Goal: Task Accomplishment & Management: Complete application form

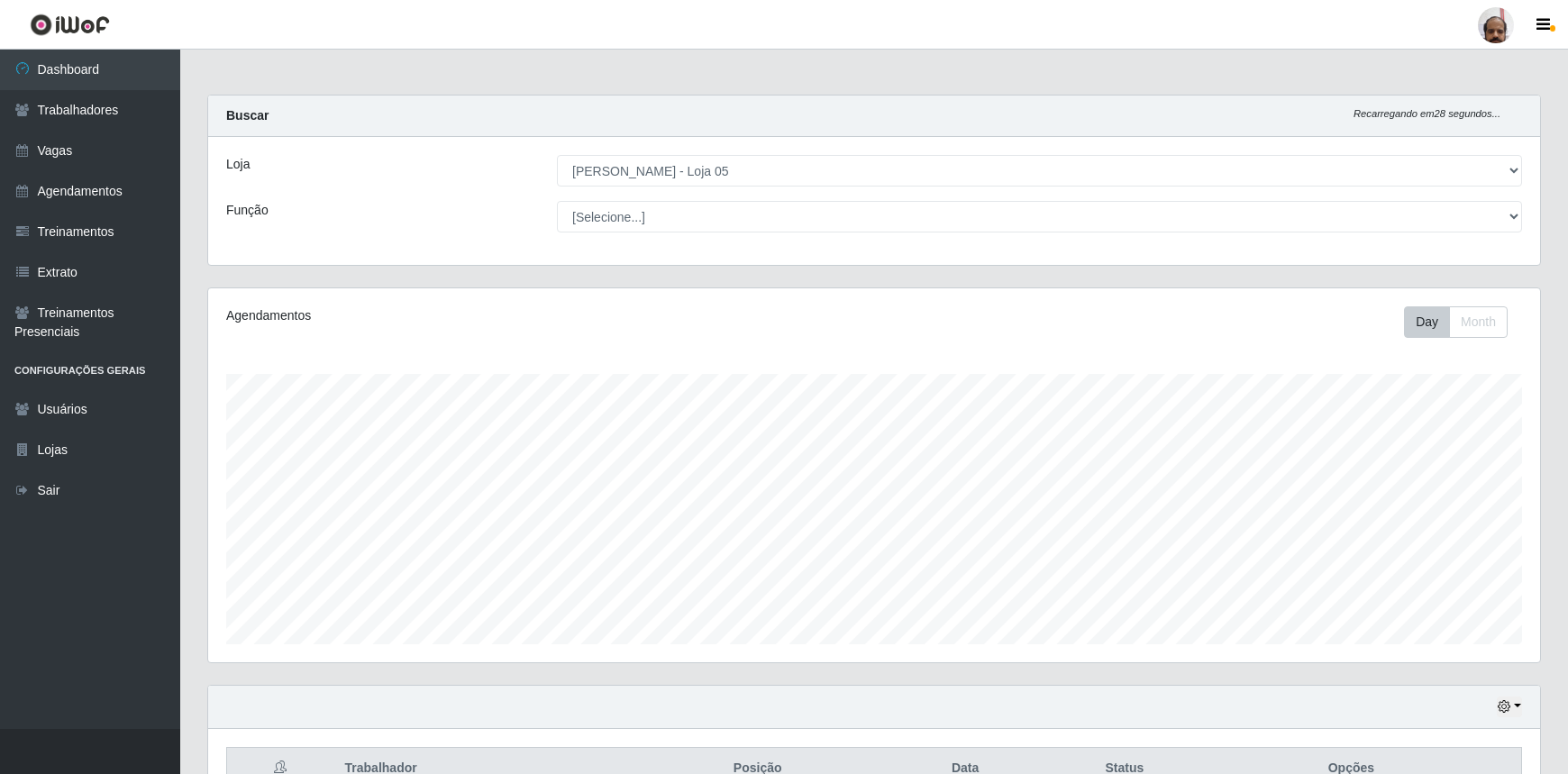
select select "252"
click at [70, 158] on link "Vagas" at bounding box center [90, 151] width 180 height 41
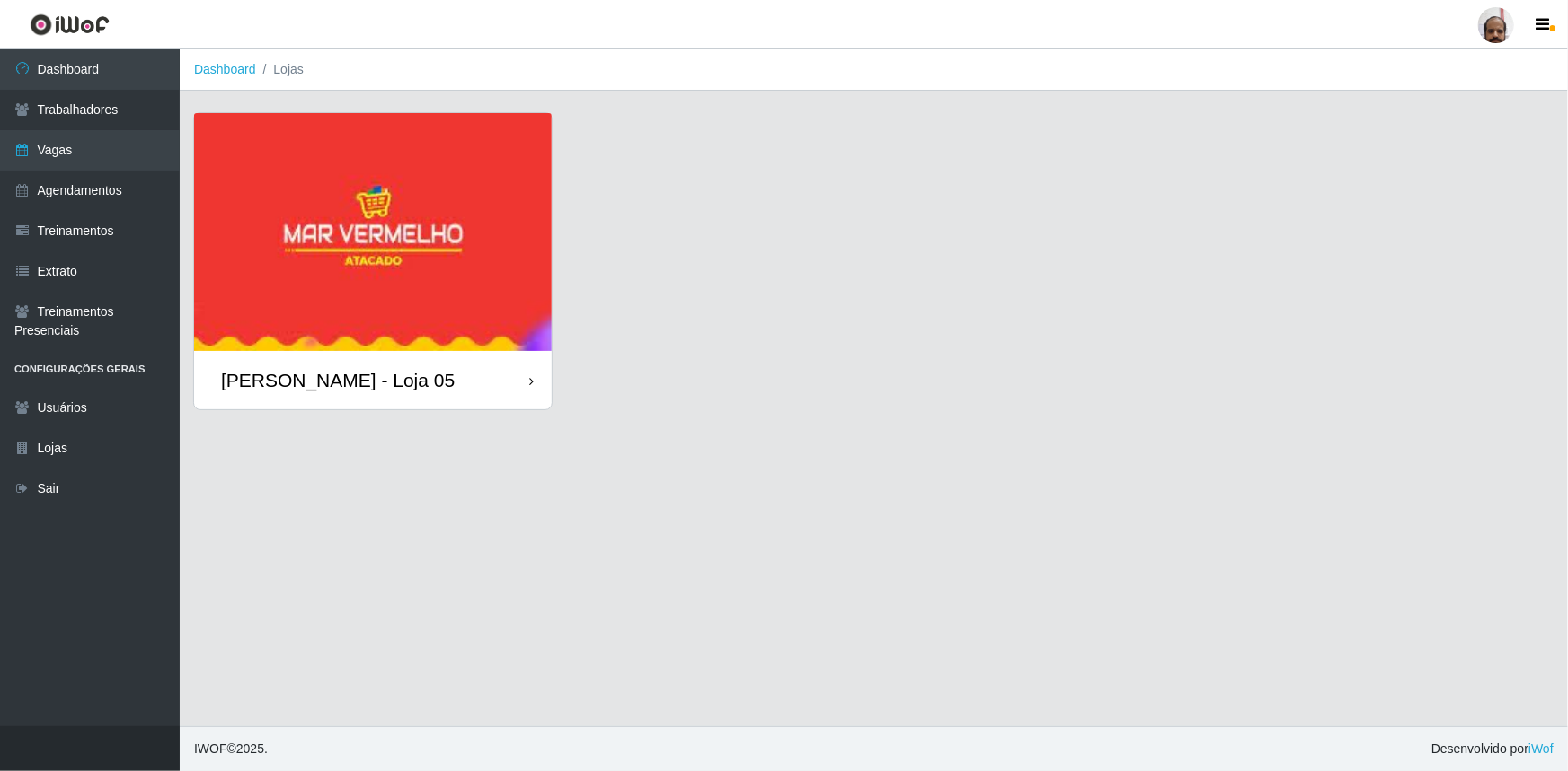
click at [346, 251] on img at bounding box center [373, 232] width 358 height 238
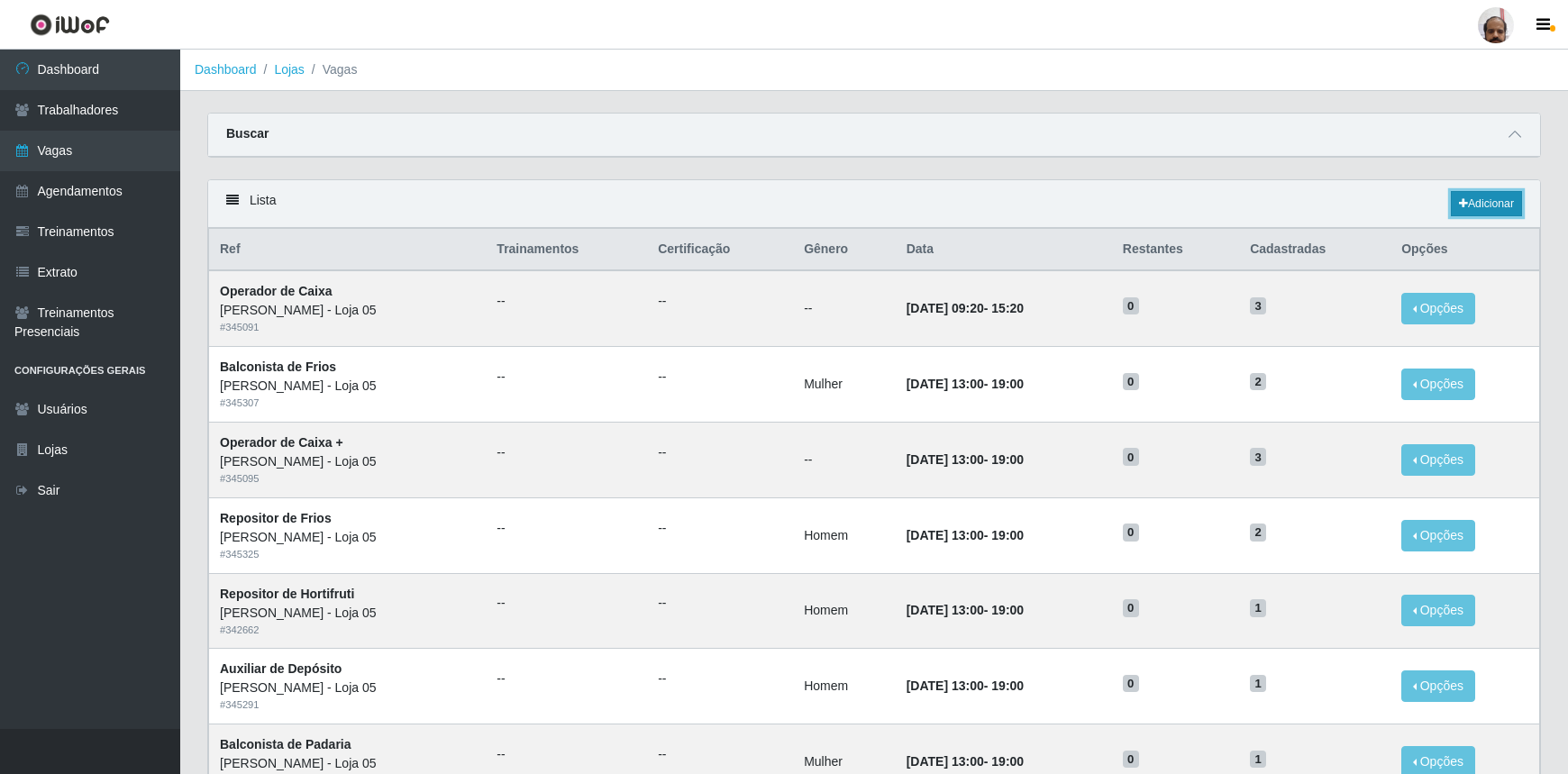
click at [1489, 202] on link "Adicionar" at bounding box center [1486, 204] width 71 height 25
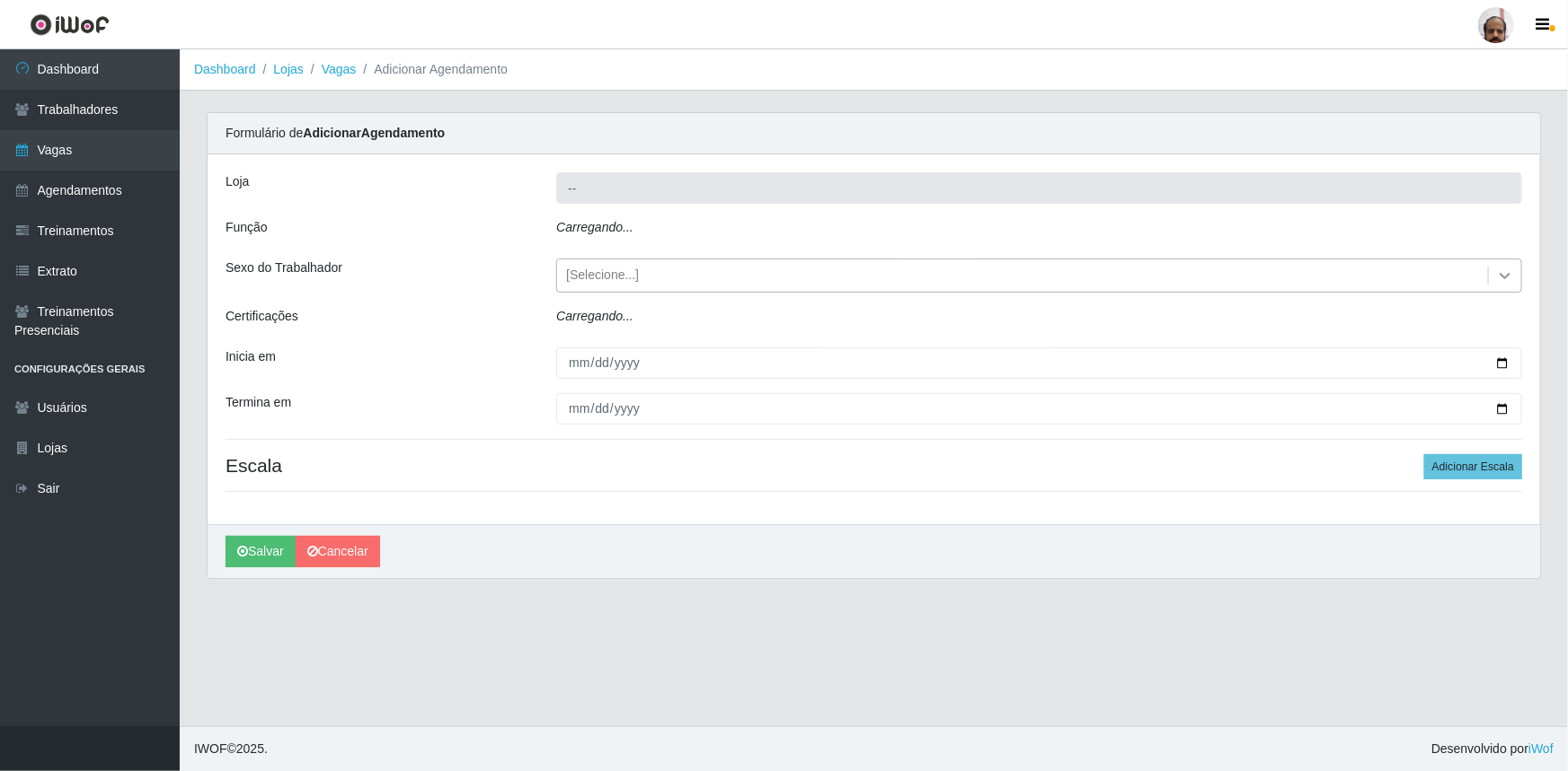
type input "[PERSON_NAME] - Loja 05"
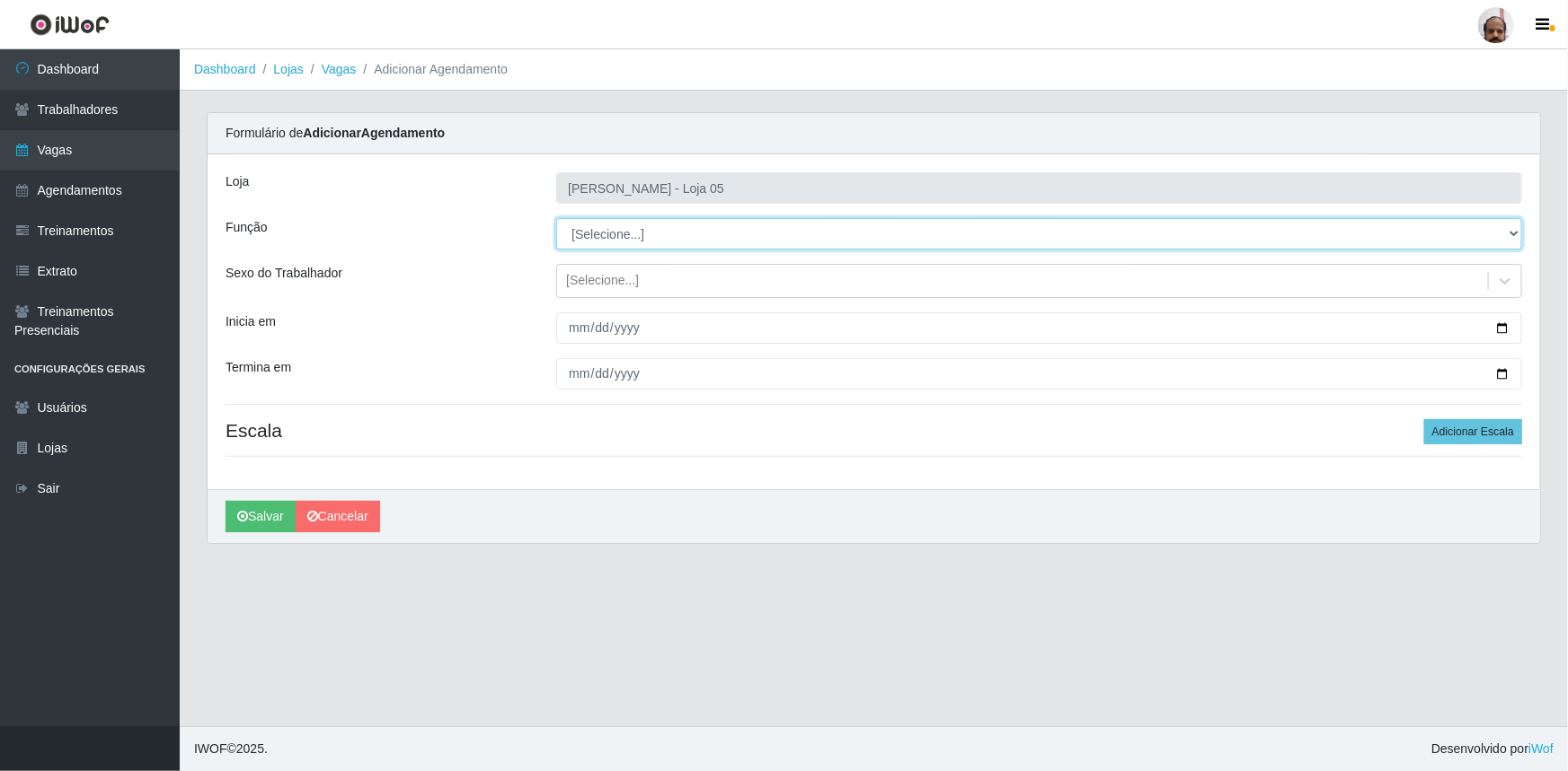
click at [1511, 233] on select "[Selecione...] ASG ASG + ASG ++ Auxiliar de Depósito Auxiliar de Depósito + Aux…" at bounding box center [1038, 234] width 966 height 32
select select "110"
click at [556, 218] on select "[Selecione...] ASG ASG + ASG ++ Auxiliar de Depósito Auxiliar de Depósito + Aux…" at bounding box center [1038, 234] width 966 height 32
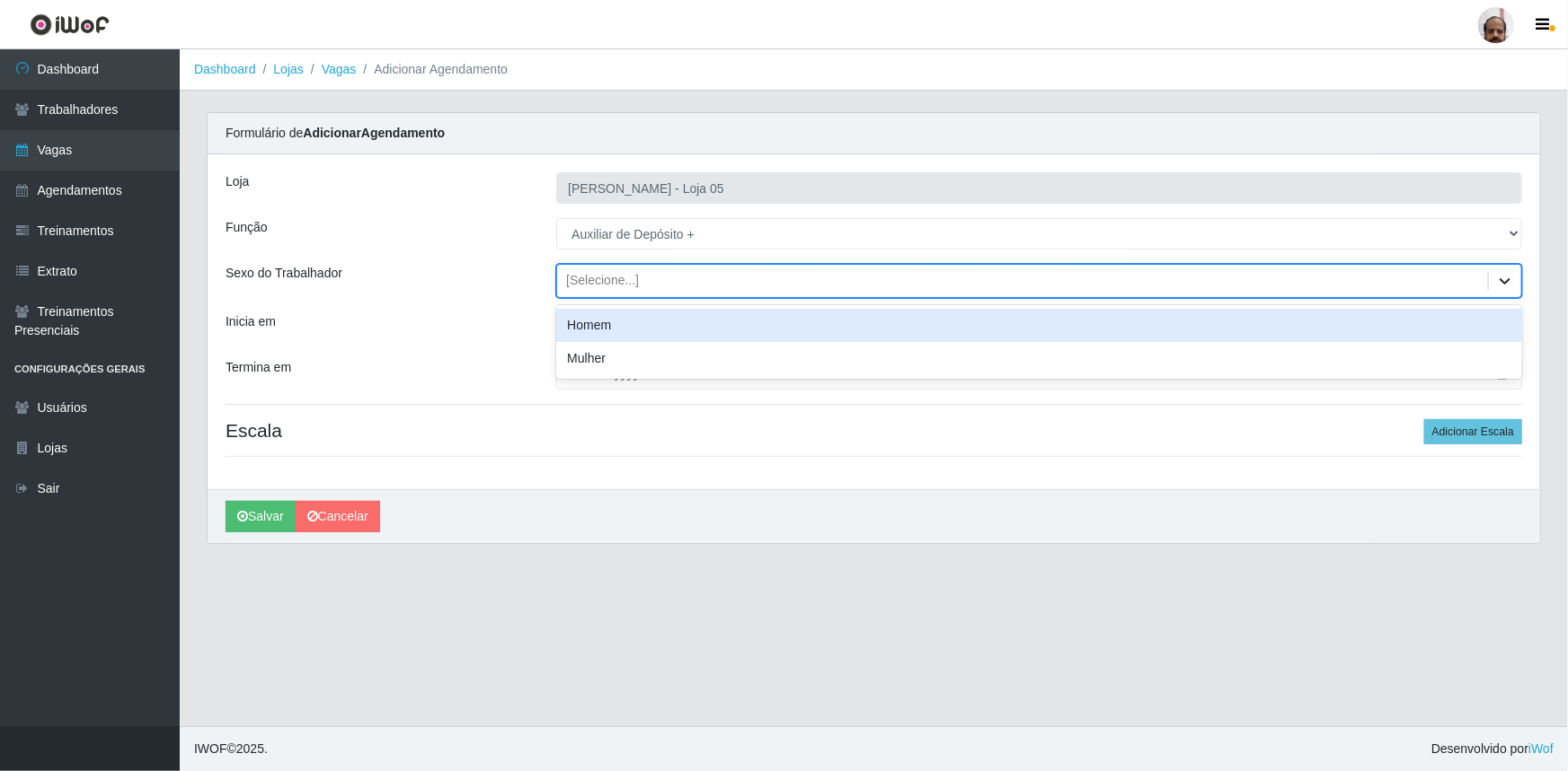
click at [1494, 285] on div at bounding box center [1504, 280] width 32 height 32
click at [599, 327] on div "Homem" at bounding box center [1038, 326] width 966 height 33
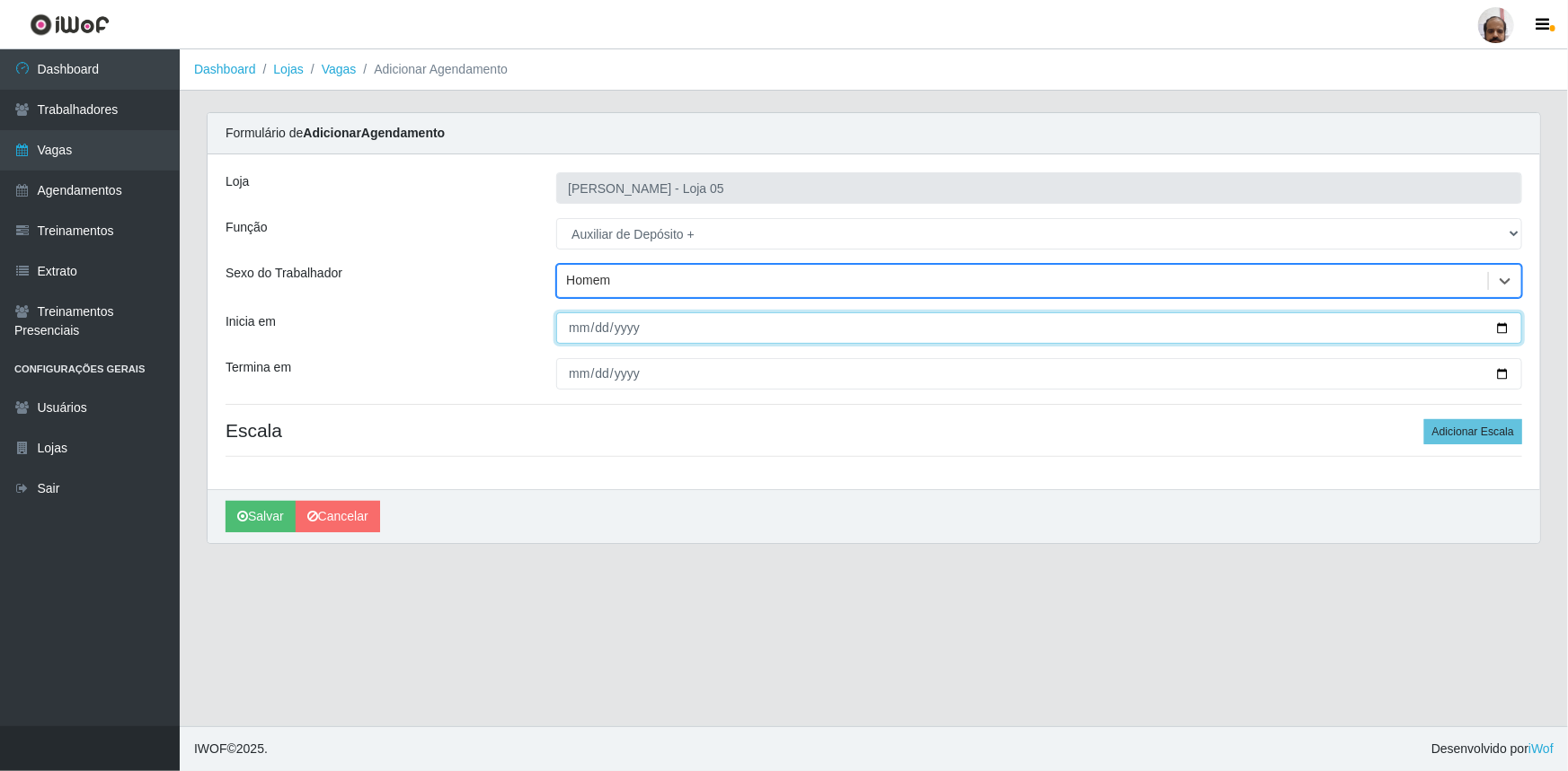
click at [1513, 332] on input "Inicia em" at bounding box center [1038, 328] width 966 height 32
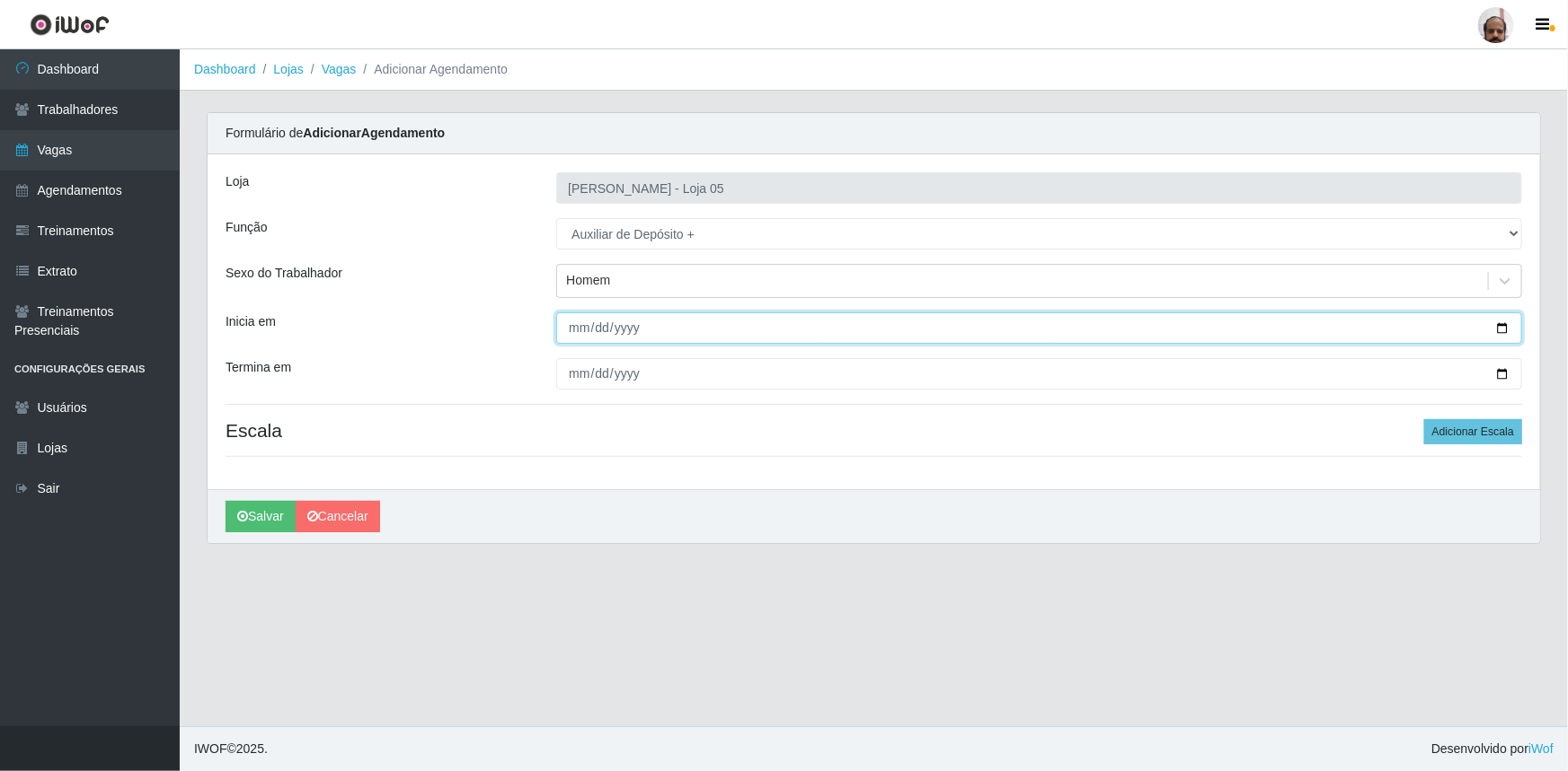
click at [1509, 327] on input "Inicia em" at bounding box center [1038, 328] width 966 height 32
type input "[DATE]"
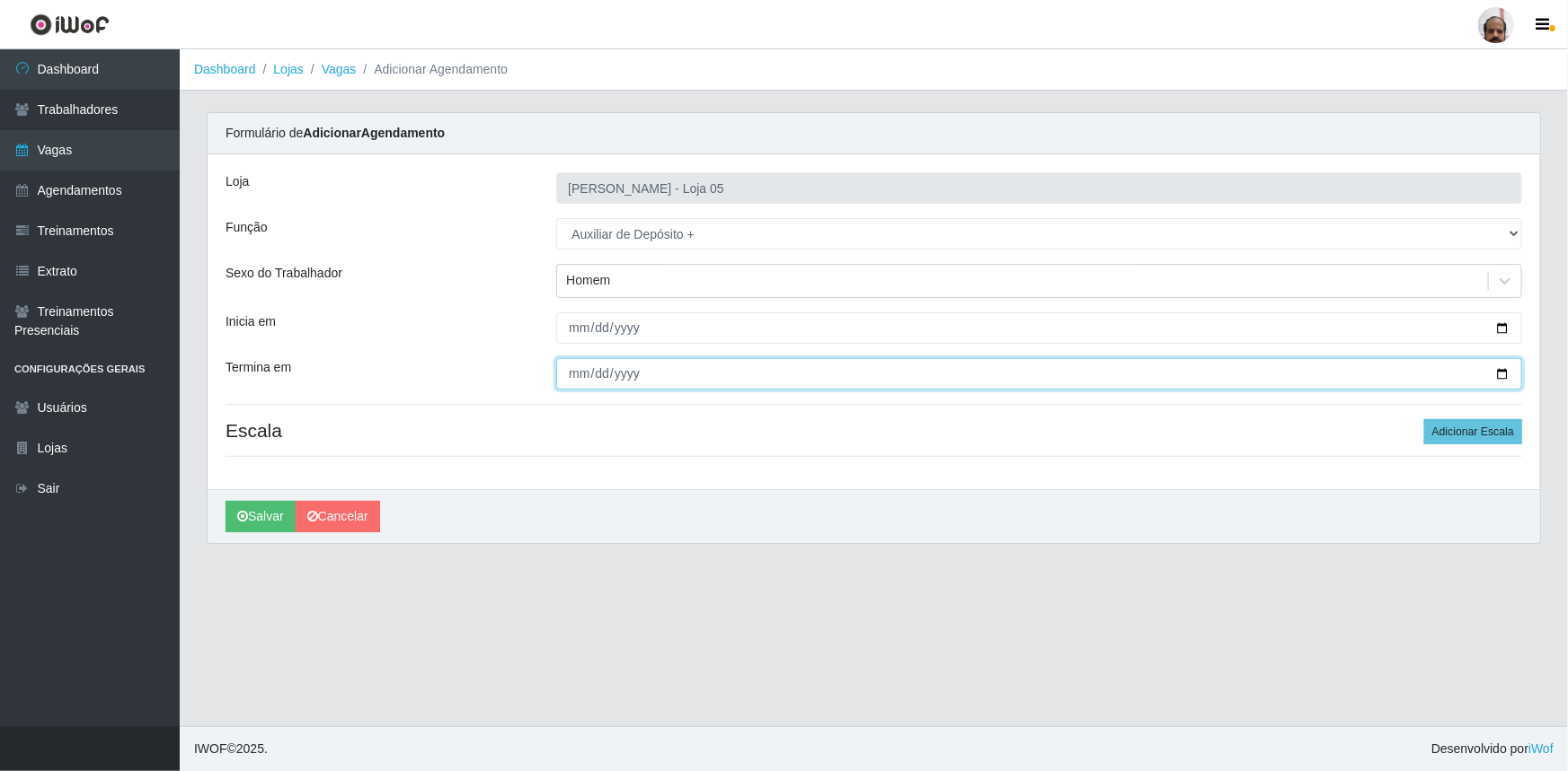
click at [1506, 381] on input "Termina em" at bounding box center [1038, 374] width 966 height 32
click at [1499, 371] on input "Termina em" at bounding box center [1038, 374] width 966 height 32
type input "[DATE]"
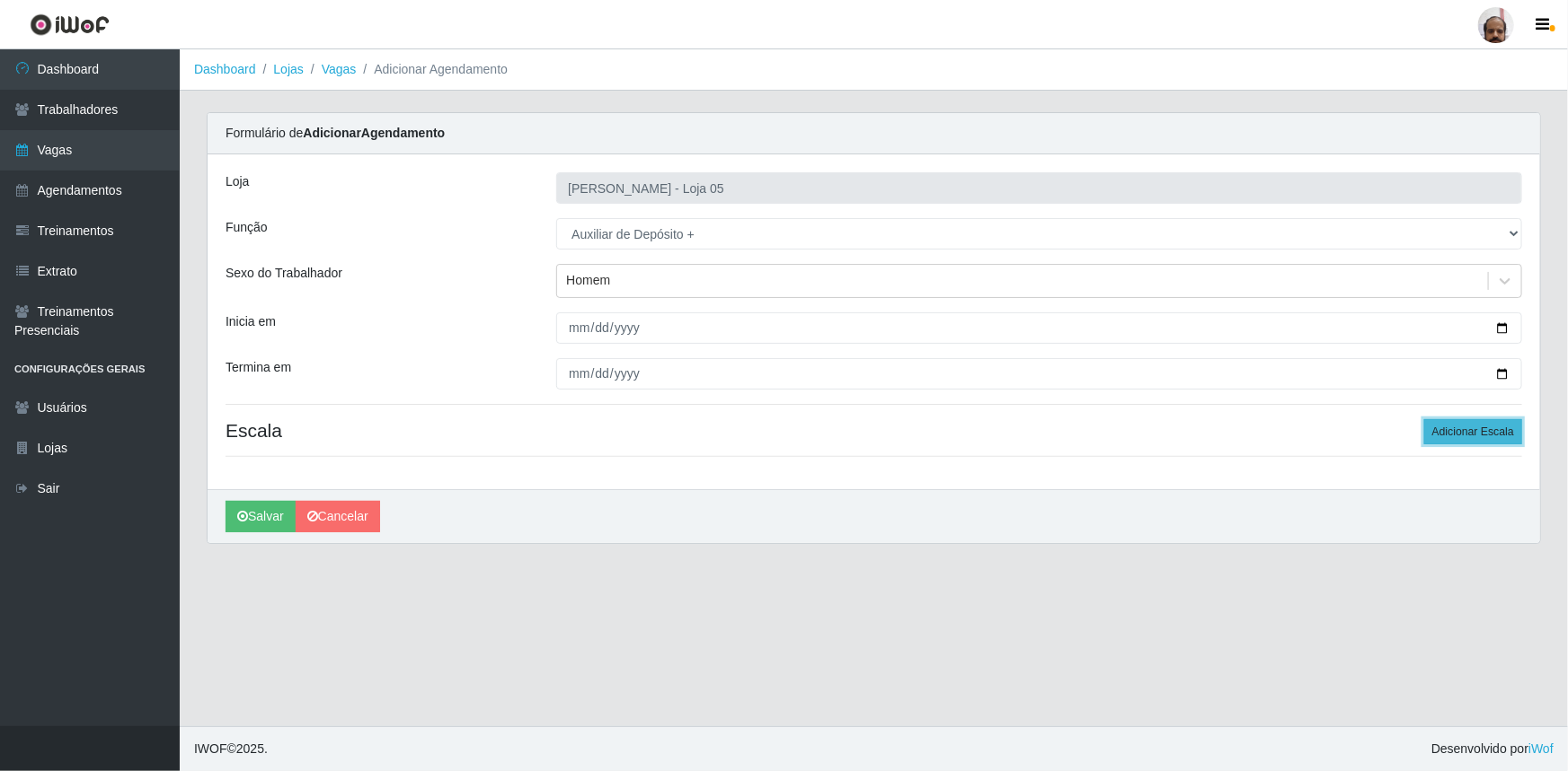
click at [1484, 430] on button "Adicionar Escala" at bounding box center [1472, 432] width 98 height 25
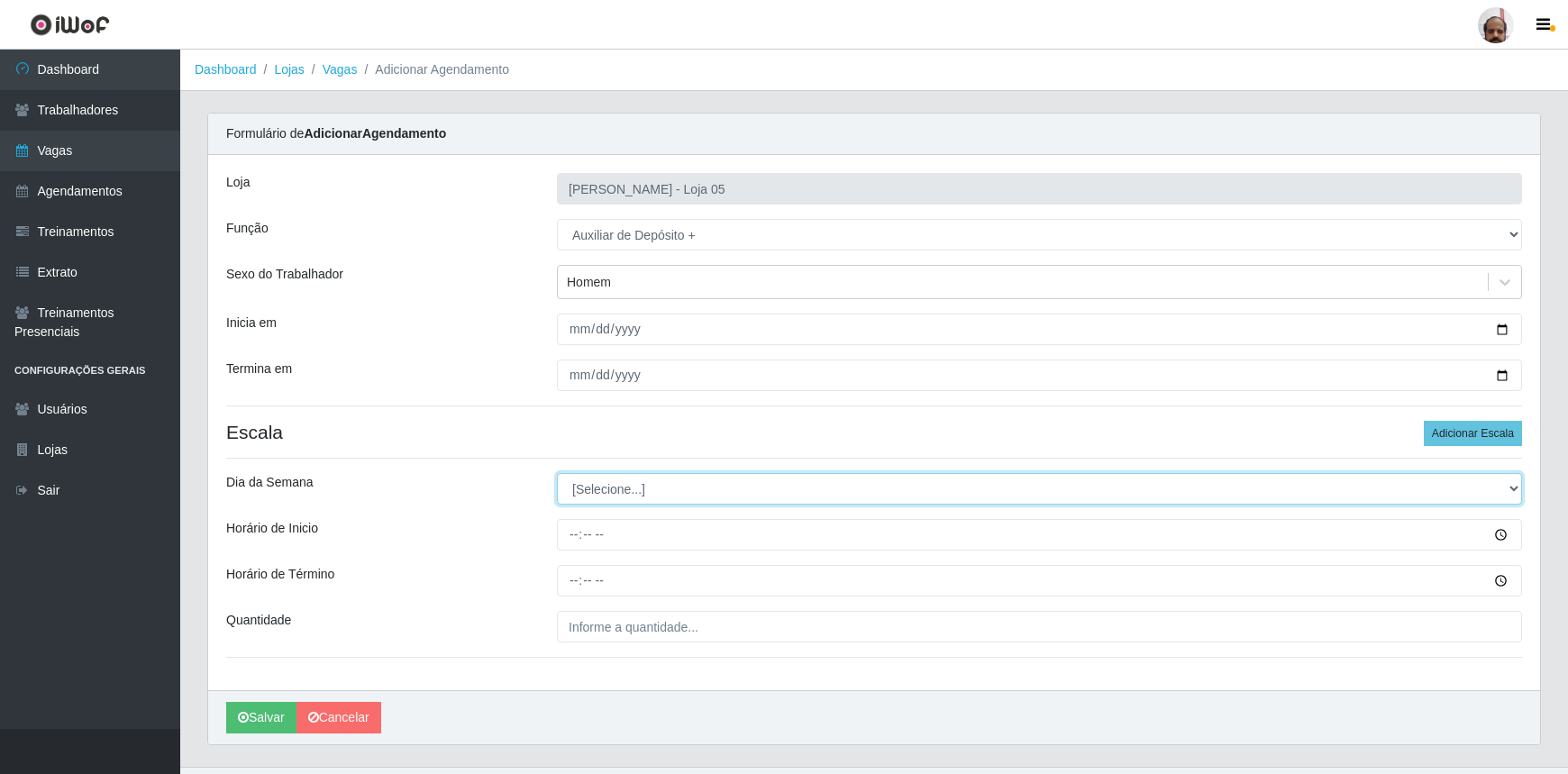
click at [1504, 492] on select "[Selecione...] Segunda Terça Quarta Quinta Sexta Sábado Domingo" at bounding box center [1039, 489] width 965 height 32
select select "2"
click at [557, 473] on select "[Selecione...] Segunda Terça Quarta Quinta Sexta Sábado Domingo" at bounding box center [1039, 489] width 965 height 32
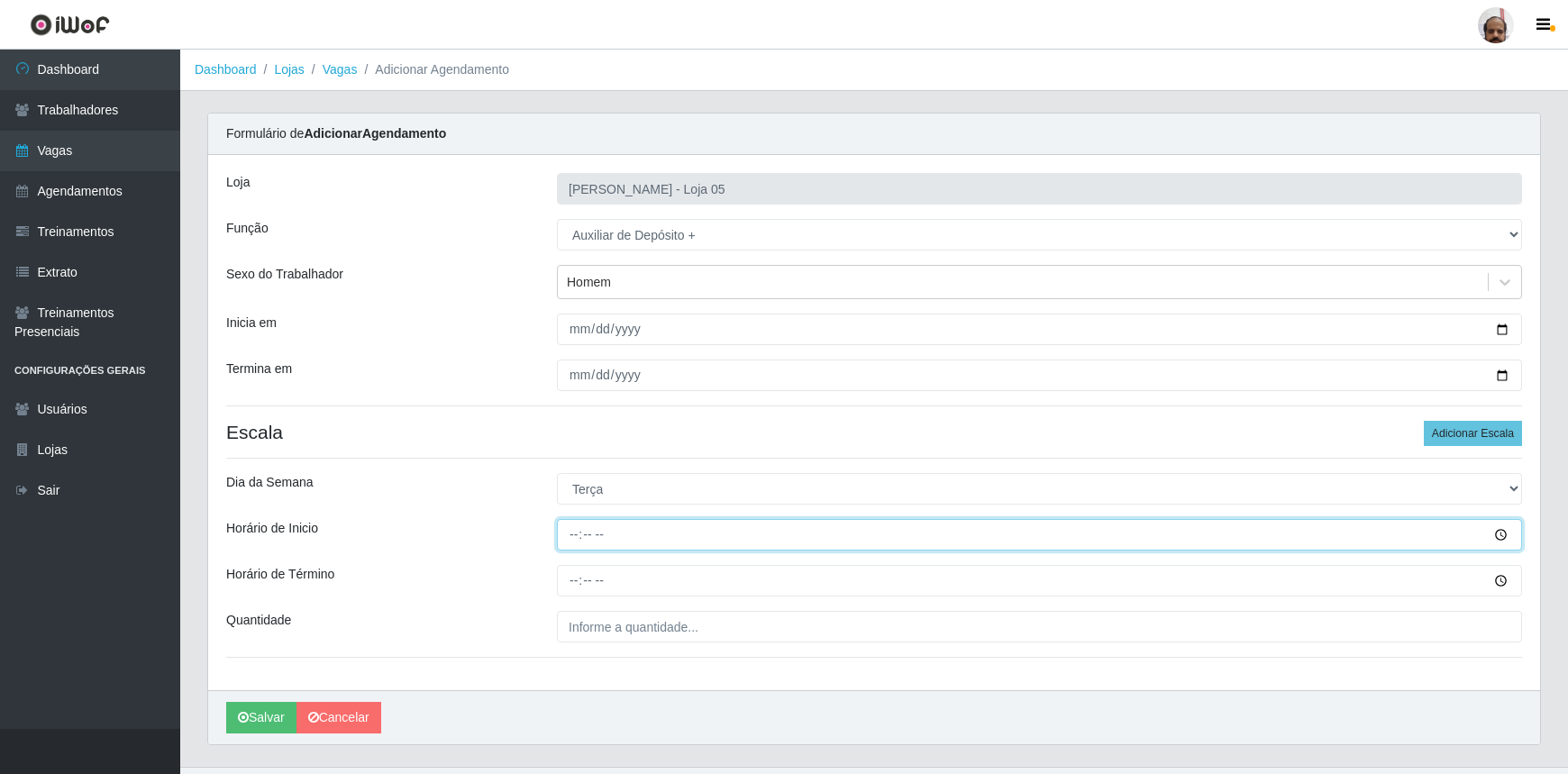
click at [596, 541] on input "Horário de Inicio" at bounding box center [1039, 534] width 965 height 32
type input "23:00"
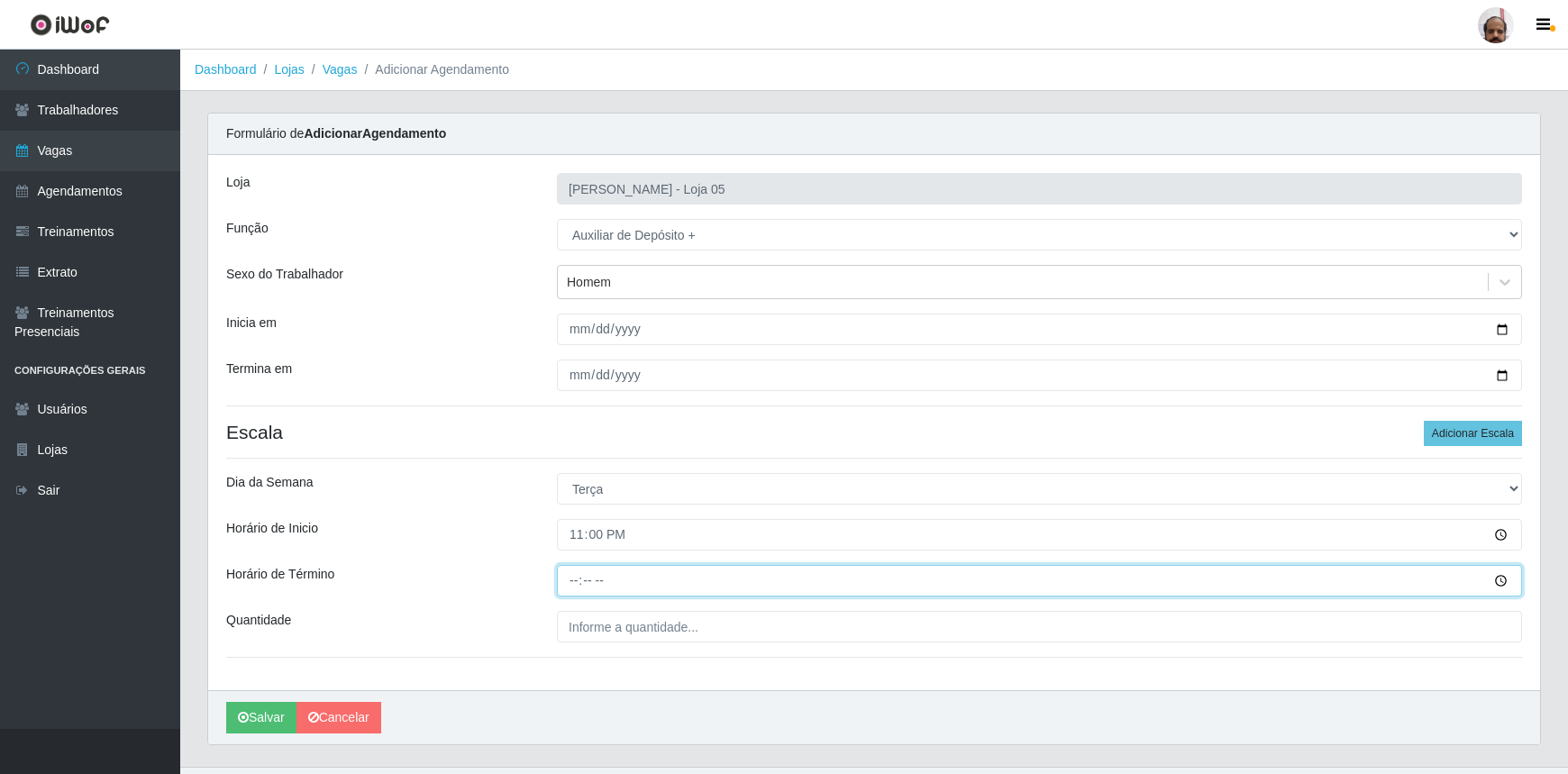
click at [581, 579] on input "Horário de Término" at bounding box center [1039, 581] width 965 height 32
type input "05:00"
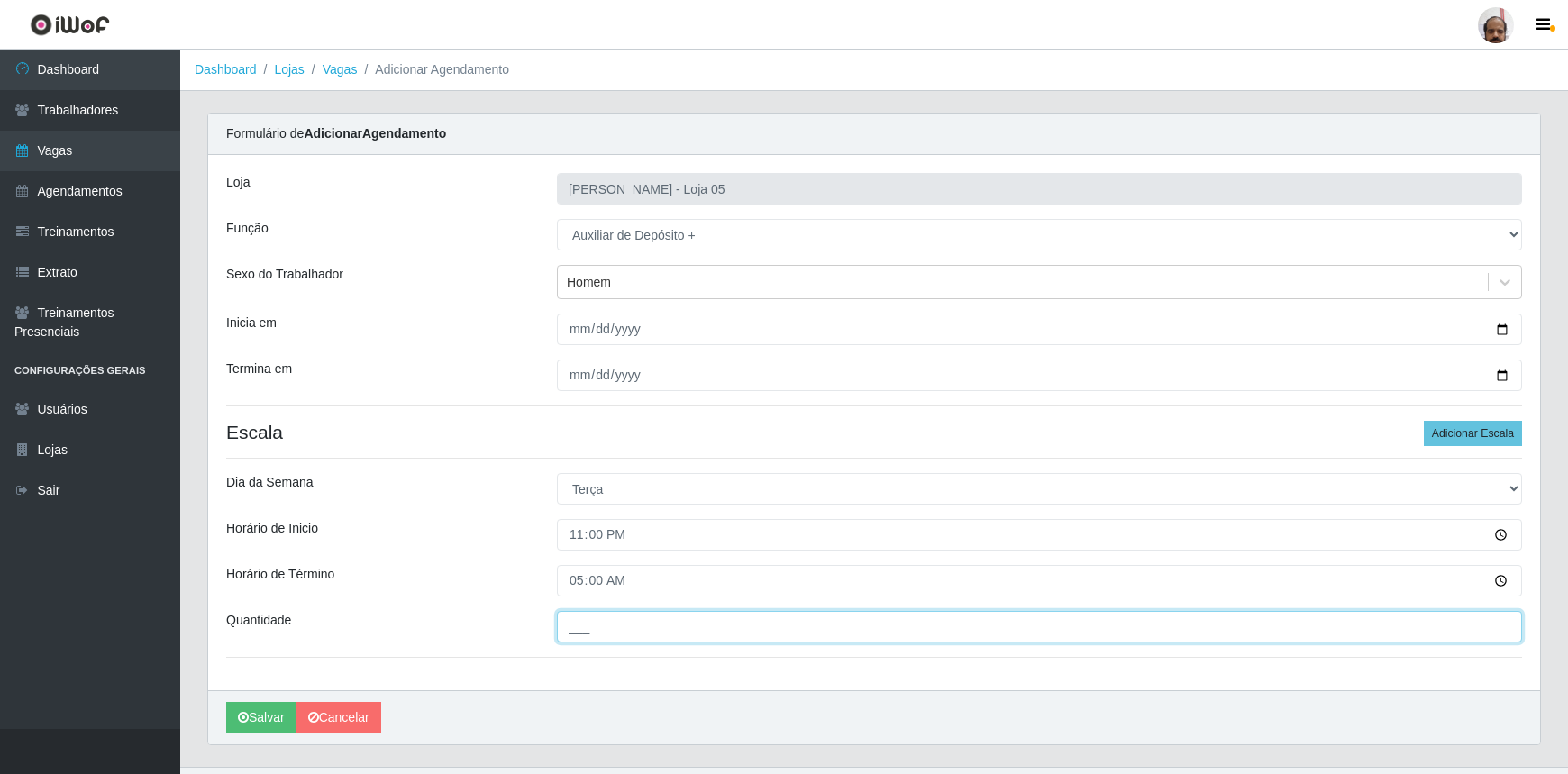
click at [676, 630] on input "___" at bounding box center [1039, 627] width 965 height 32
type input "2__"
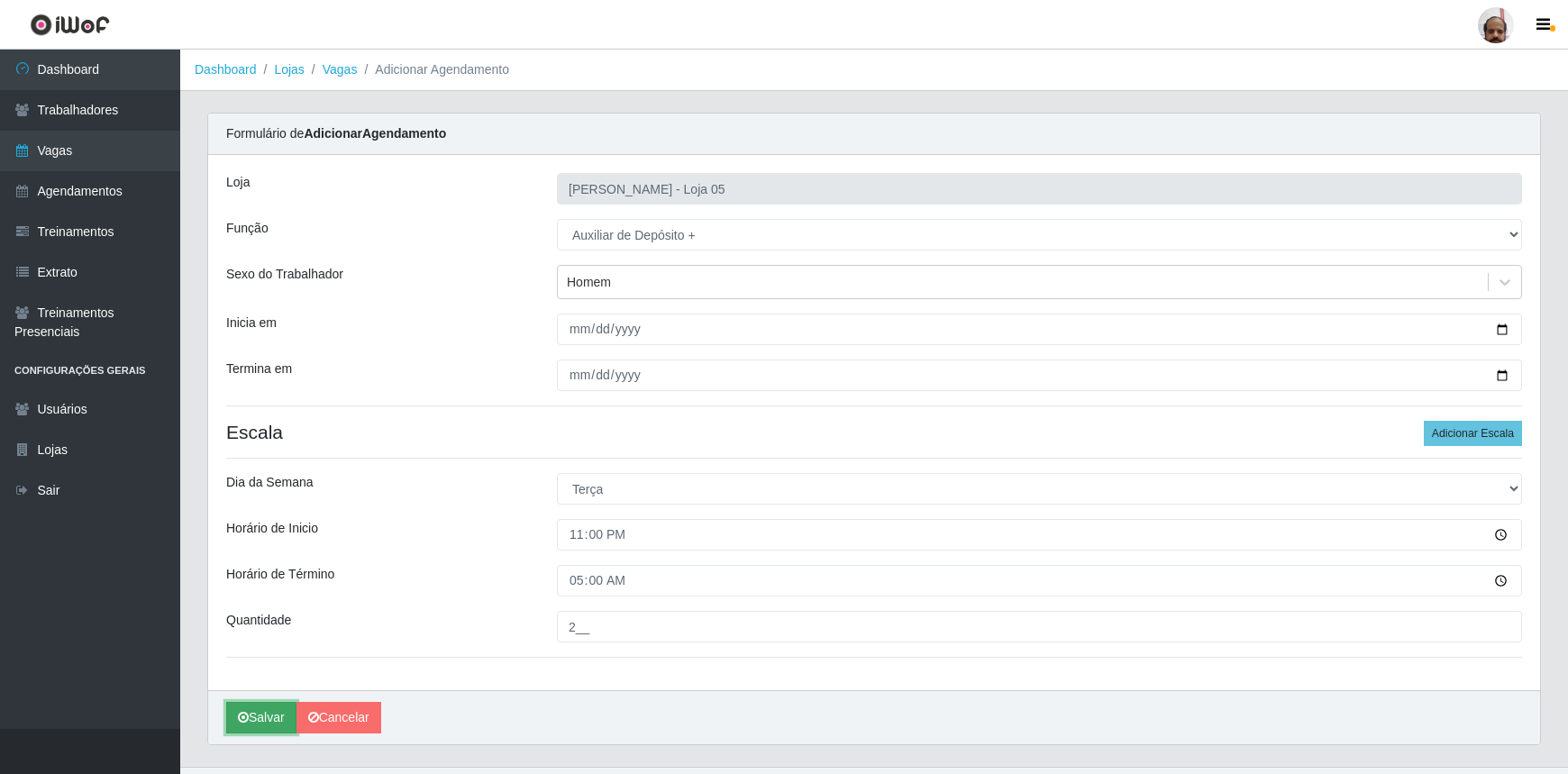
click at [266, 709] on button "Salvar" at bounding box center [261, 718] width 70 height 32
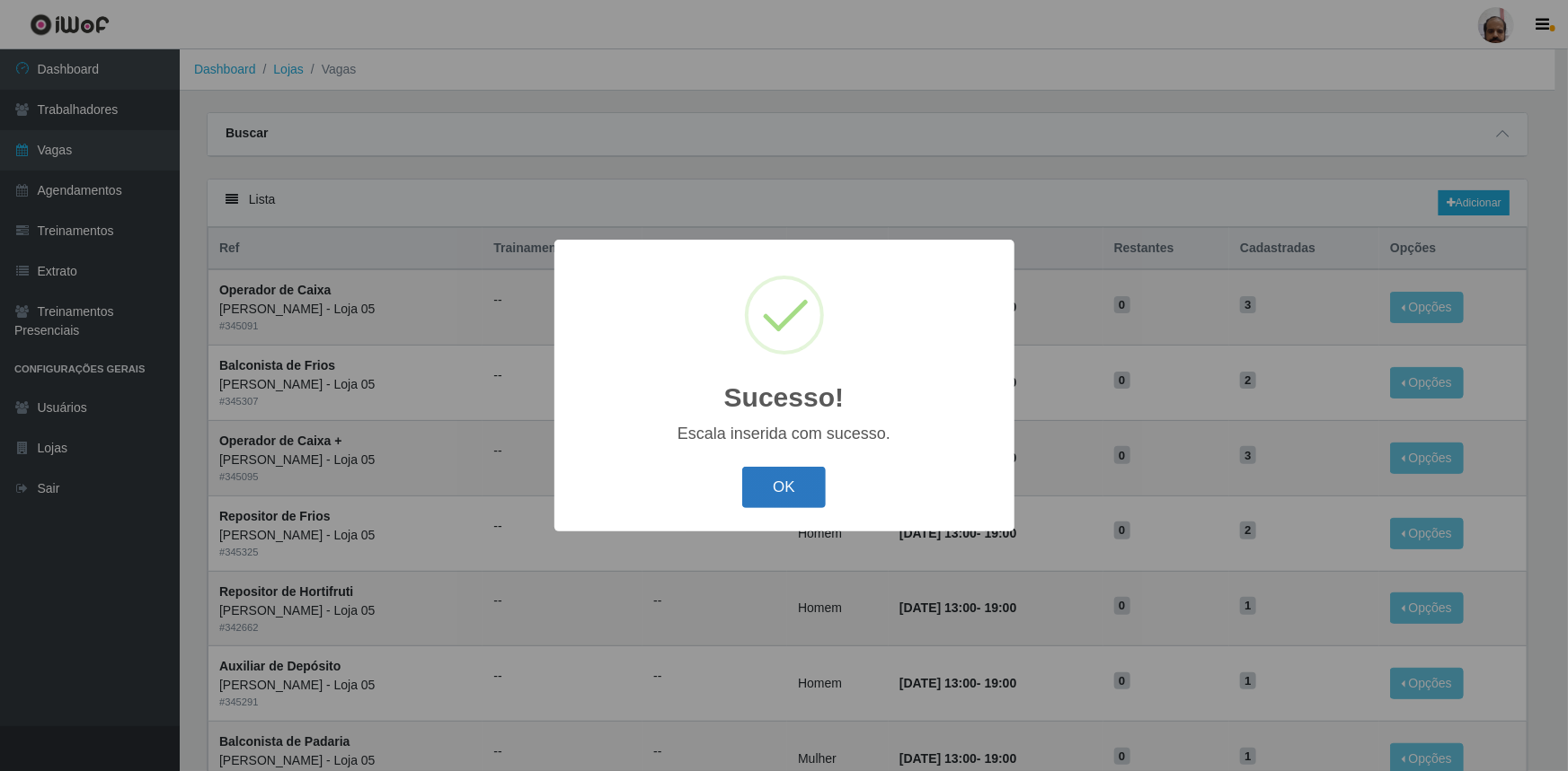
click at [780, 486] on button "OK" at bounding box center [784, 488] width 83 height 43
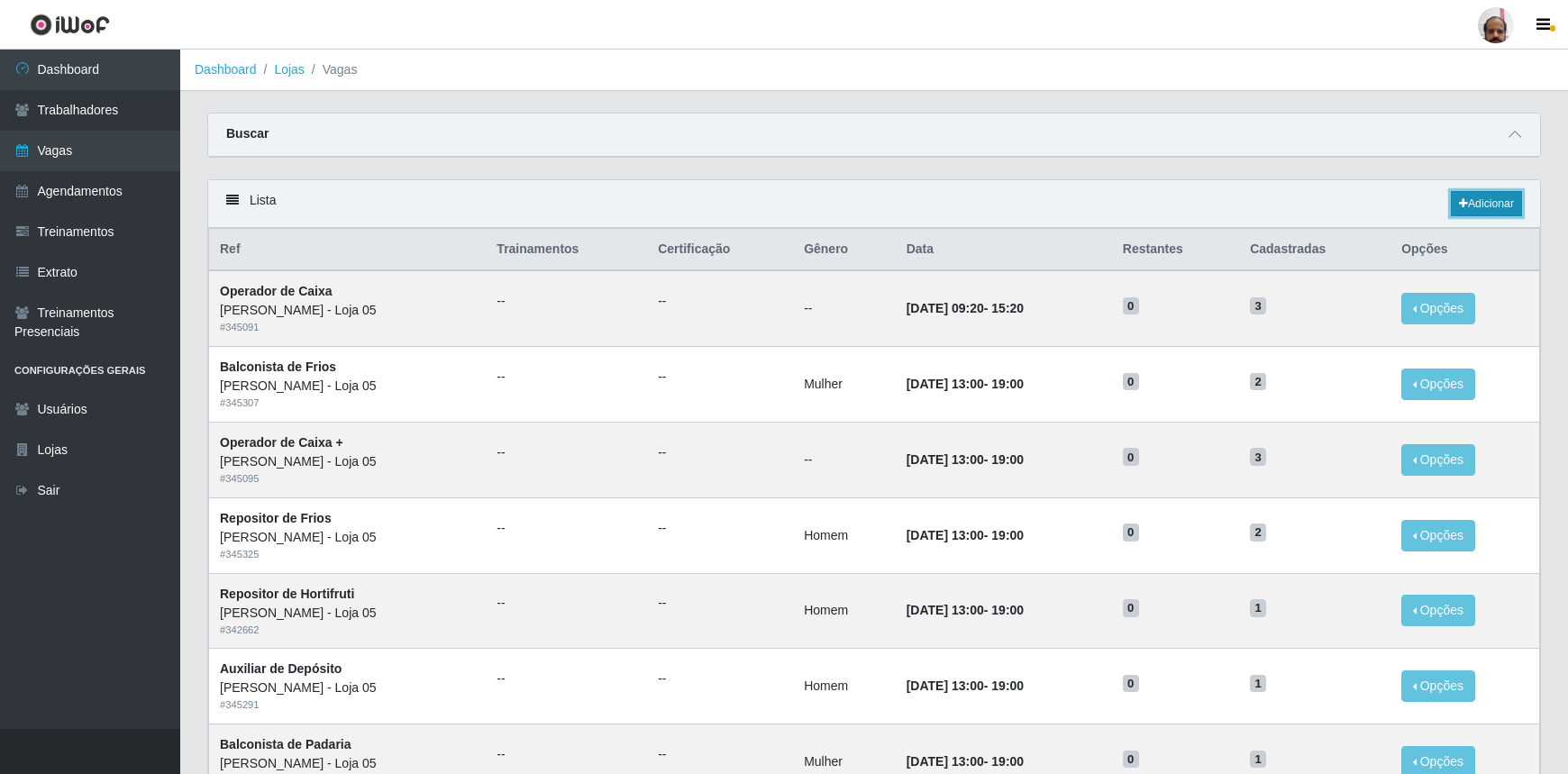
click at [1485, 209] on link "Adicionar" at bounding box center [1486, 204] width 71 height 25
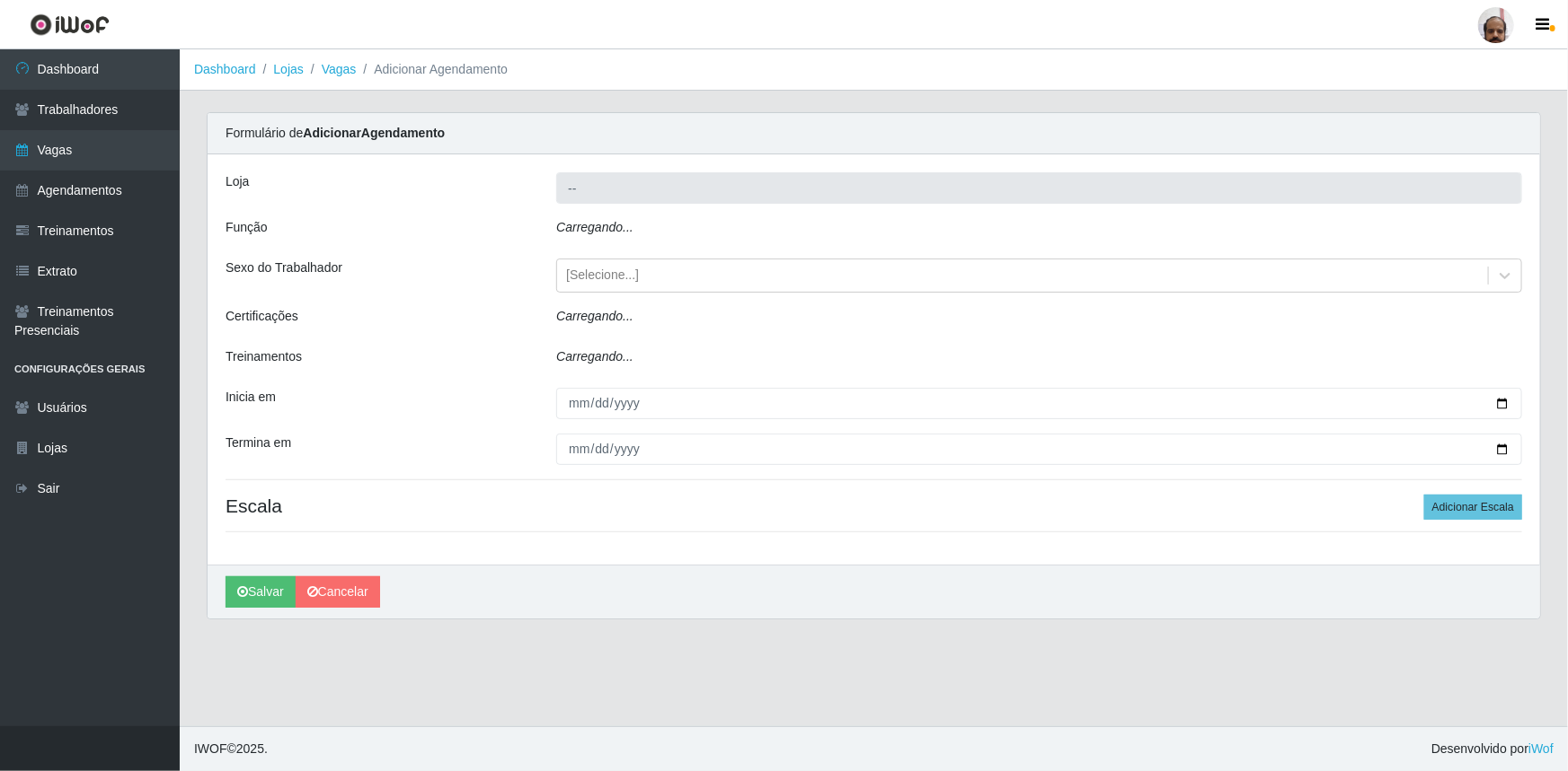
type input "[PERSON_NAME] - Loja 05"
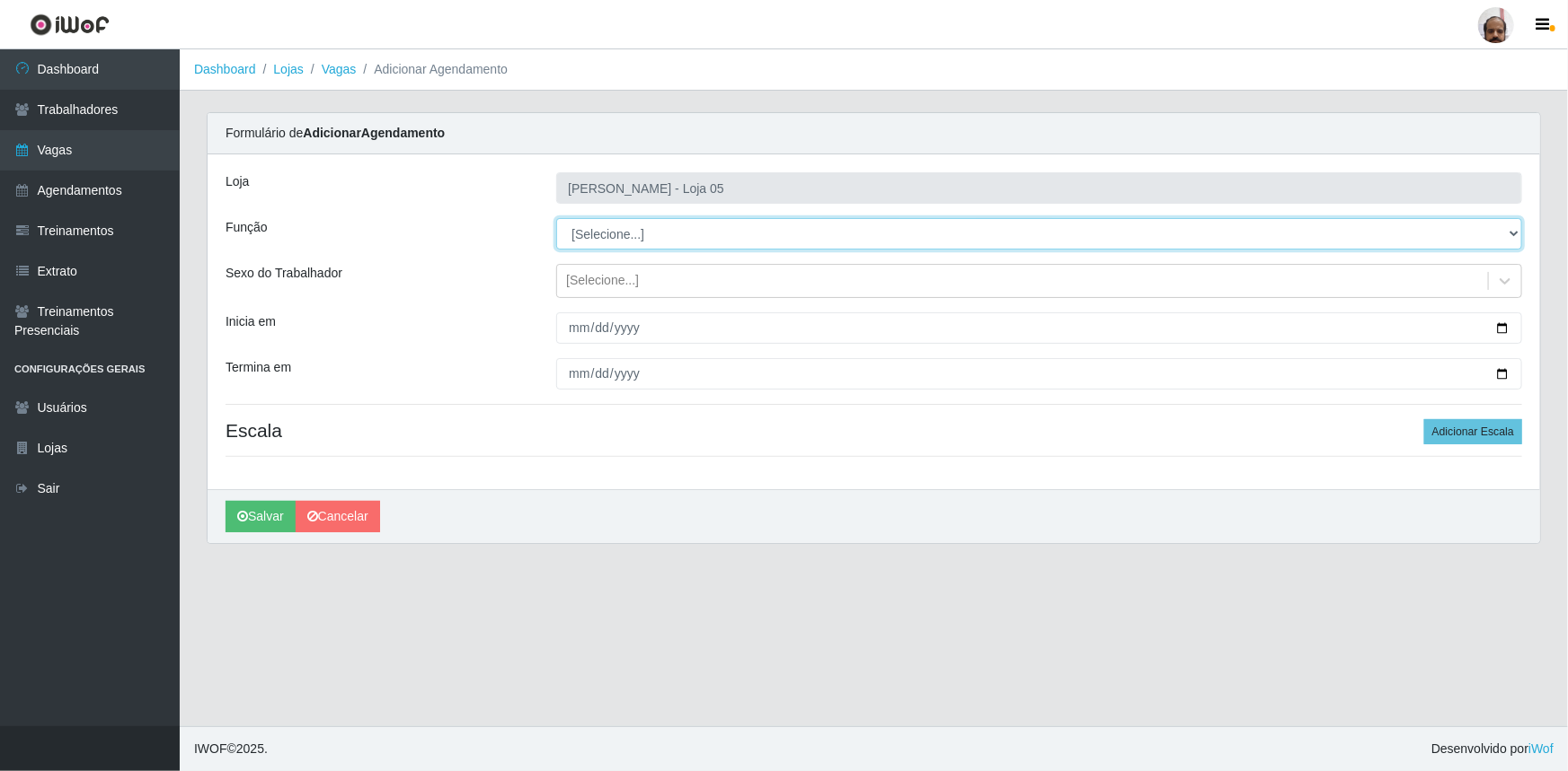
click at [1511, 234] on select "[Selecione...] ASG ASG + ASG ++ Auxiliar de Depósito Auxiliar de Depósito + Aux…" at bounding box center [1038, 234] width 966 height 32
select select "82"
click at [556, 218] on select "[Selecione...] ASG ASG + ASG ++ Auxiliar de Depósito Auxiliar de Depósito + Aux…" at bounding box center [1038, 234] width 966 height 32
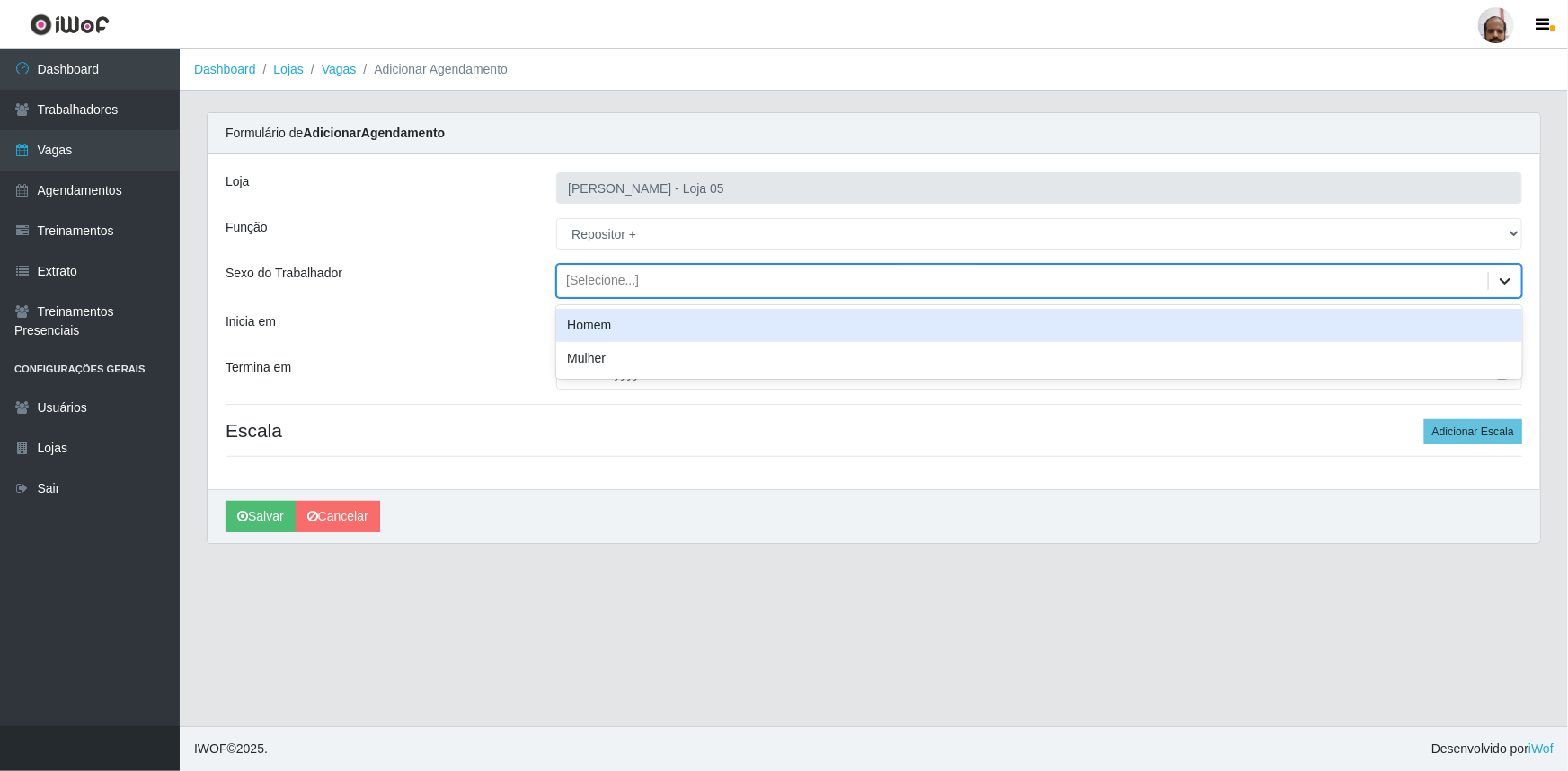
click at [1496, 281] on icon at bounding box center [1505, 281] width 18 height 18
click at [615, 327] on div "Homem" at bounding box center [1038, 326] width 966 height 33
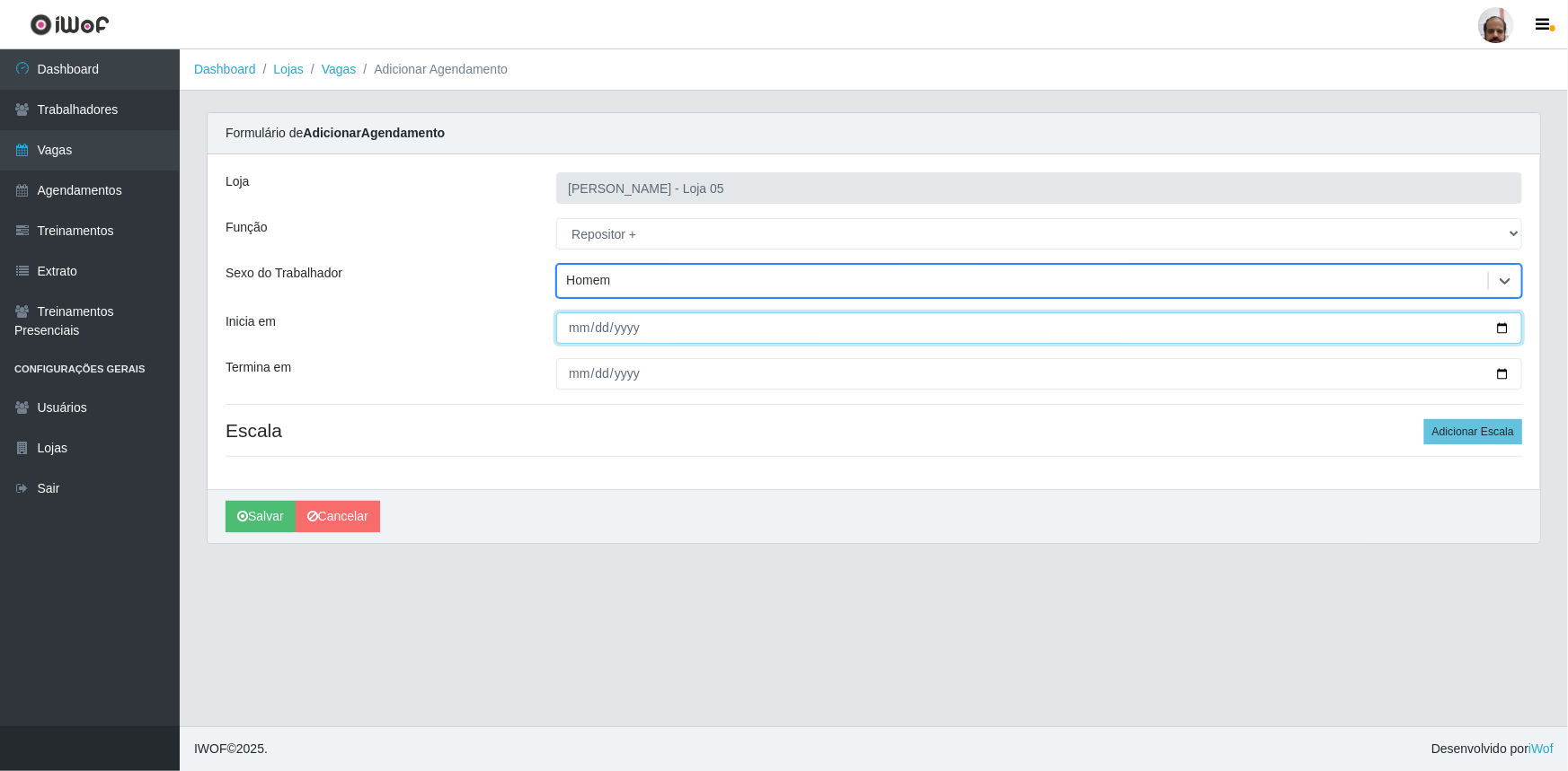
click at [1501, 321] on input "Inicia em" at bounding box center [1038, 328] width 966 height 32
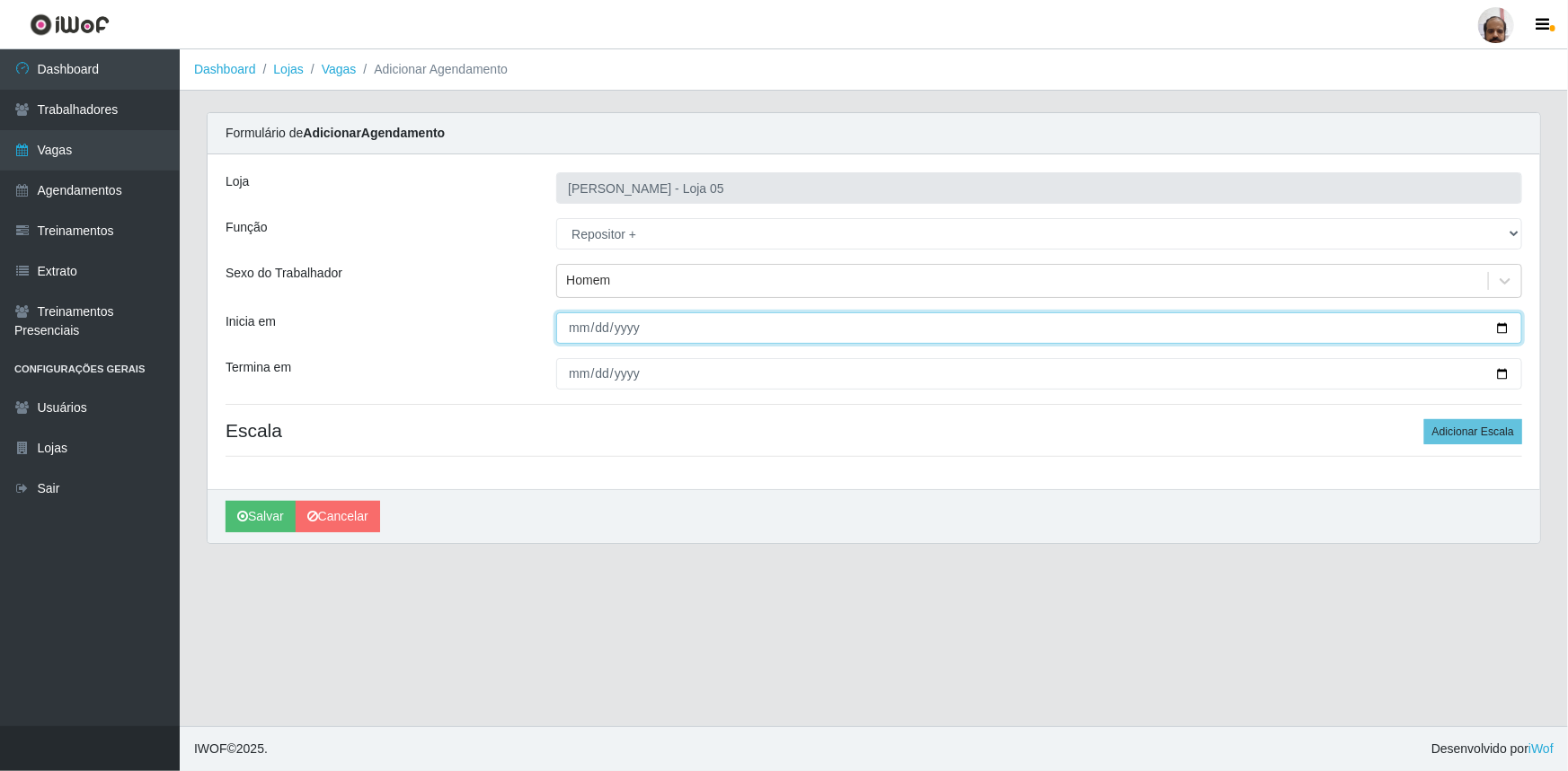
type input "[DATE]"
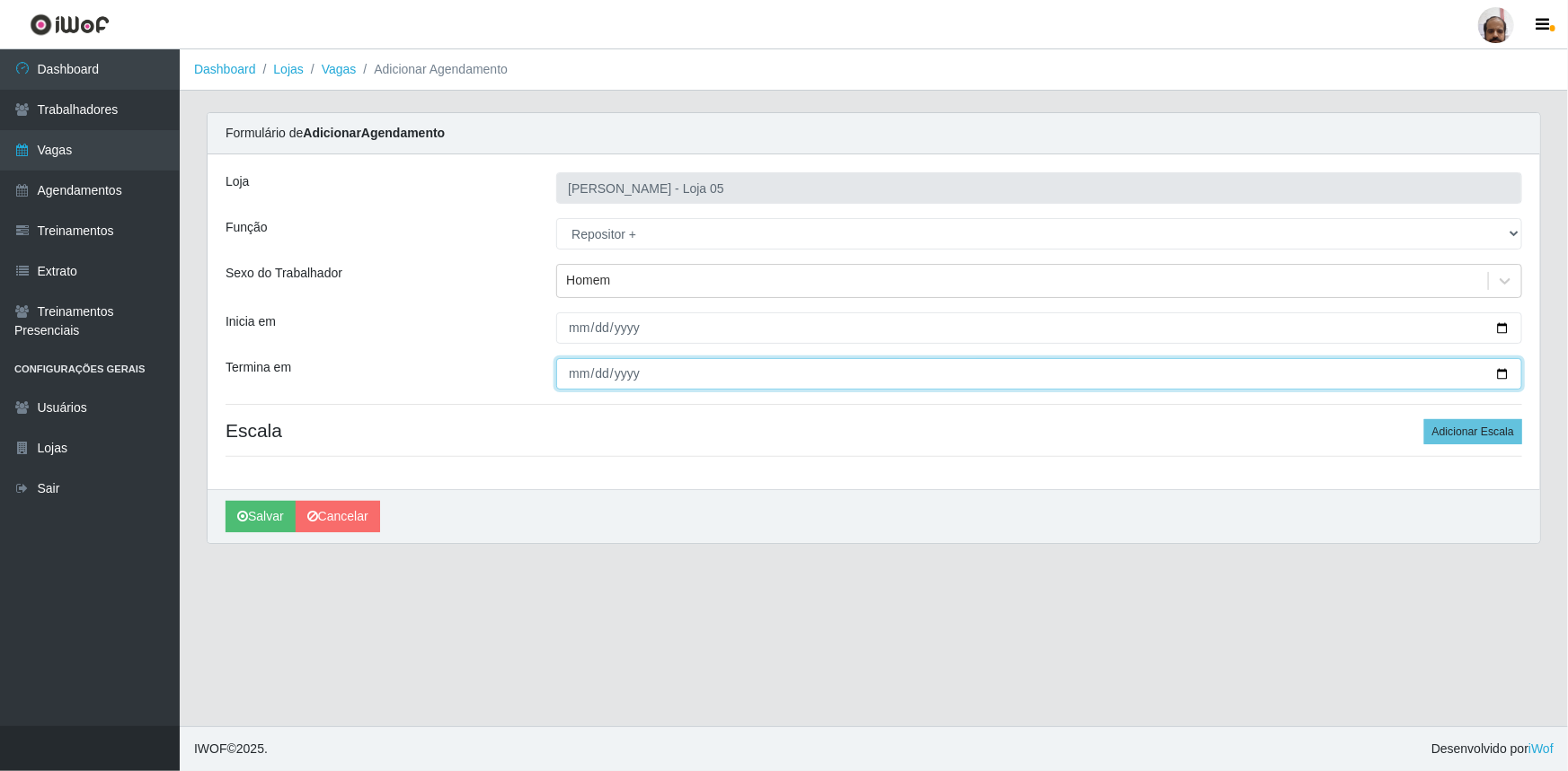
click at [1501, 377] on input "Termina em" at bounding box center [1038, 374] width 966 height 32
type input "[DATE]"
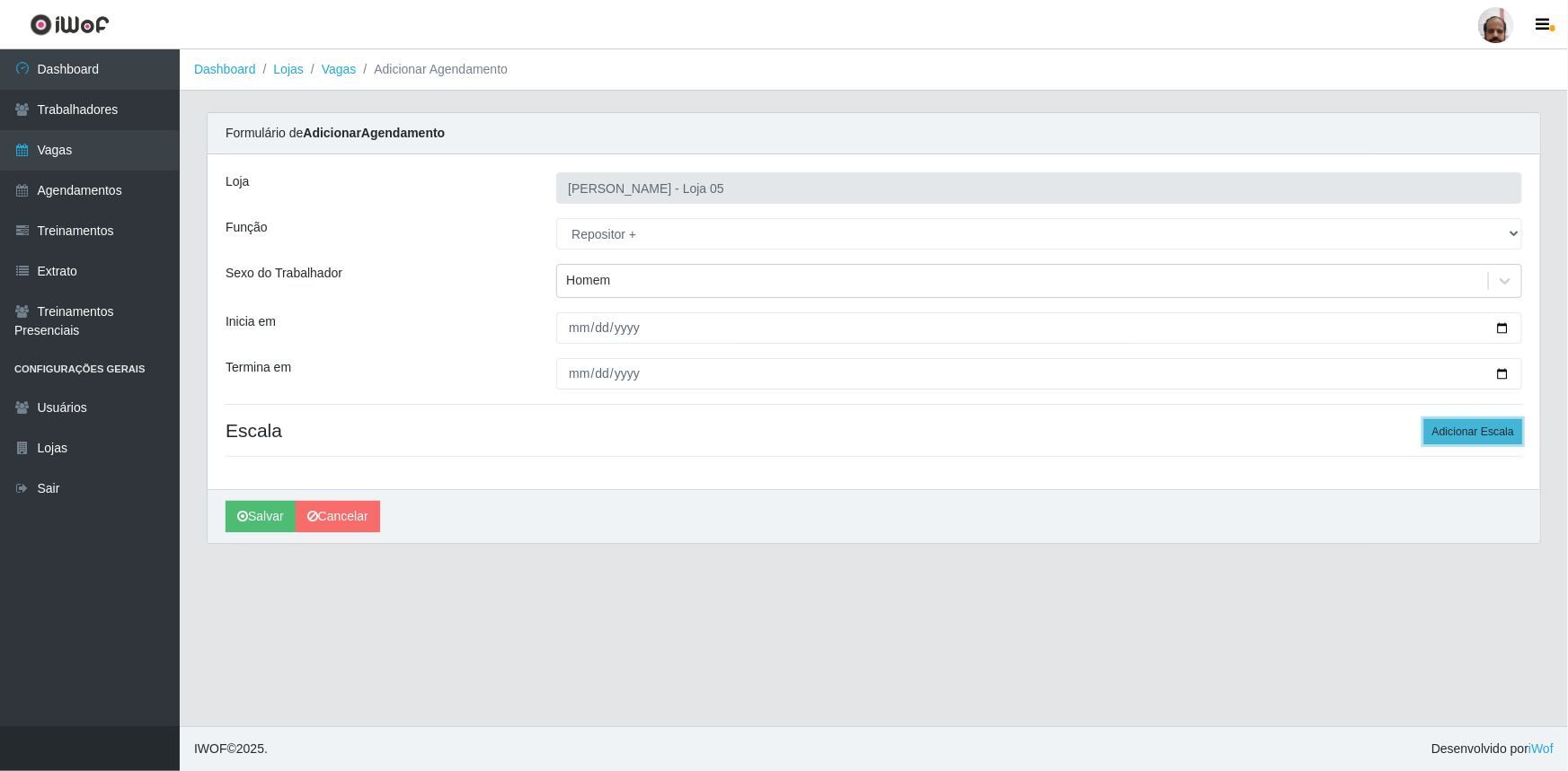
click at [1478, 426] on button "Adicionar Escala" at bounding box center [1472, 432] width 98 height 25
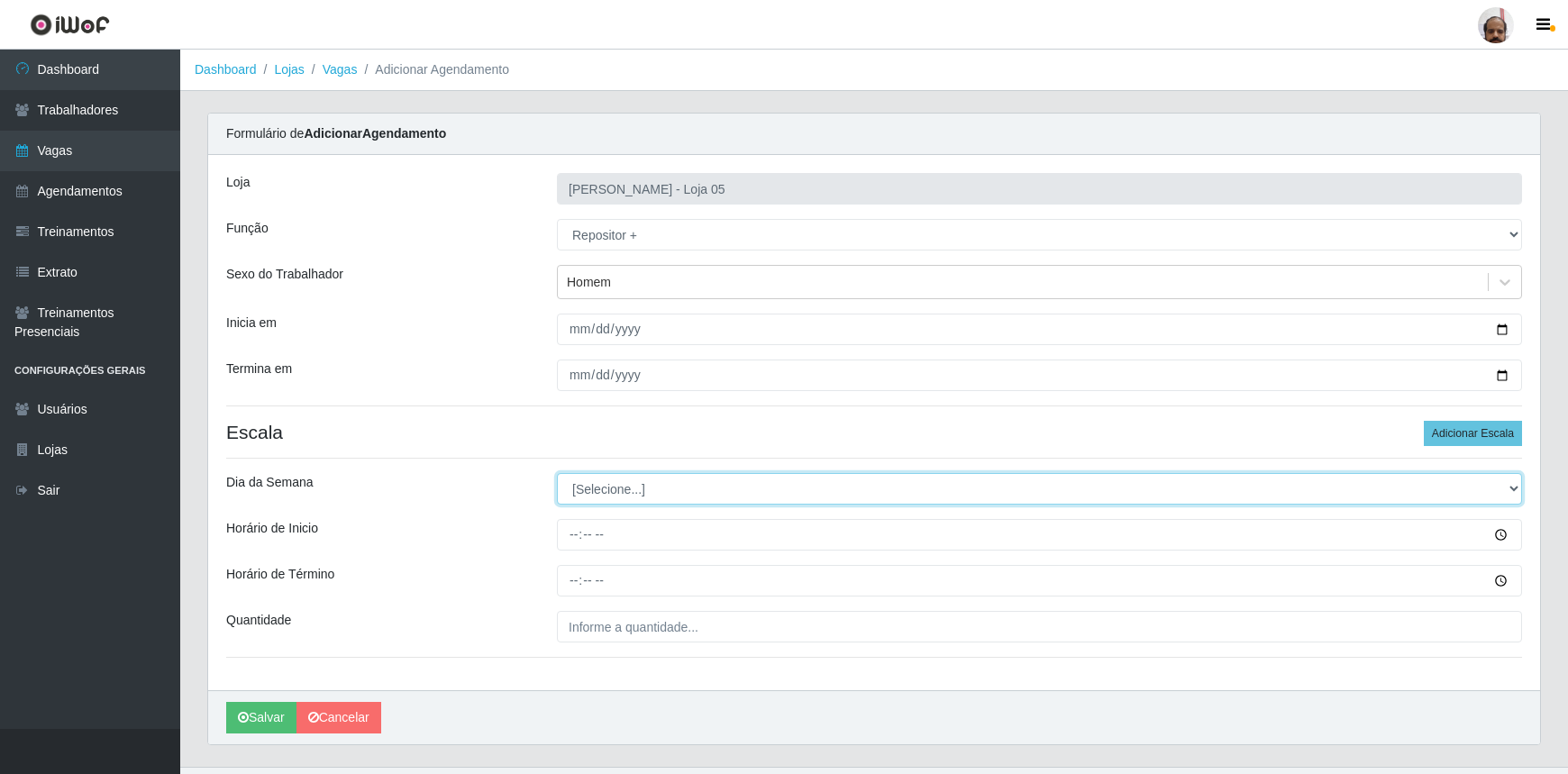
click at [1505, 491] on select "[Selecione...] Segunda Terça Quarta Quinta Sexta Sábado Domingo" at bounding box center [1039, 489] width 965 height 32
select select "3"
click at [557, 473] on select "[Selecione...] Segunda Terça Quarta Quinta Sexta Sábado Domingo" at bounding box center [1039, 489] width 965 height 32
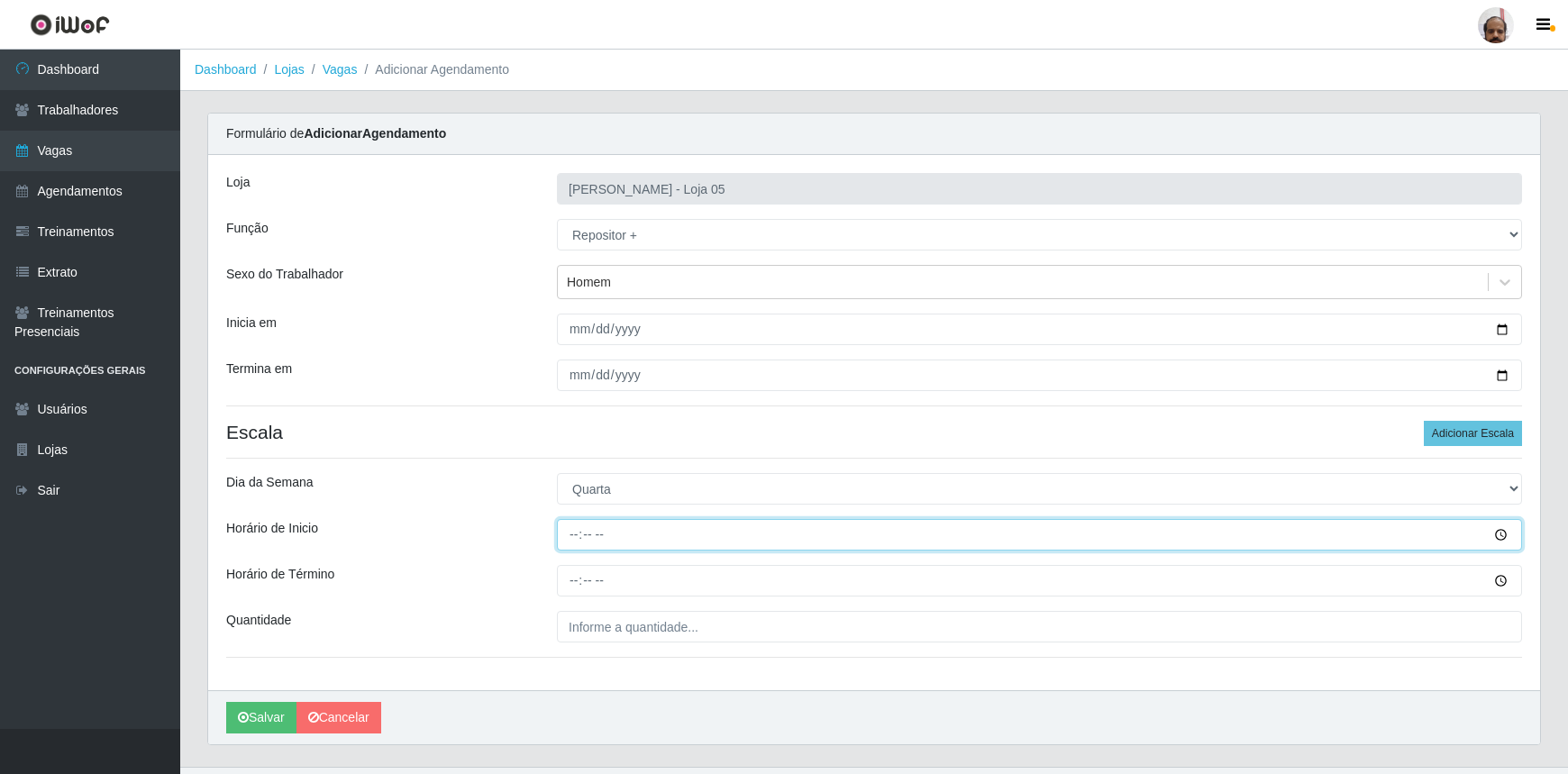
drag, startPoint x: 574, startPoint y: 540, endPoint x: 632, endPoint y: 601, distance: 84.2
click at [574, 539] on input "Horário de Inicio" at bounding box center [1039, 534] width 965 height 32
type input "23:00"
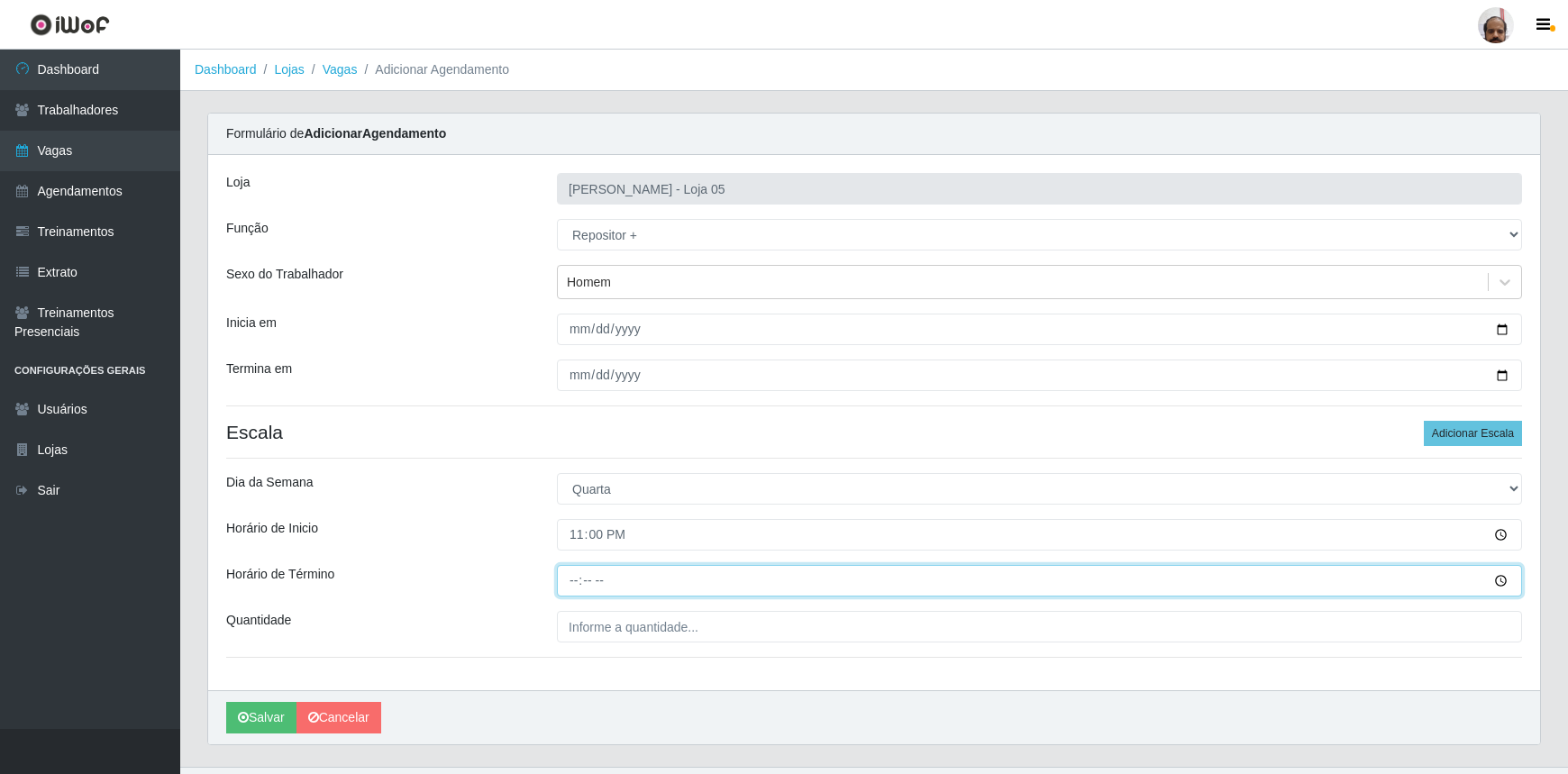
click at [576, 581] on input "Horário de Término" at bounding box center [1039, 581] width 965 height 32
type input "05:00"
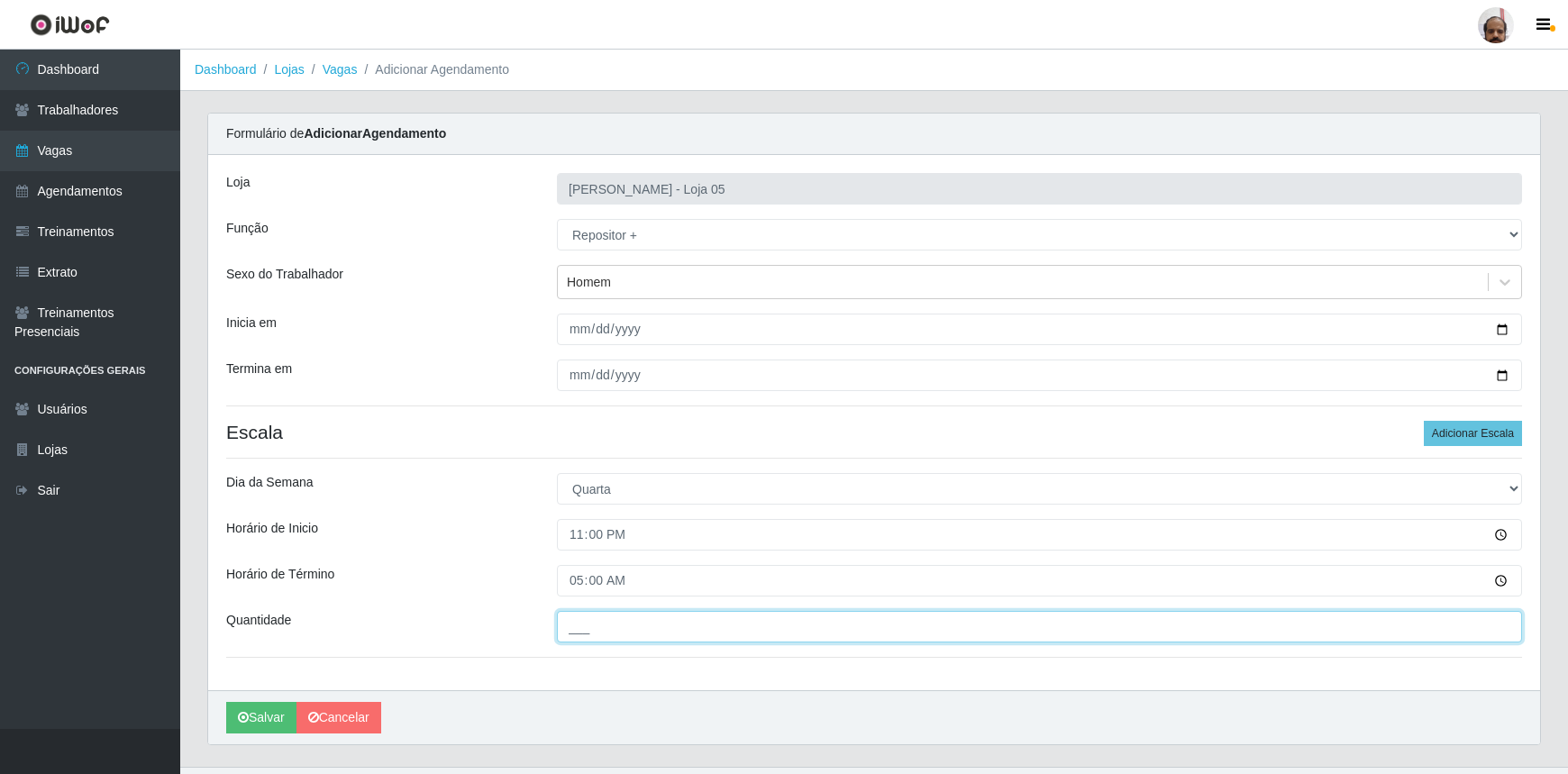
click at [699, 631] on input "___" at bounding box center [1039, 627] width 965 height 32
type input "5__"
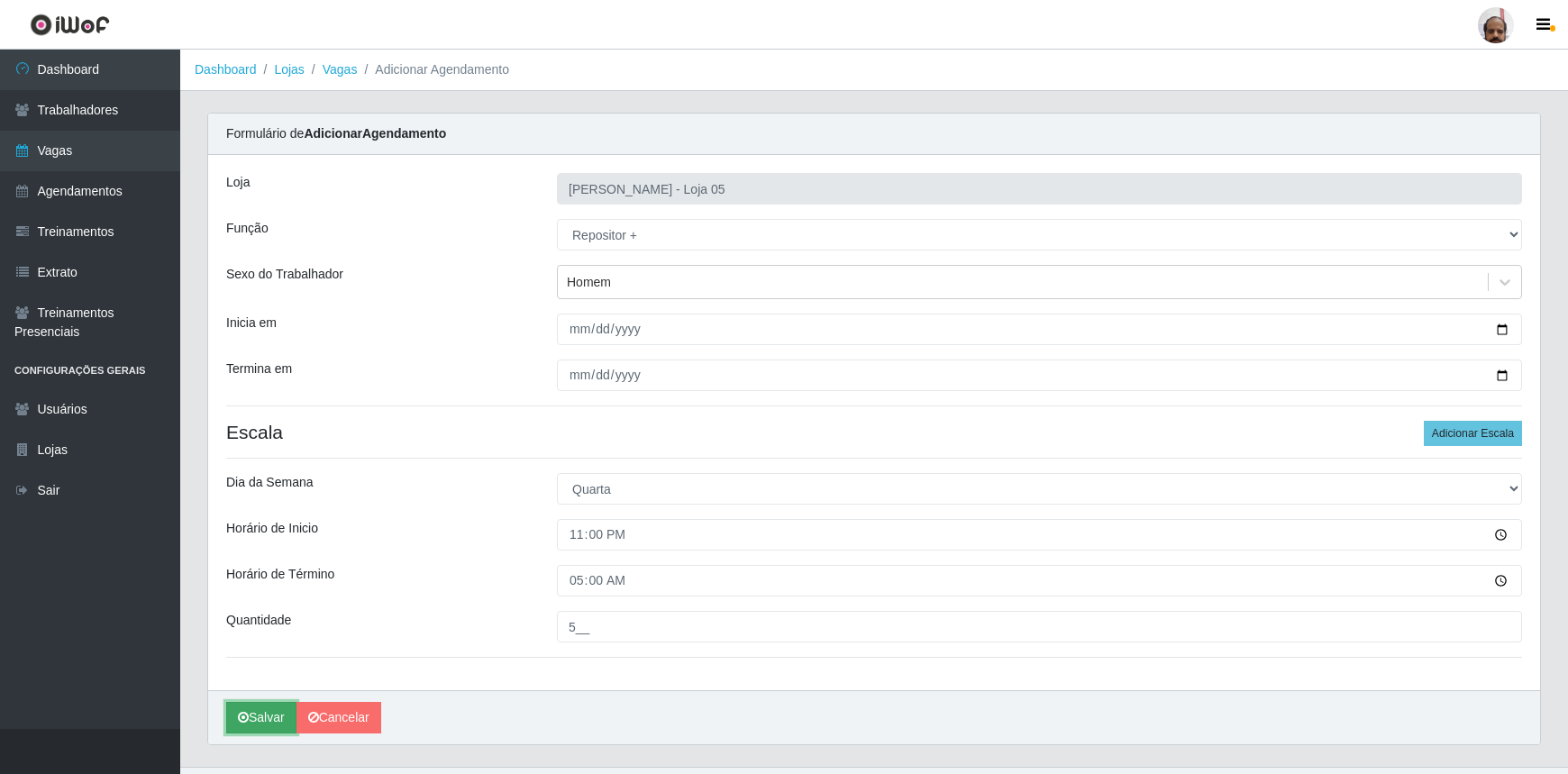
click at [263, 722] on button "Salvar" at bounding box center [261, 718] width 70 height 32
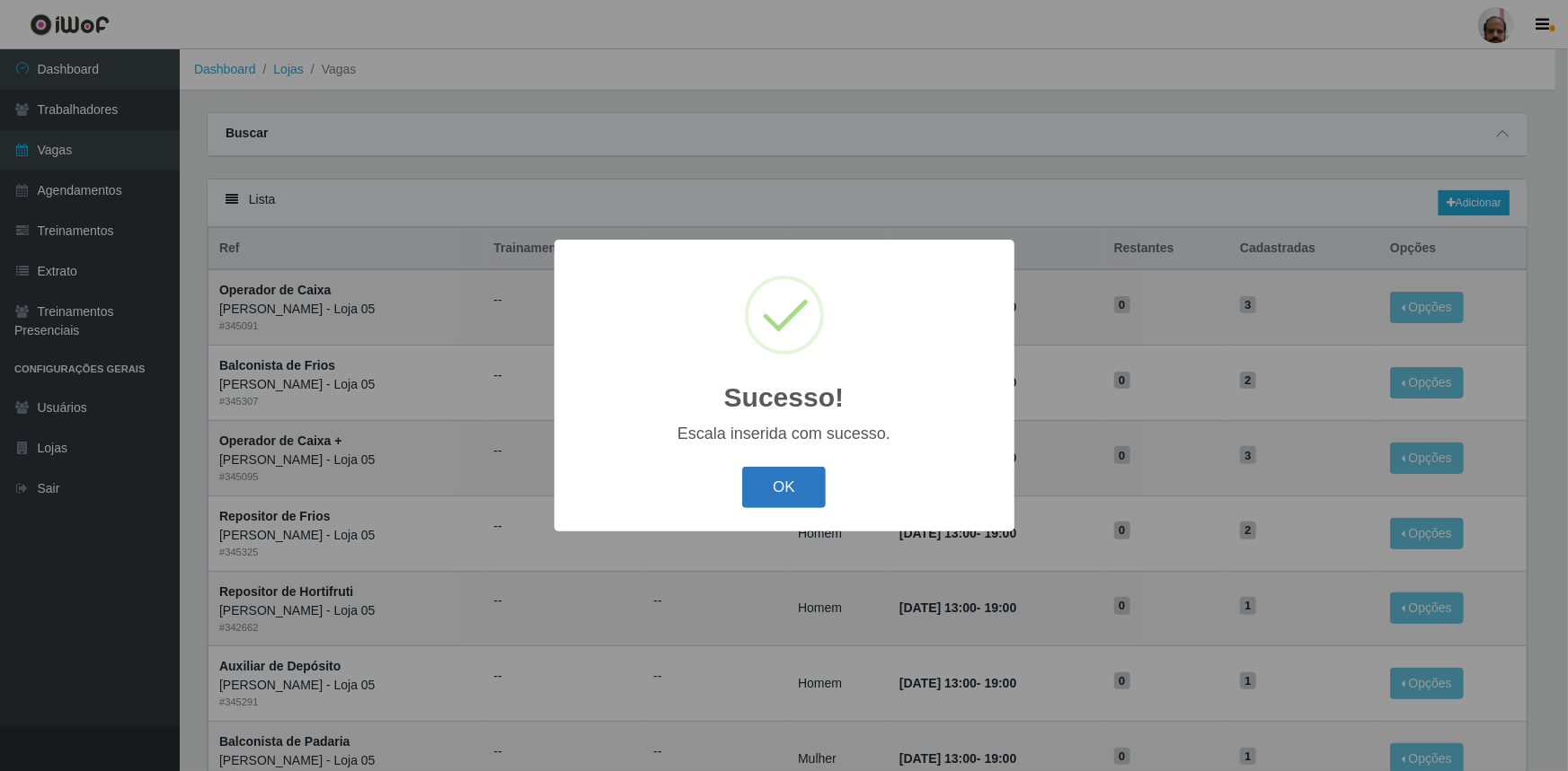
click at [780, 481] on button "OK" at bounding box center [784, 488] width 83 height 43
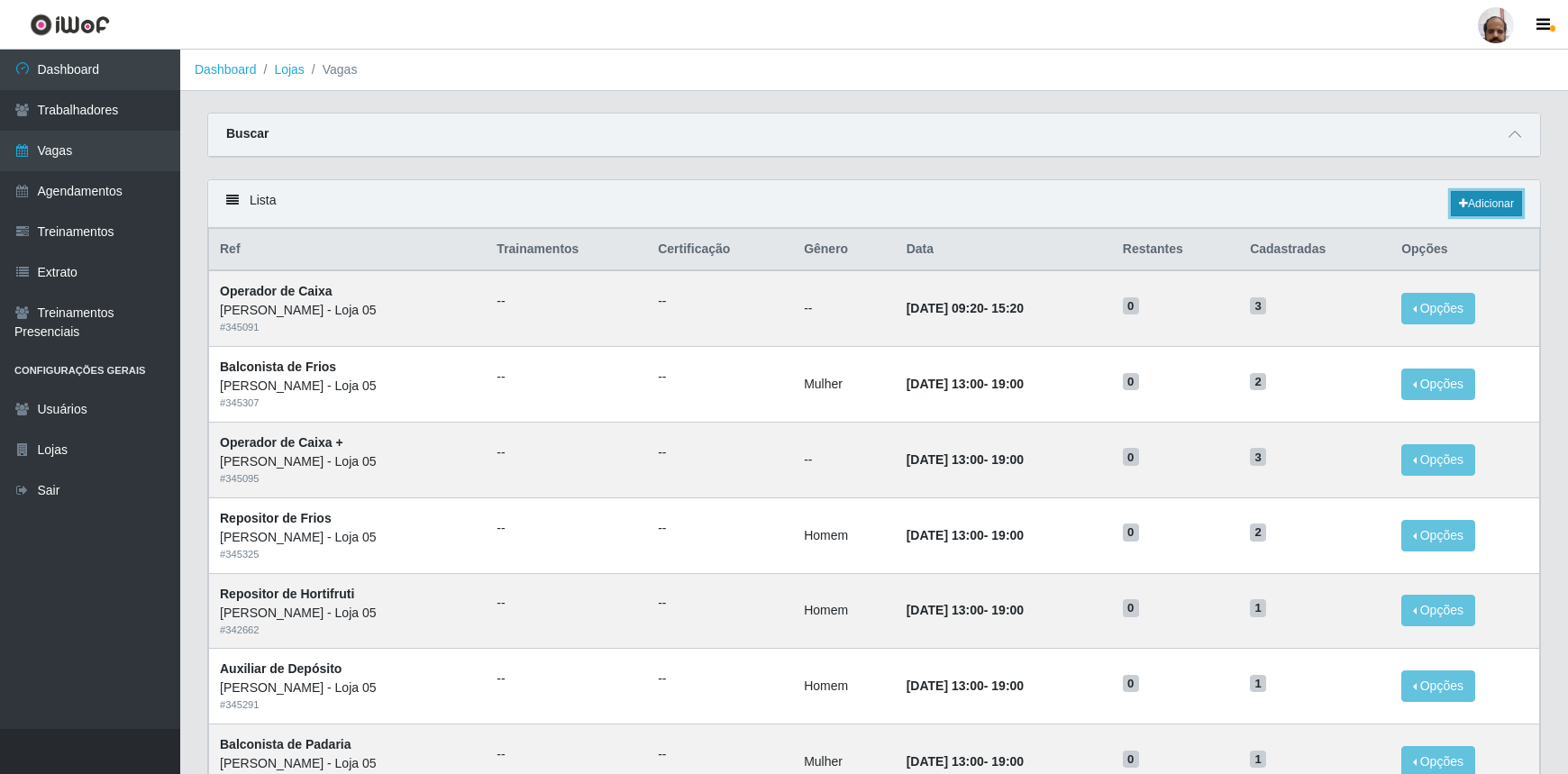
click at [1465, 206] on link "Adicionar" at bounding box center [1486, 204] width 71 height 25
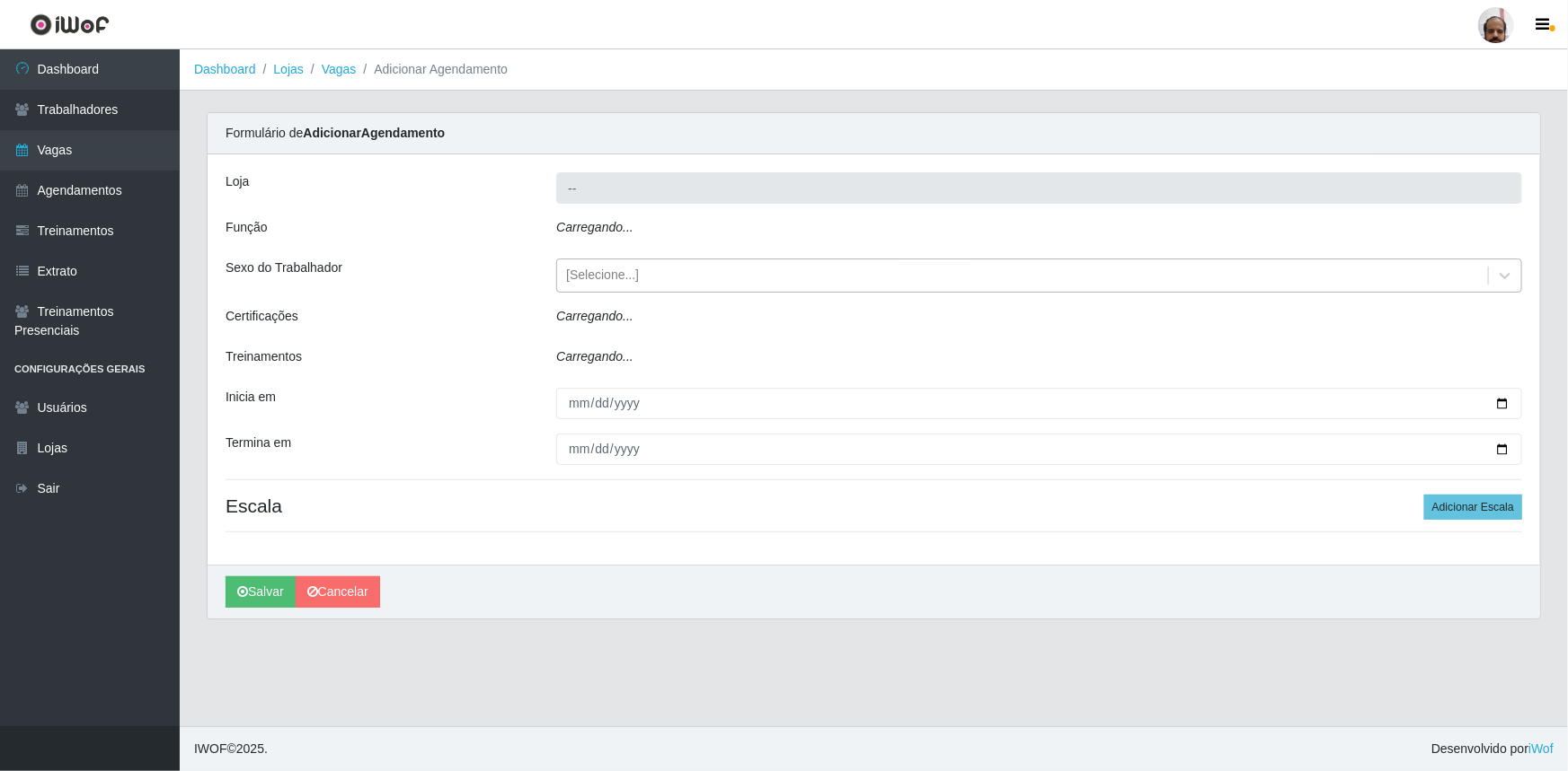
type input "[PERSON_NAME] - Loja 05"
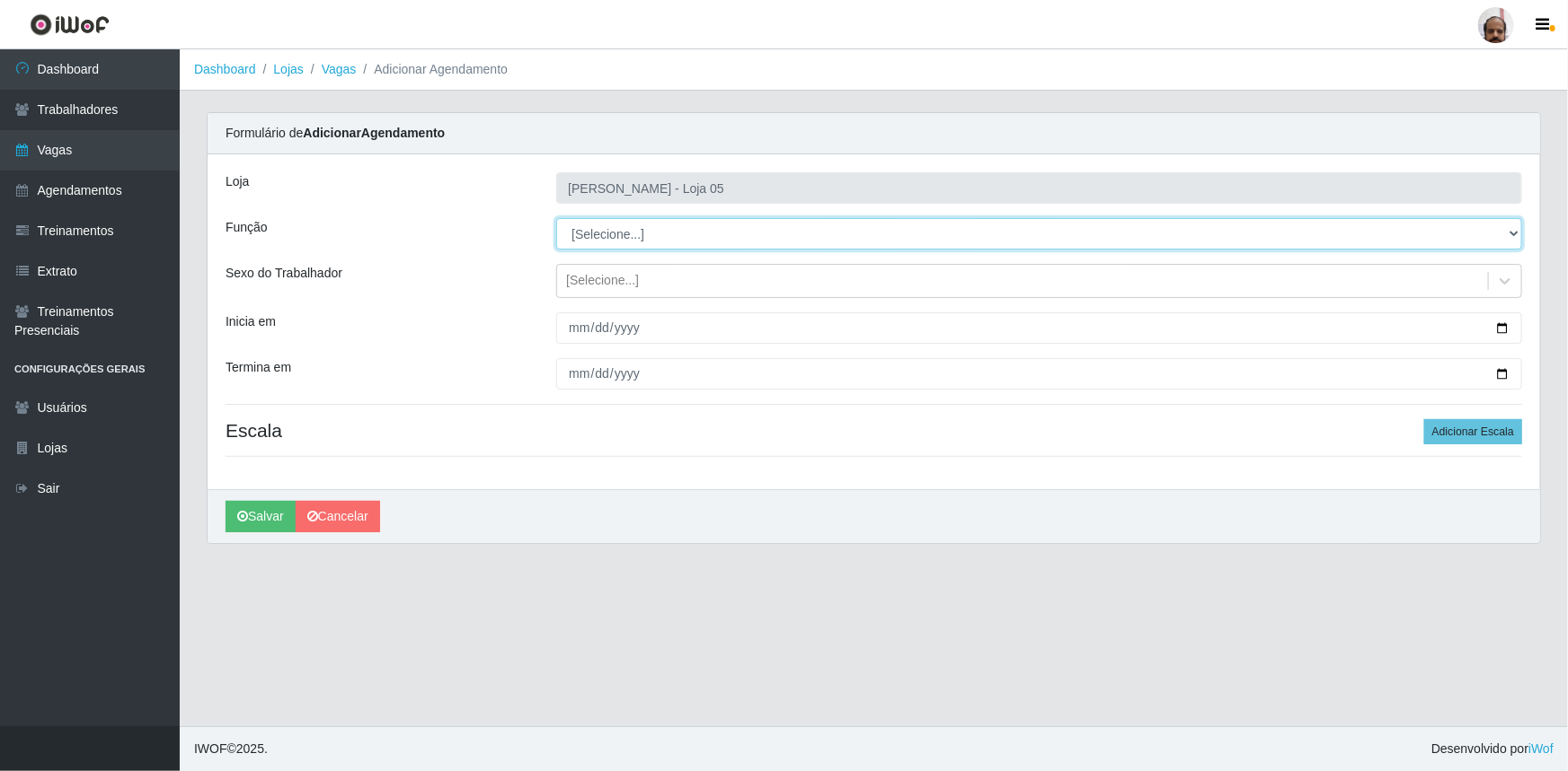
click at [1509, 234] on select "[Selecione...] ASG ASG + ASG ++ Auxiliar de Depósito Auxiliar de Depósito + Aux…" at bounding box center [1038, 234] width 966 height 32
select select "110"
click at [556, 218] on select "[Selecione...] ASG ASG + ASG ++ Auxiliar de Depósito Auxiliar de Depósito + Aux…" at bounding box center [1038, 234] width 966 height 32
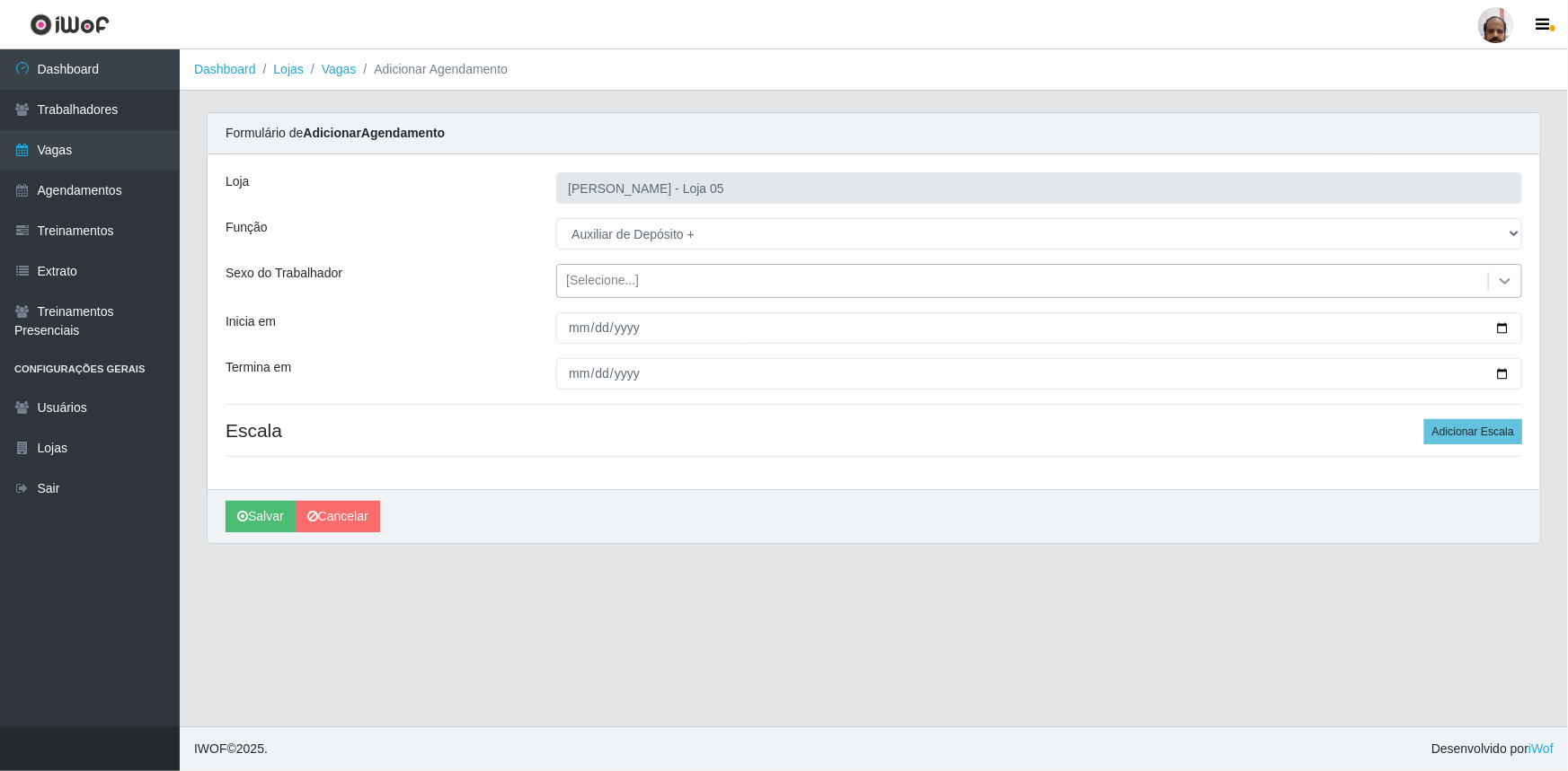
click at [1500, 284] on icon at bounding box center [1505, 281] width 18 height 18
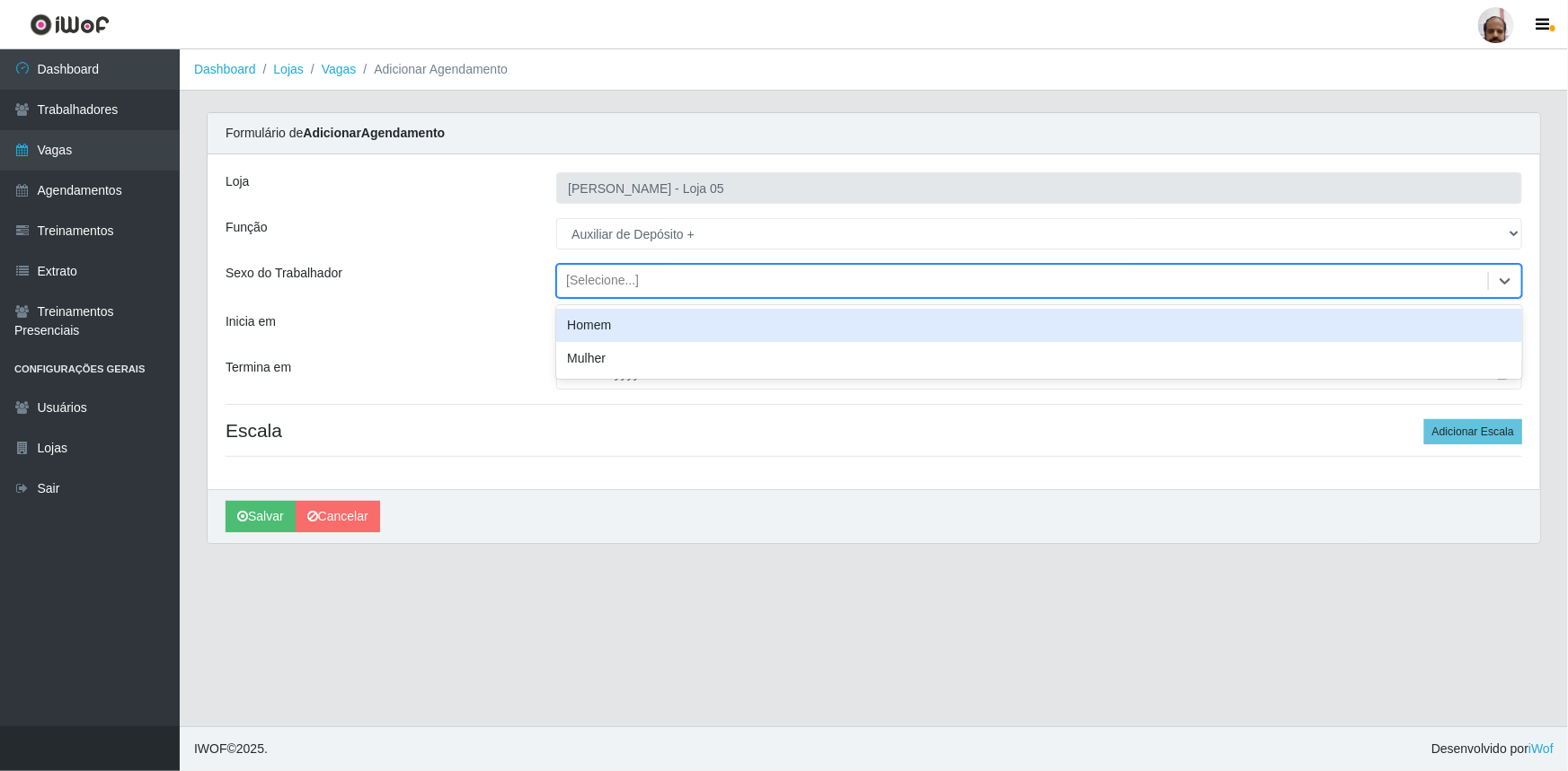
click at [642, 326] on div "Homem" at bounding box center [1038, 326] width 966 height 33
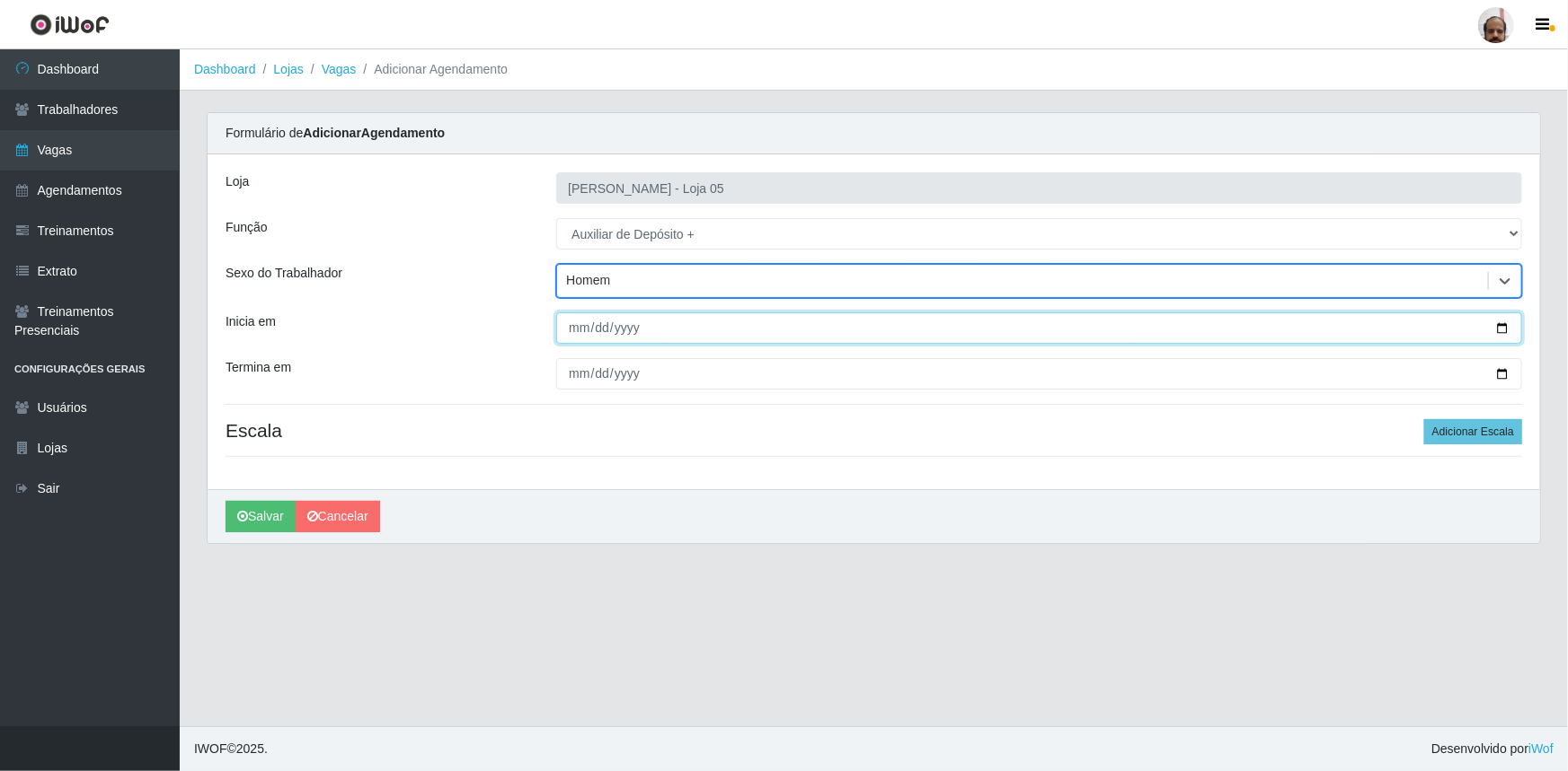
click at [1507, 332] on input "Inicia em" at bounding box center [1038, 328] width 966 height 32
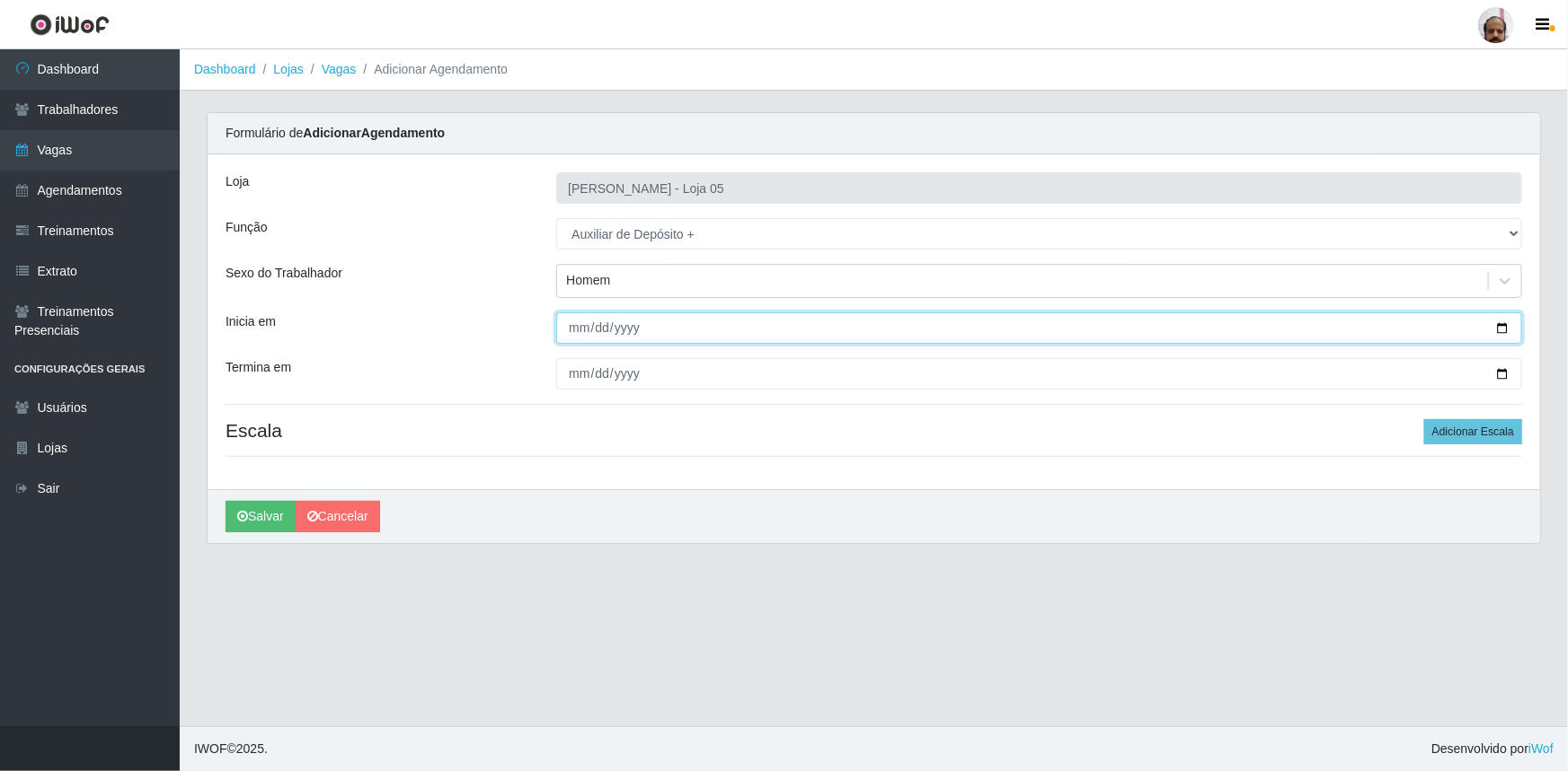
type input "[DATE]"
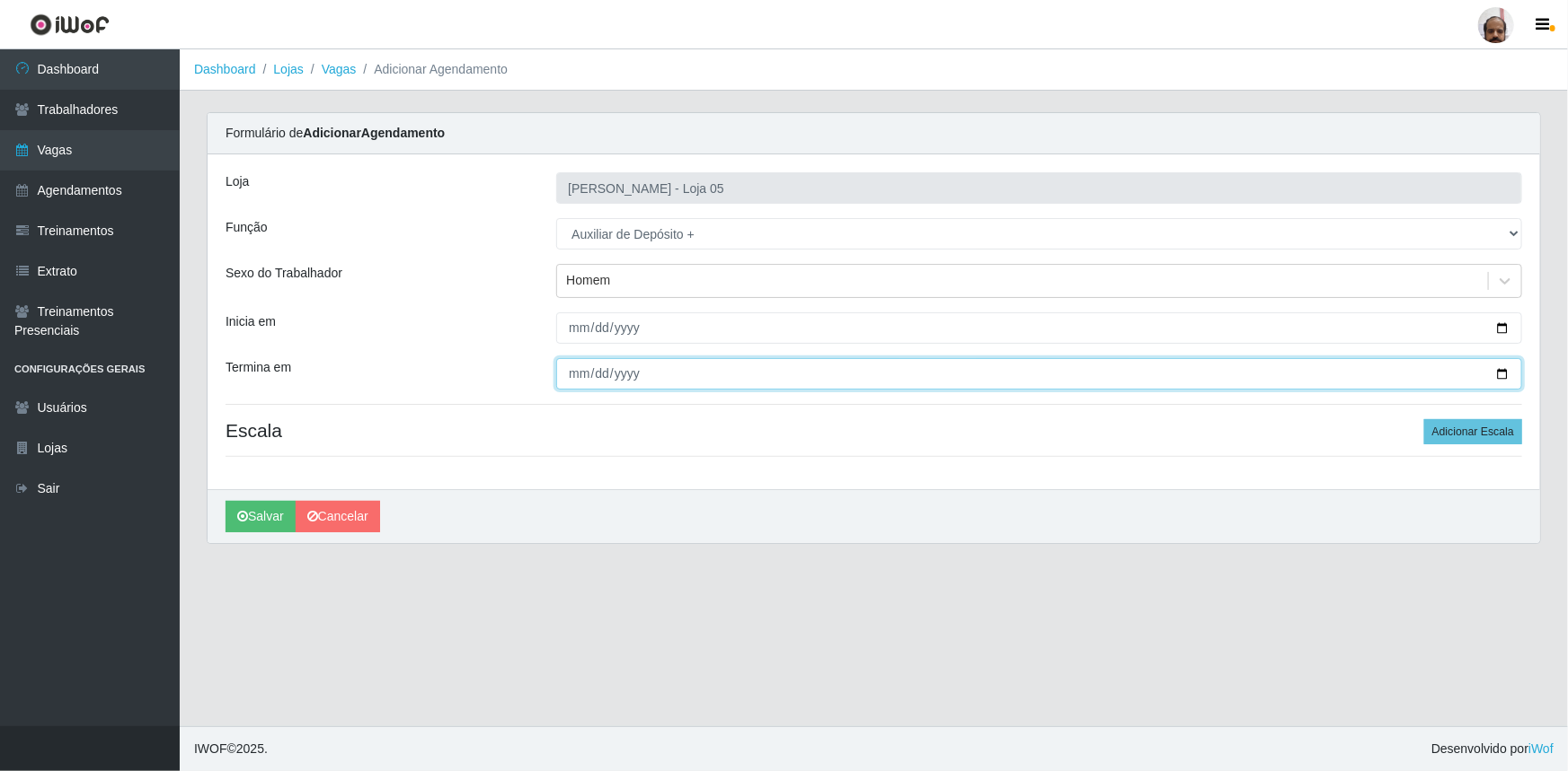
click at [1500, 370] on input "Termina em" at bounding box center [1038, 374] width 966 height 32
type input "[DATE]"
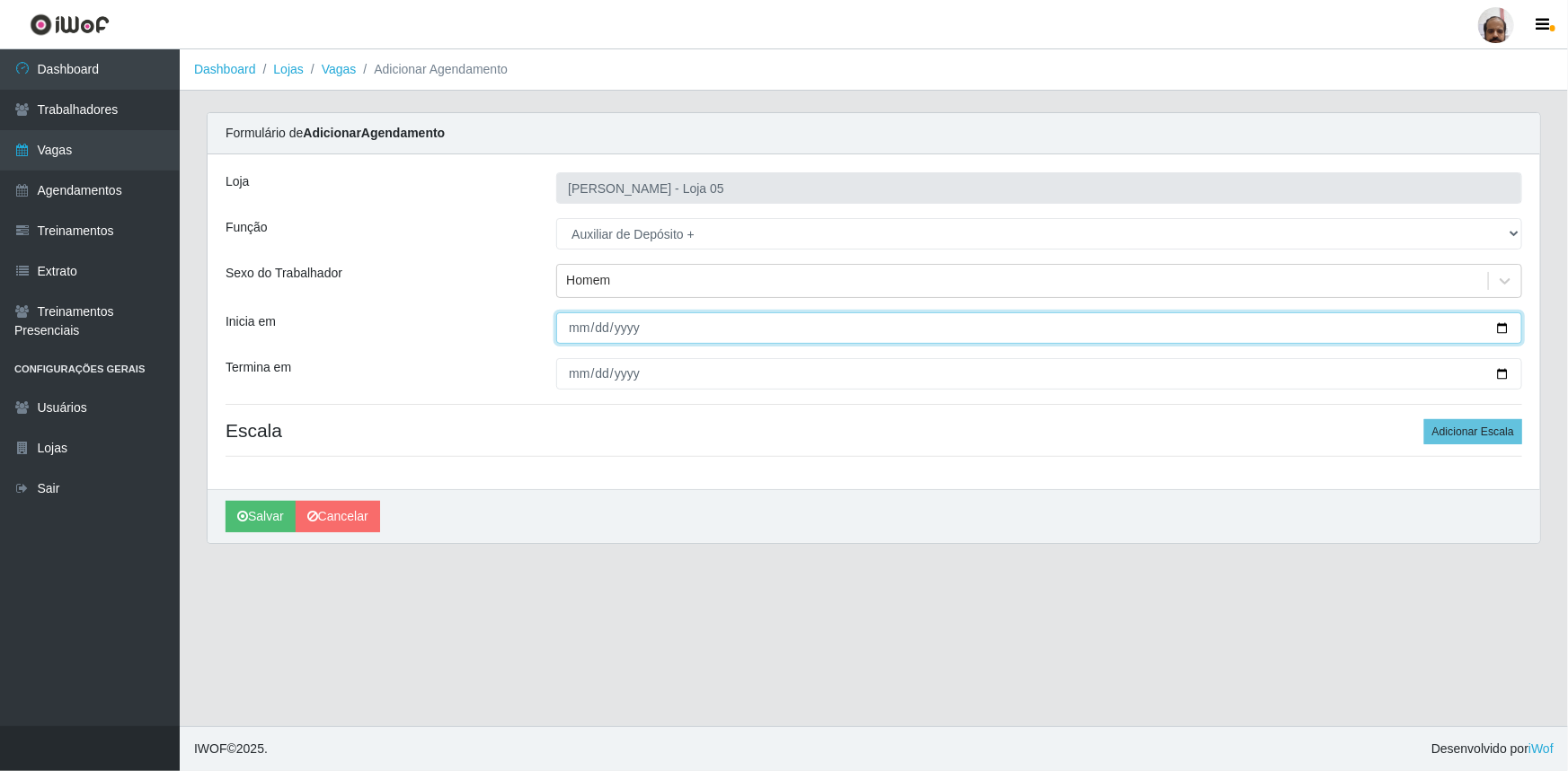
click at [1501, 324] on input "[DATE]" at bounding box center [1038, 328] width 966 height 32
type input "[DATE]"
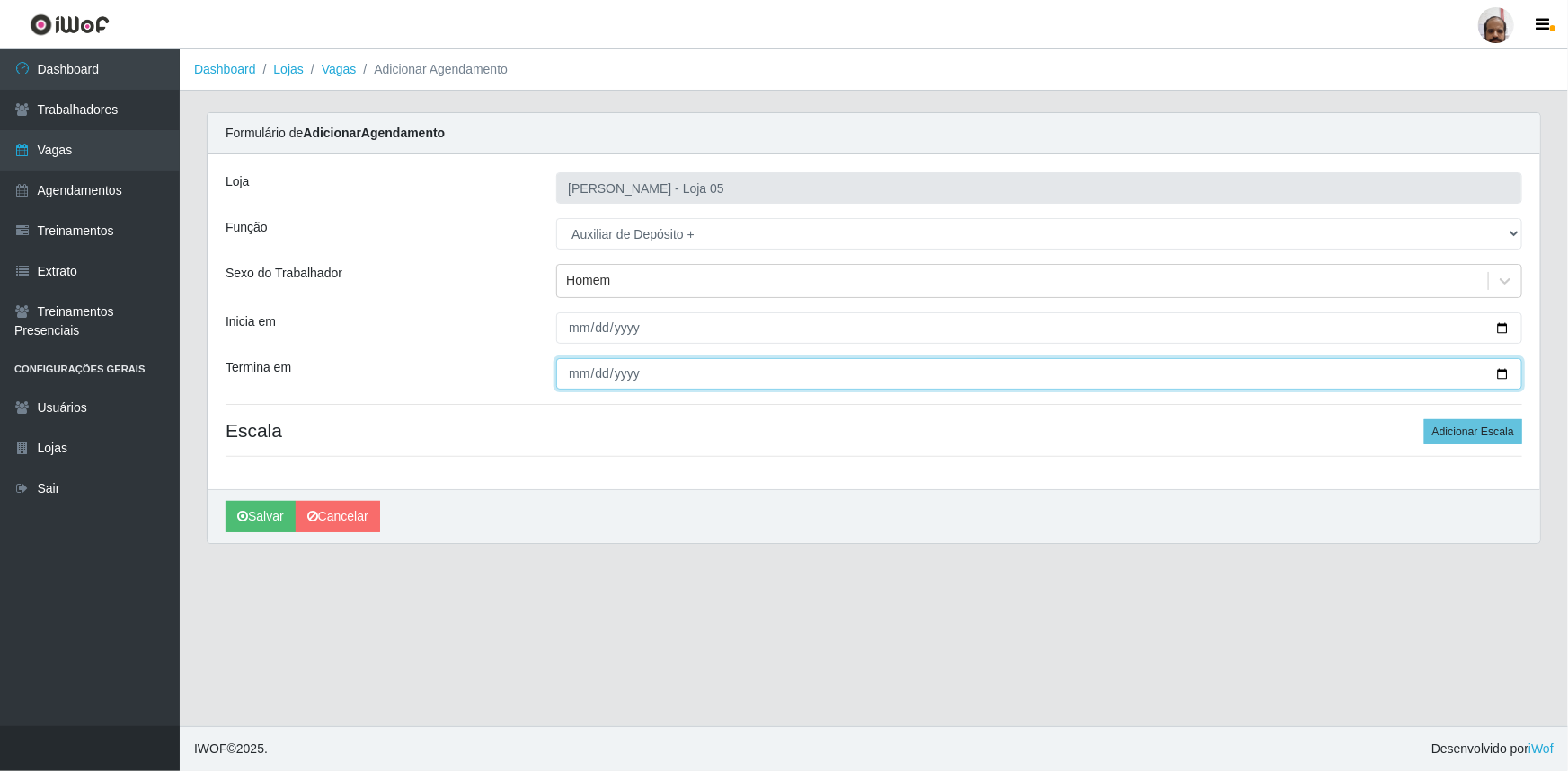
click at [1510, 376] on input "[DATE]" at bounding box center [1038, 374] width 966 height 32
click at [1498, 374] on input "[DATE]" at bounding box center [1038, 374] width 966 height 32
type input "[DATE]"
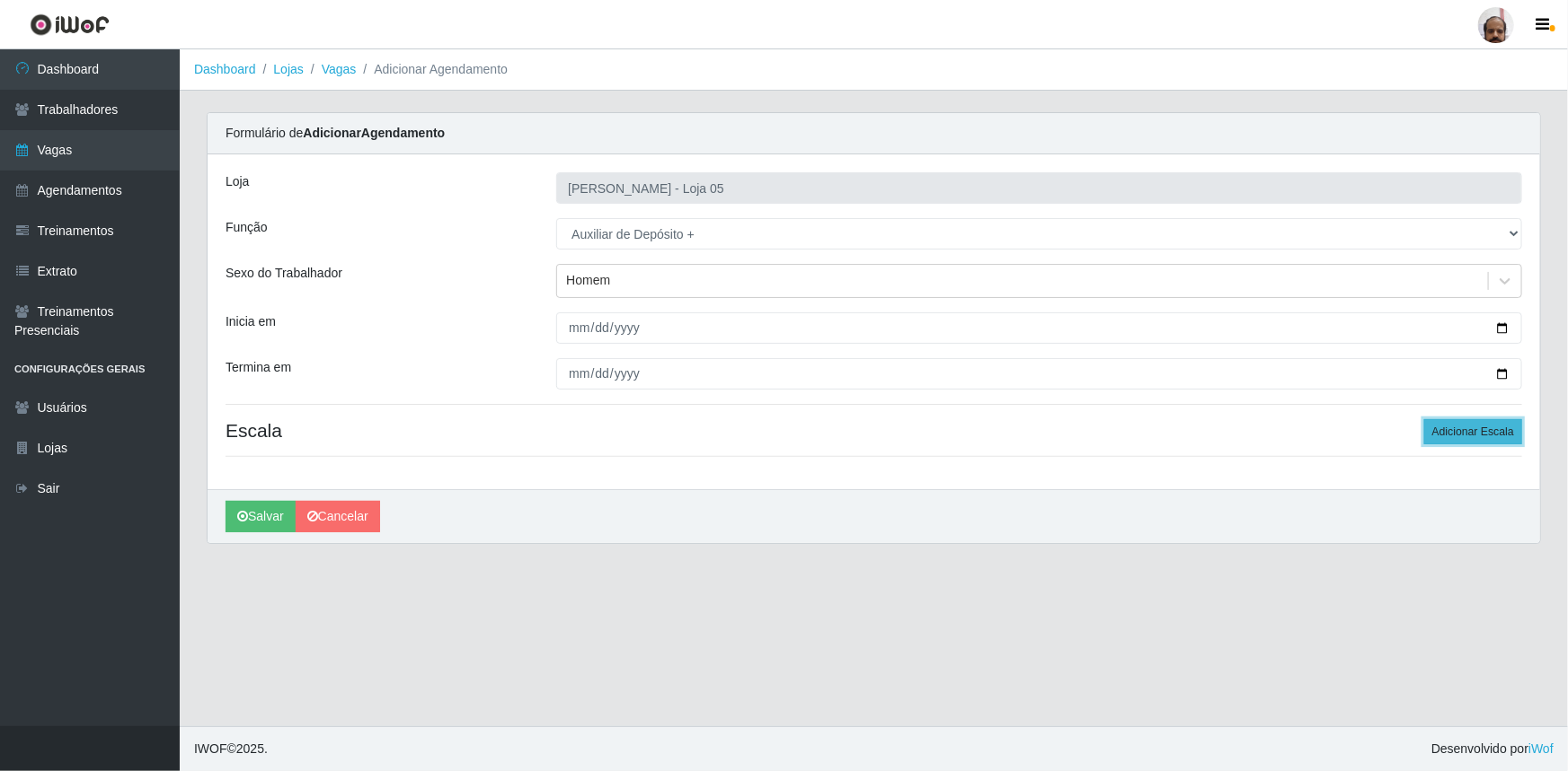
click at [1473, 423] on button "Adicionar Escala" at bounding box center [1472, 432] width 98 height 25
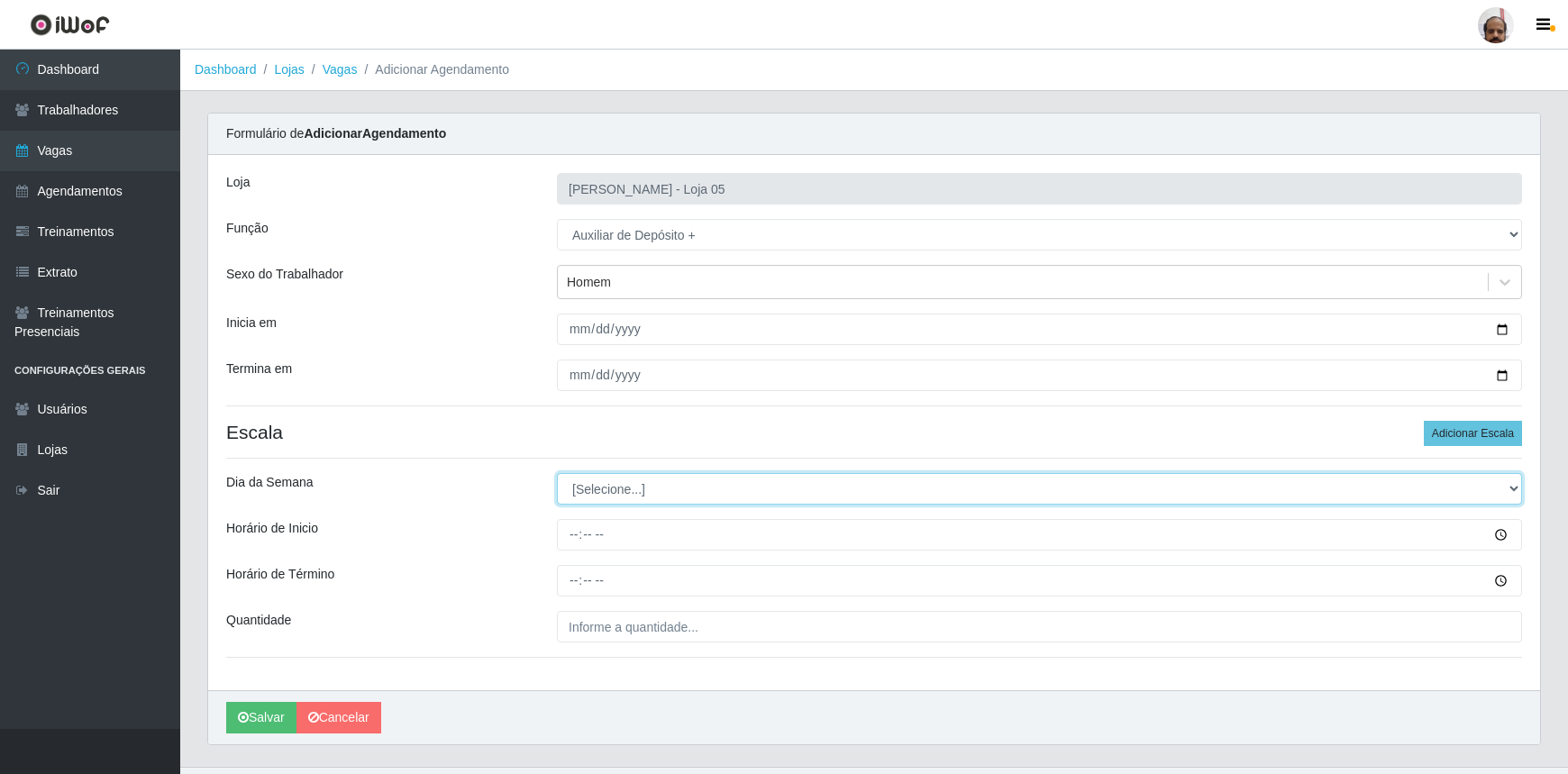
click at [1509, 492] on select "[Selecione...] Segunda Terça Quarta Quinta Sexta Sábado Domingo" at bounding box center [1039, 489] width 965 height 32
select select "3"
click at [557, 473] on select "[Selecione...] Segunda Terça Quarta Quinta Sexta Sábado Domingo" at bounding box center [1039, 489] width 965 height 32
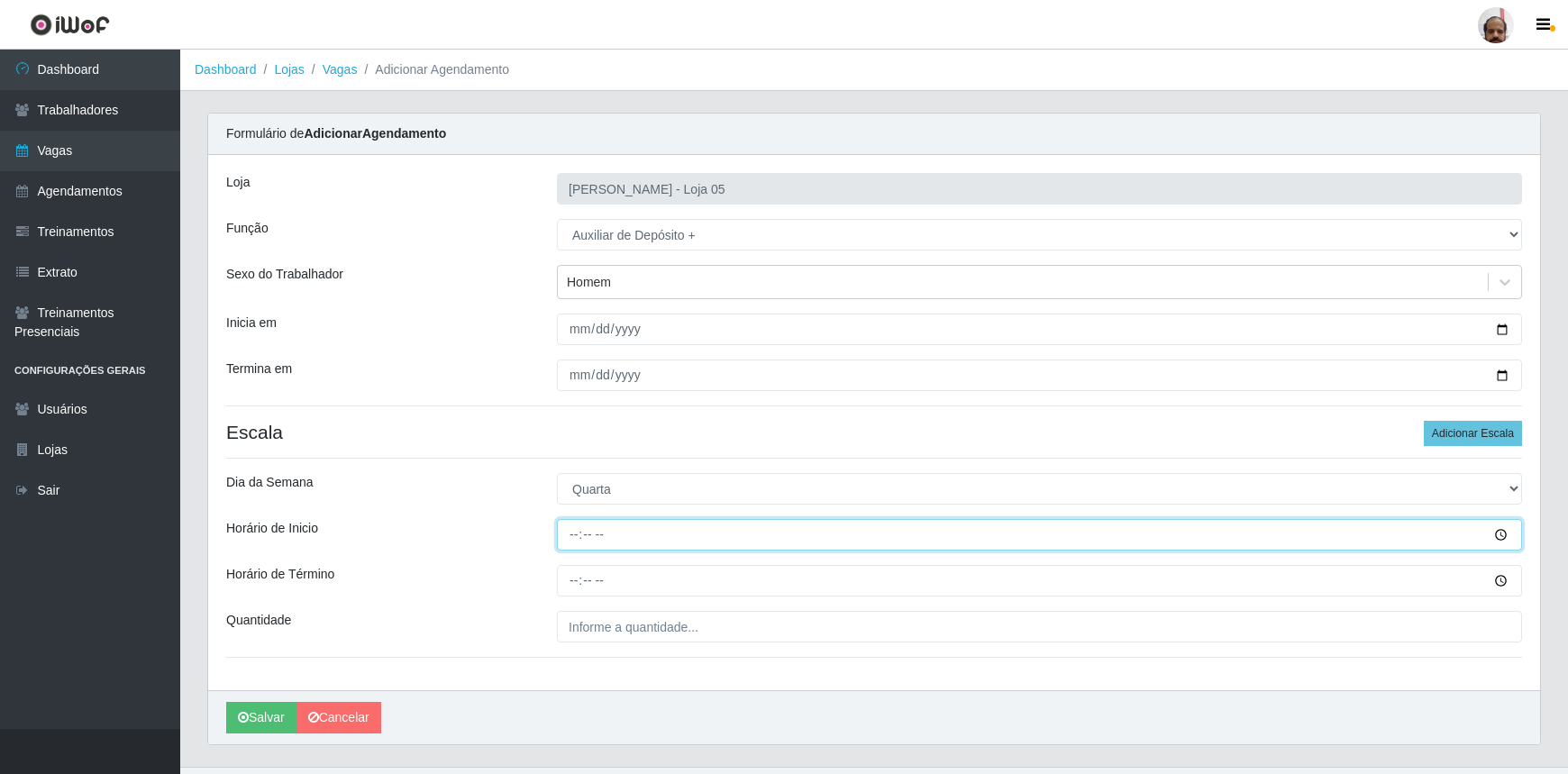
click at [568, 535] on input "Horário de Inicio" at bounding box center [1039, 534] width 965 height 32
type input "23:00"
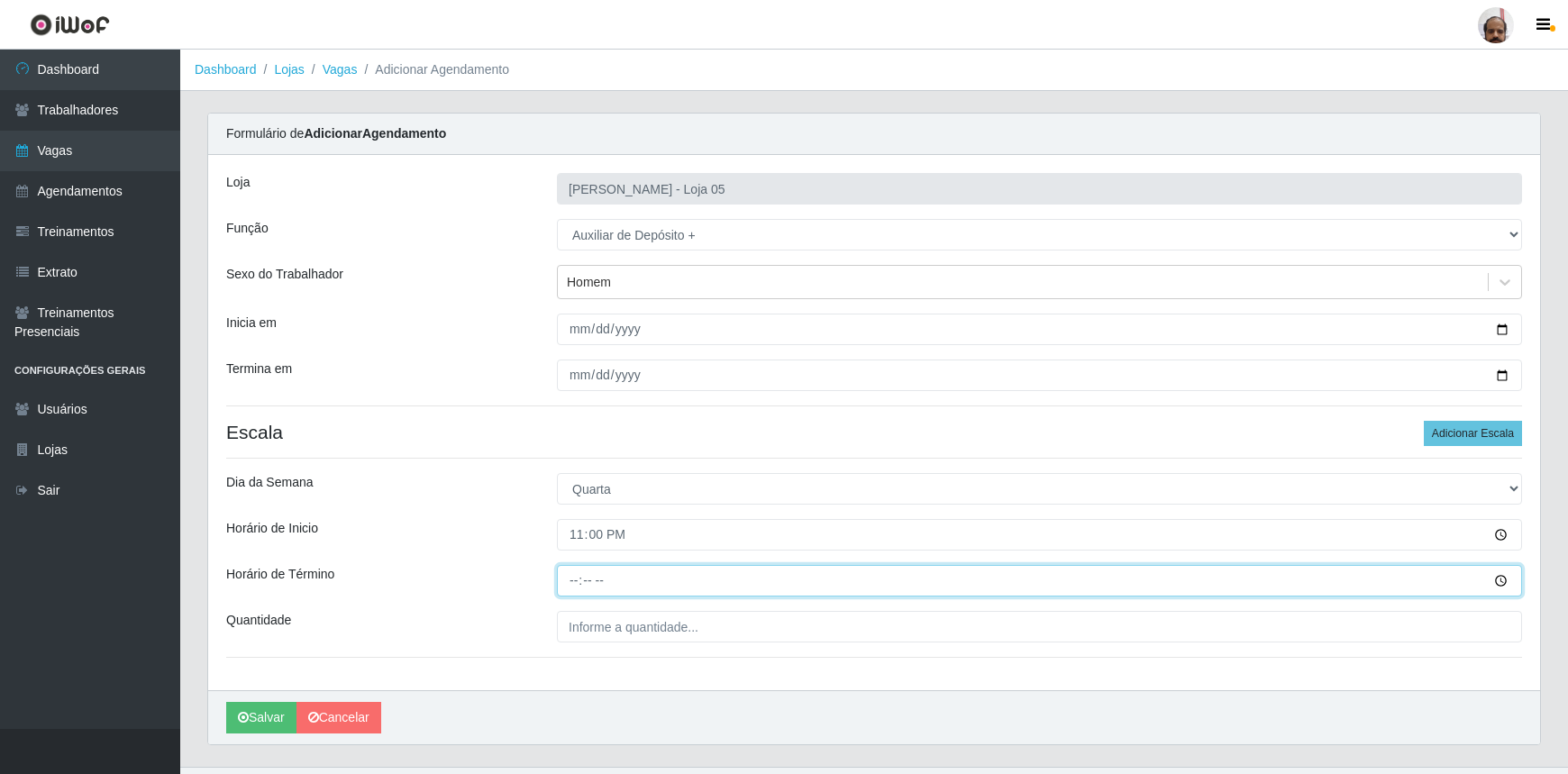
click at [568, 589] on input "Horário de Término" at bounding box center [1039, 581] width 965 height 32
type input "05:00"
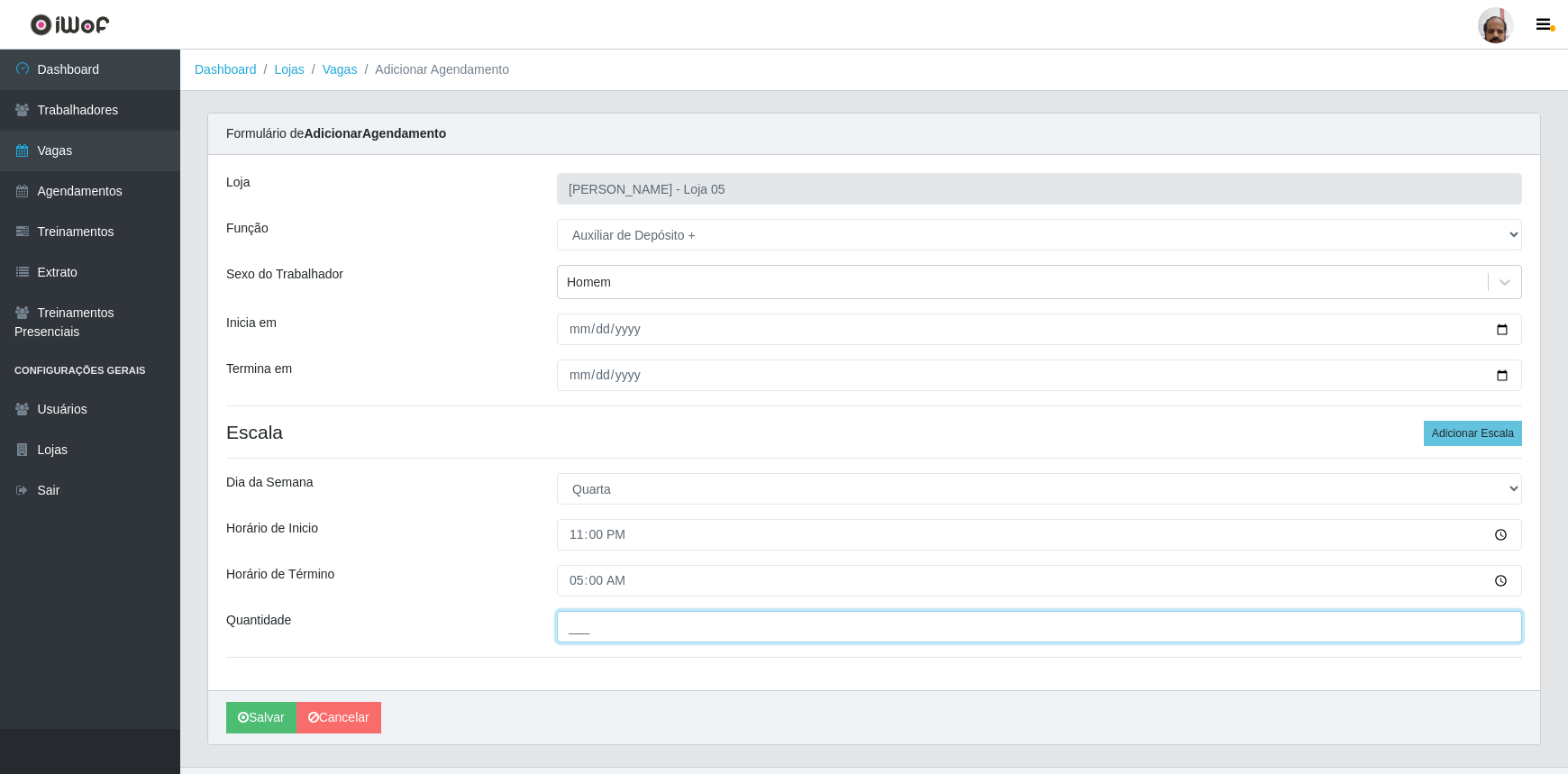
click at [629, 634] on input "___" at bounding box center [1039, 627] width 965 height 32
type input "2__"
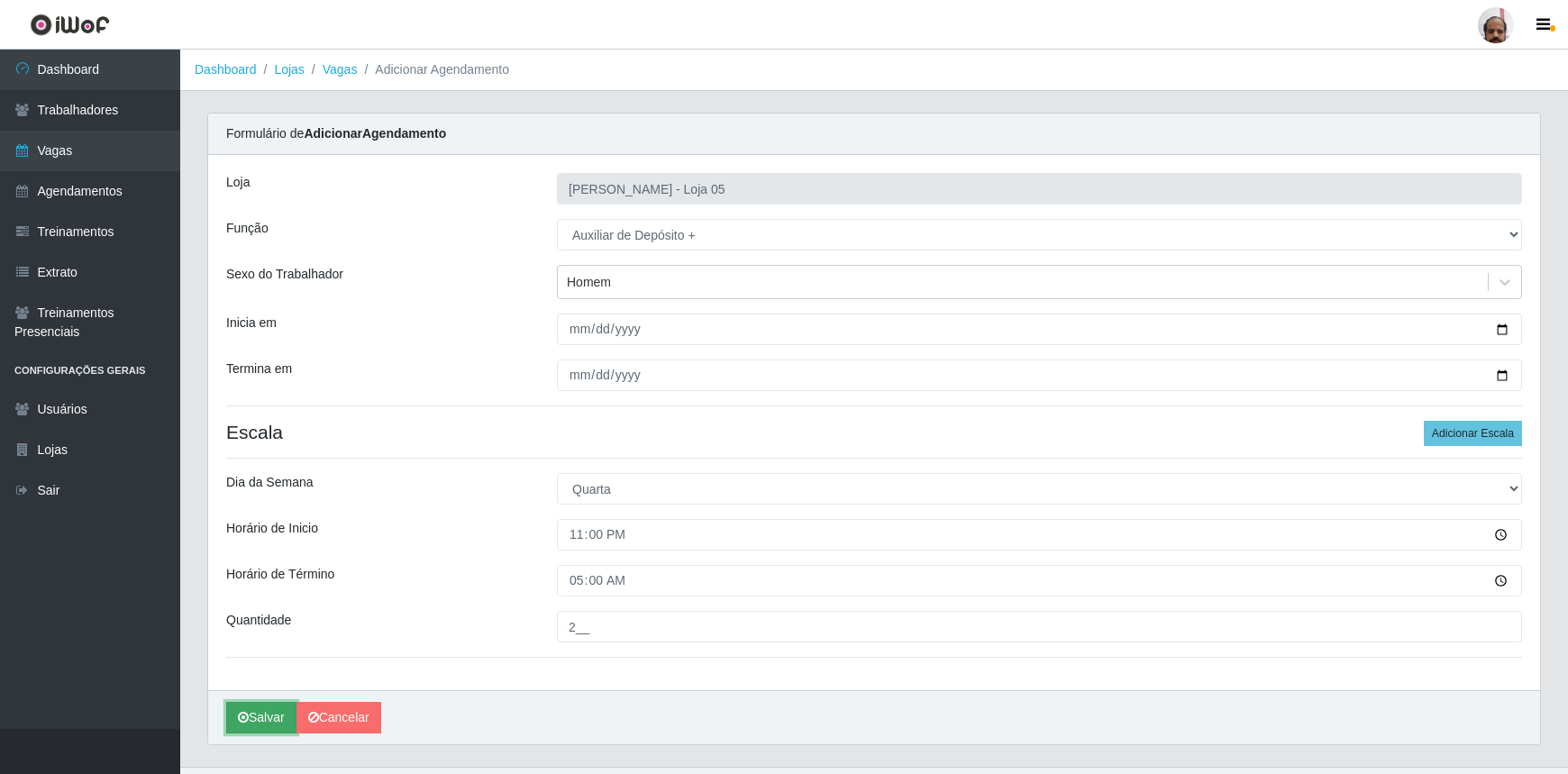
click at [286, 709] on button "Salvar" at bounding box center [261, 718] width 70 height 32
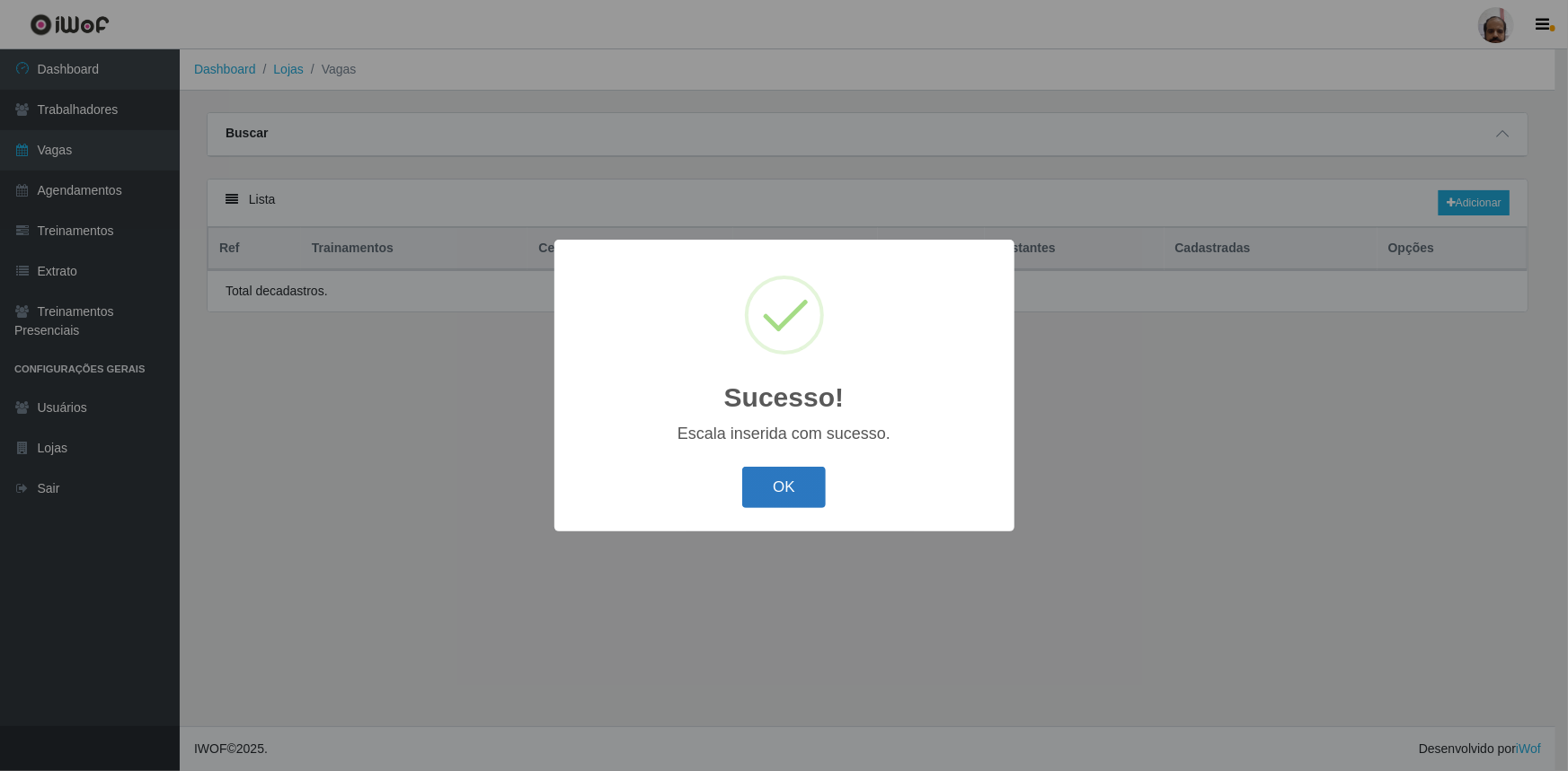
click at [745, 483] on button "OK" at bounding box center [784, 488] width 83 height 43
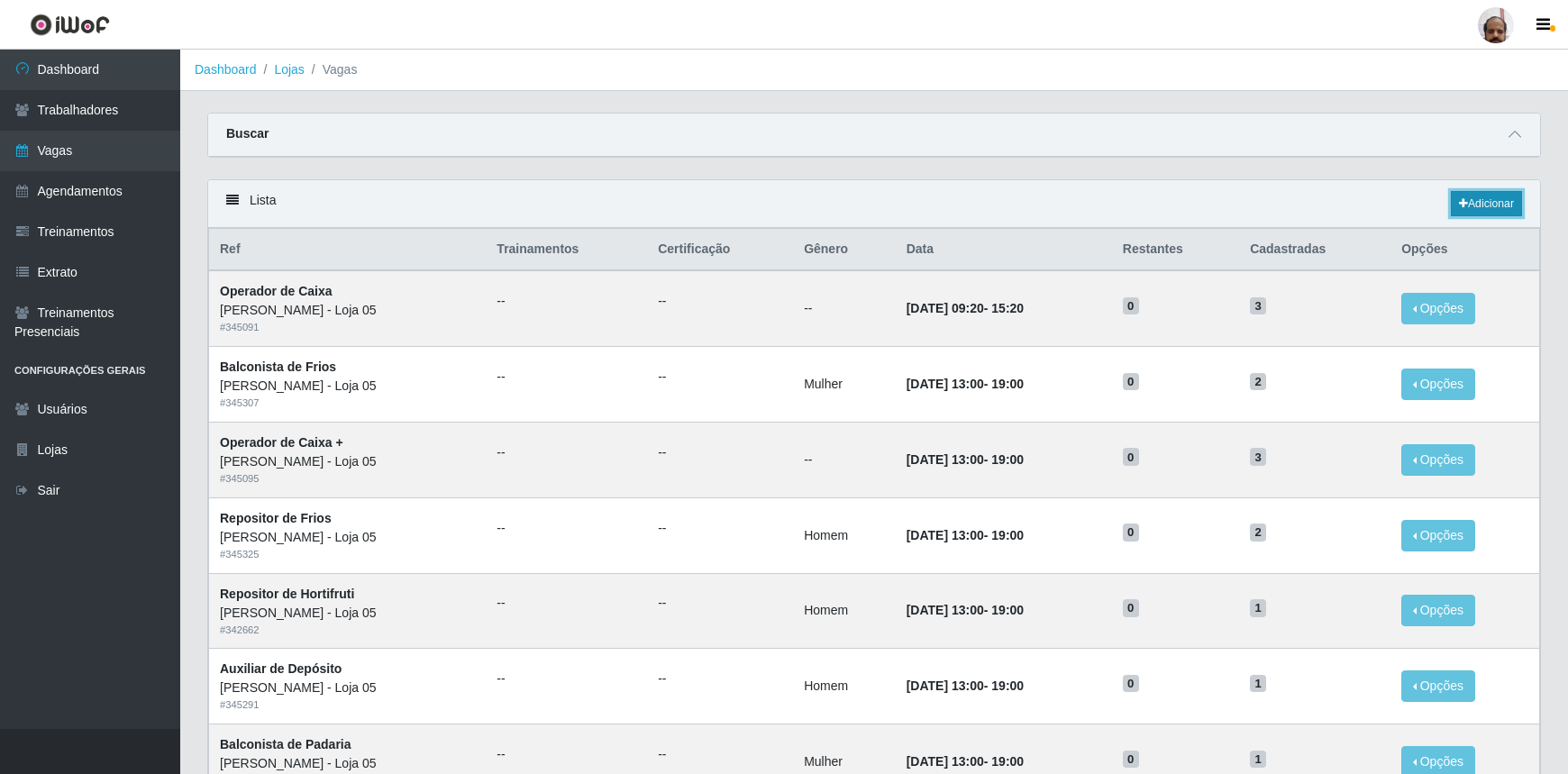
click at [1501, 203] on link "Adicionar" at bounding box center [1486, 204] width 71 height 25
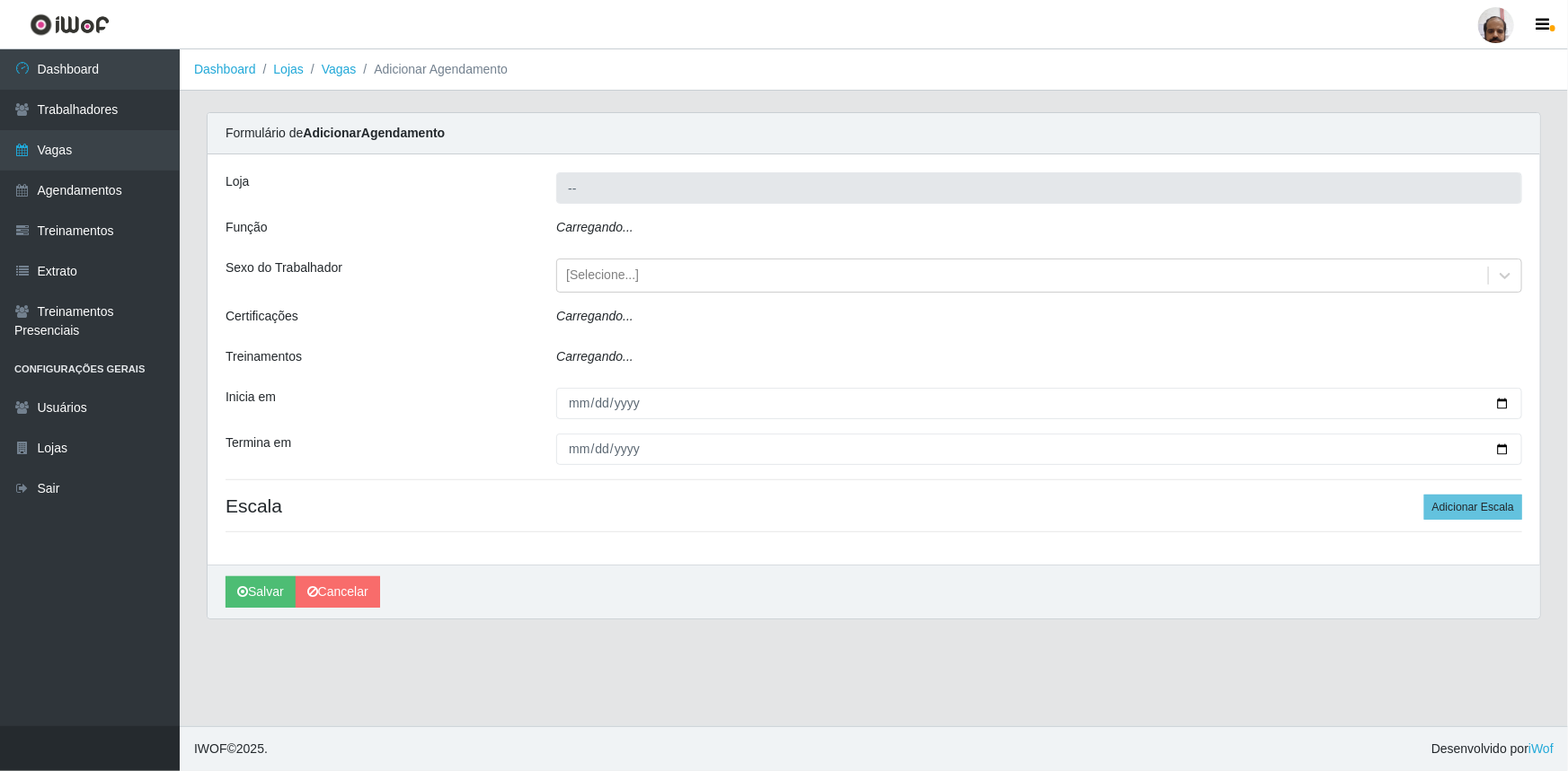
type input "[PERSON_NAME] - Loja 05"
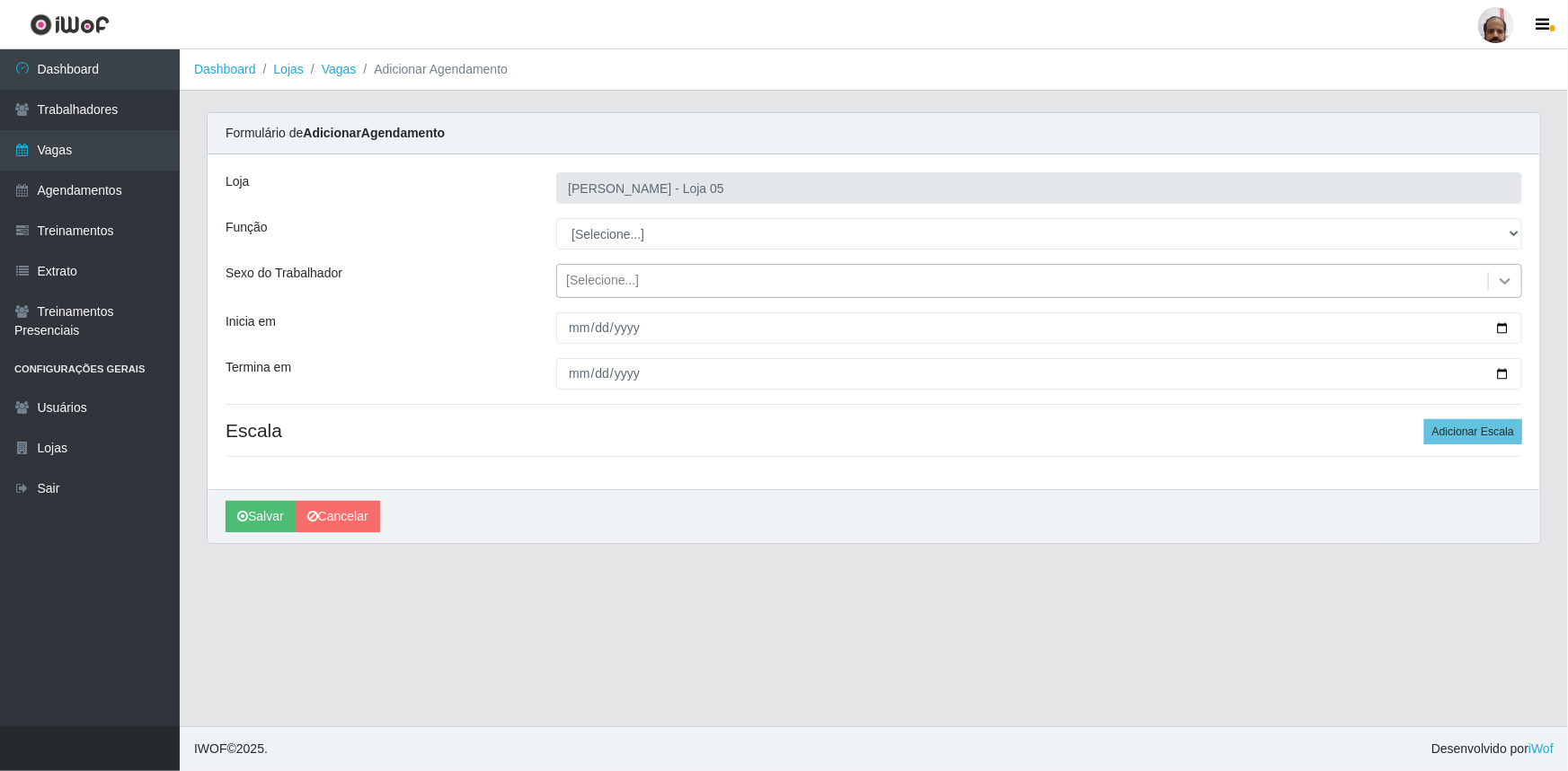
click at [1511, 281] on icon at bounding box center [1505, 281] width 18 height 18
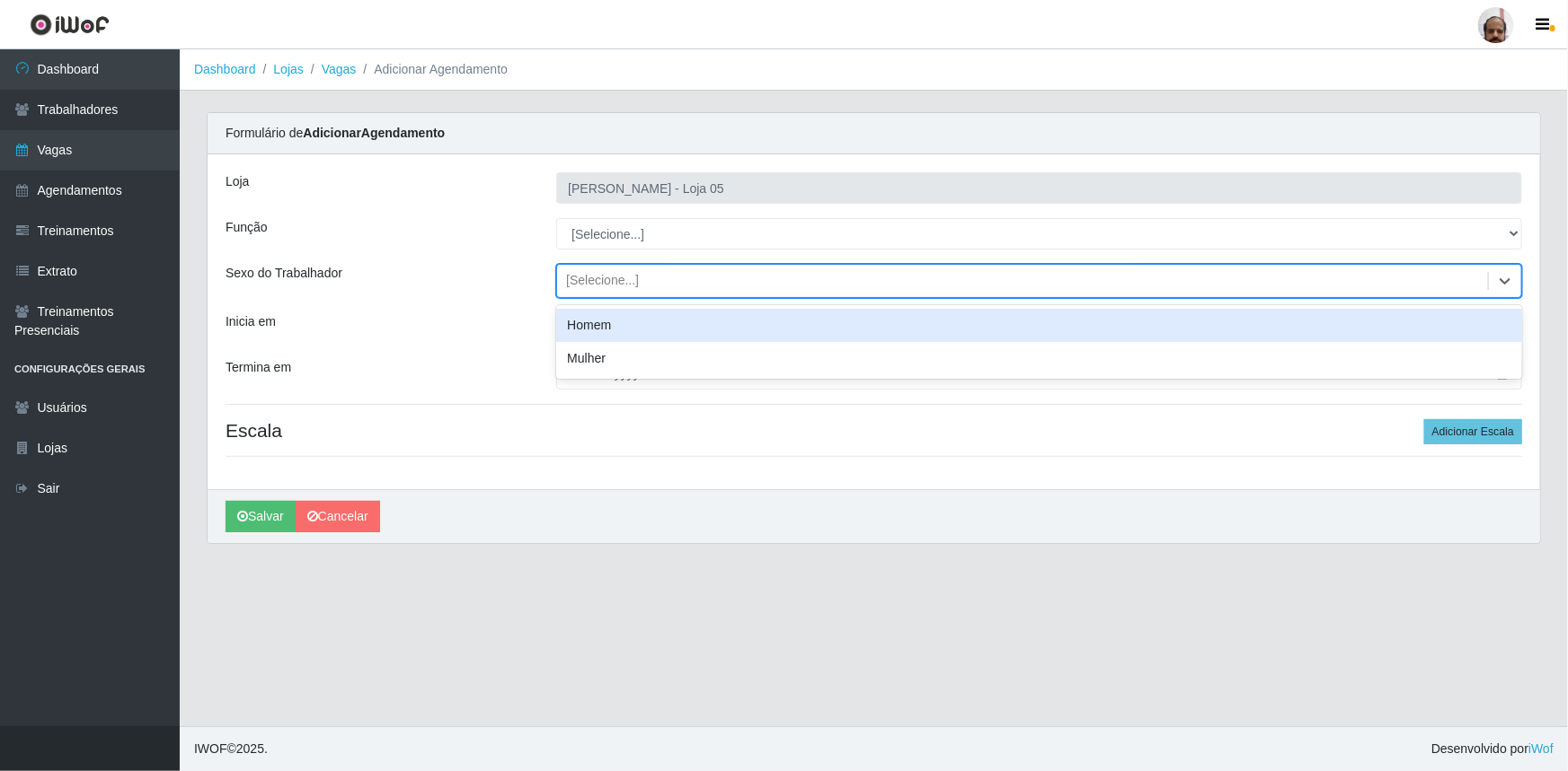
click at [629, 334] on div "Homem" at bounding box center [1038, 326] width 966 height 33
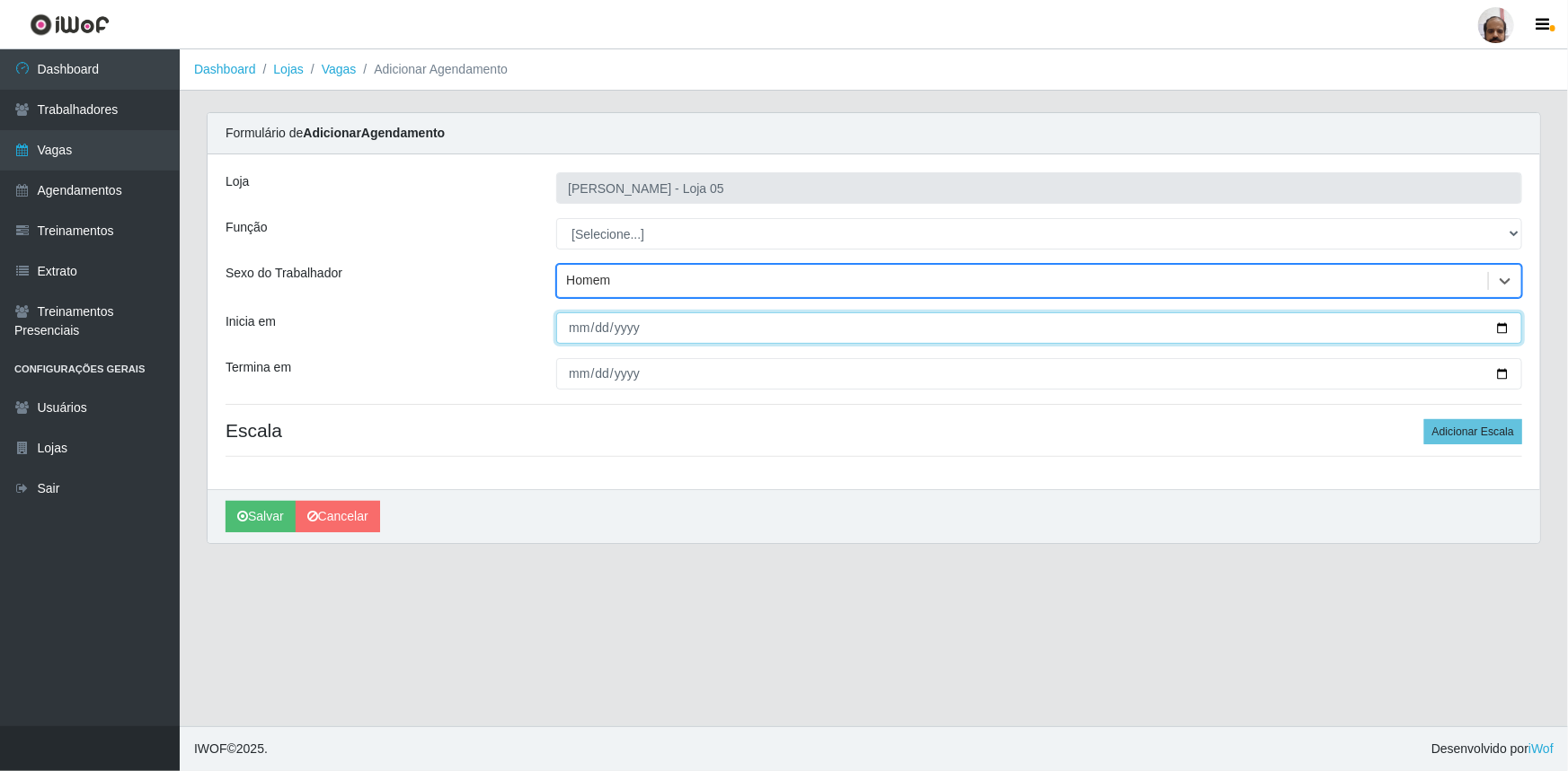
click at [1506, 327] on input "Inicia em" at bounding box center [1038, 328] width 966 height 32
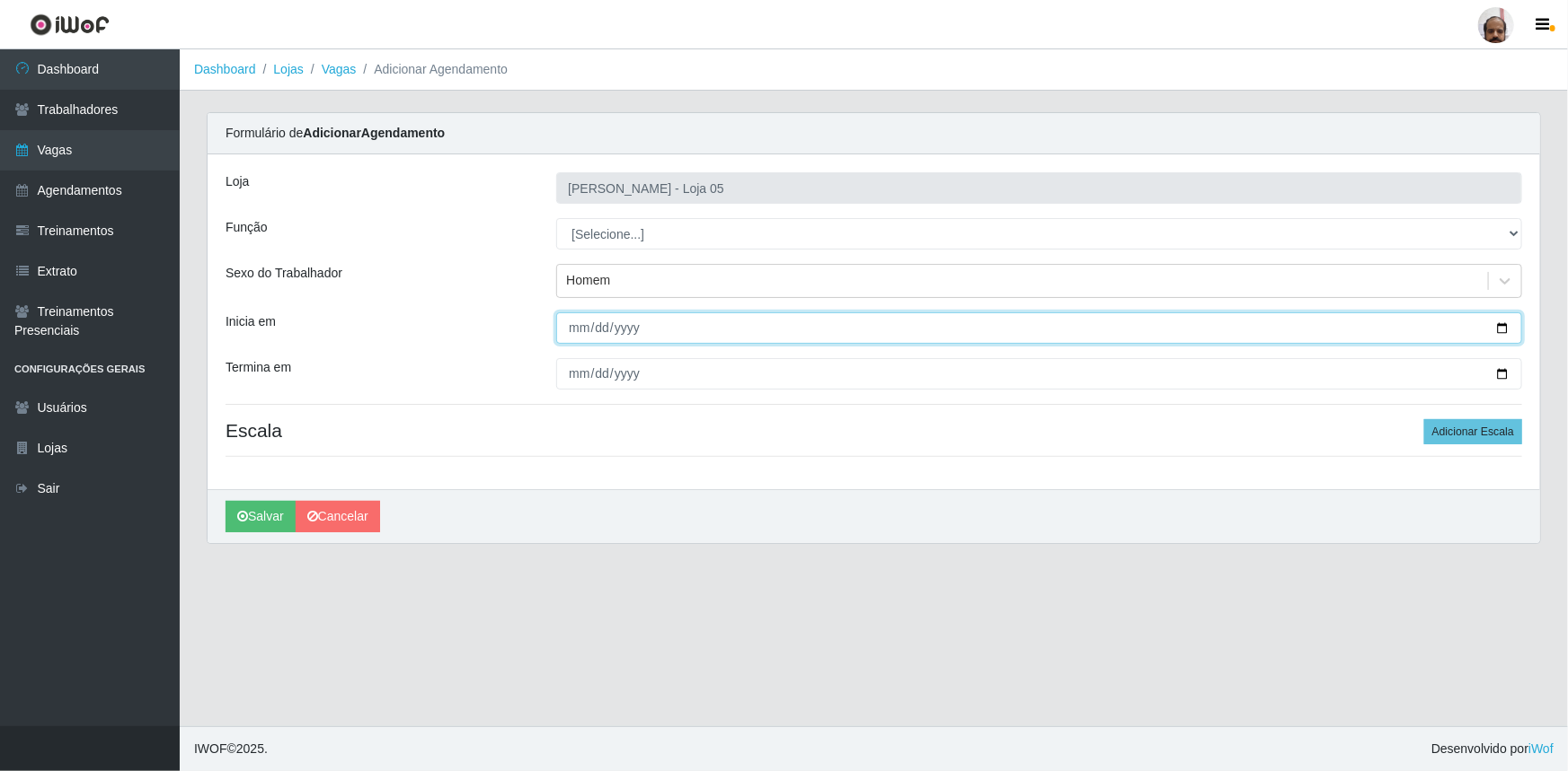
type input "[DATE]"
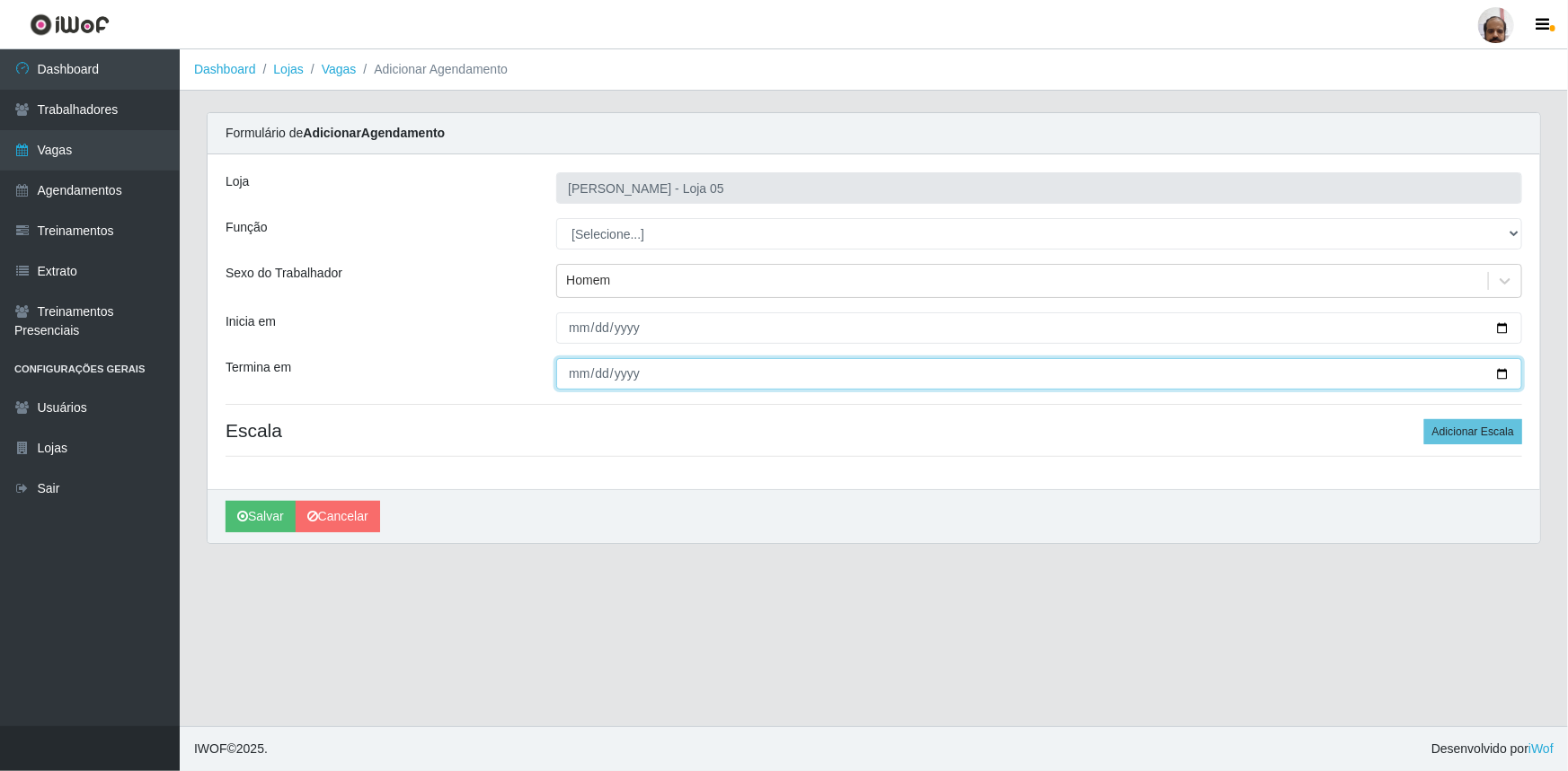
click at [1498, 377] on input "Termina em" at bounding box center [1038, 374] width 966 height 32
type input "[DATE]"
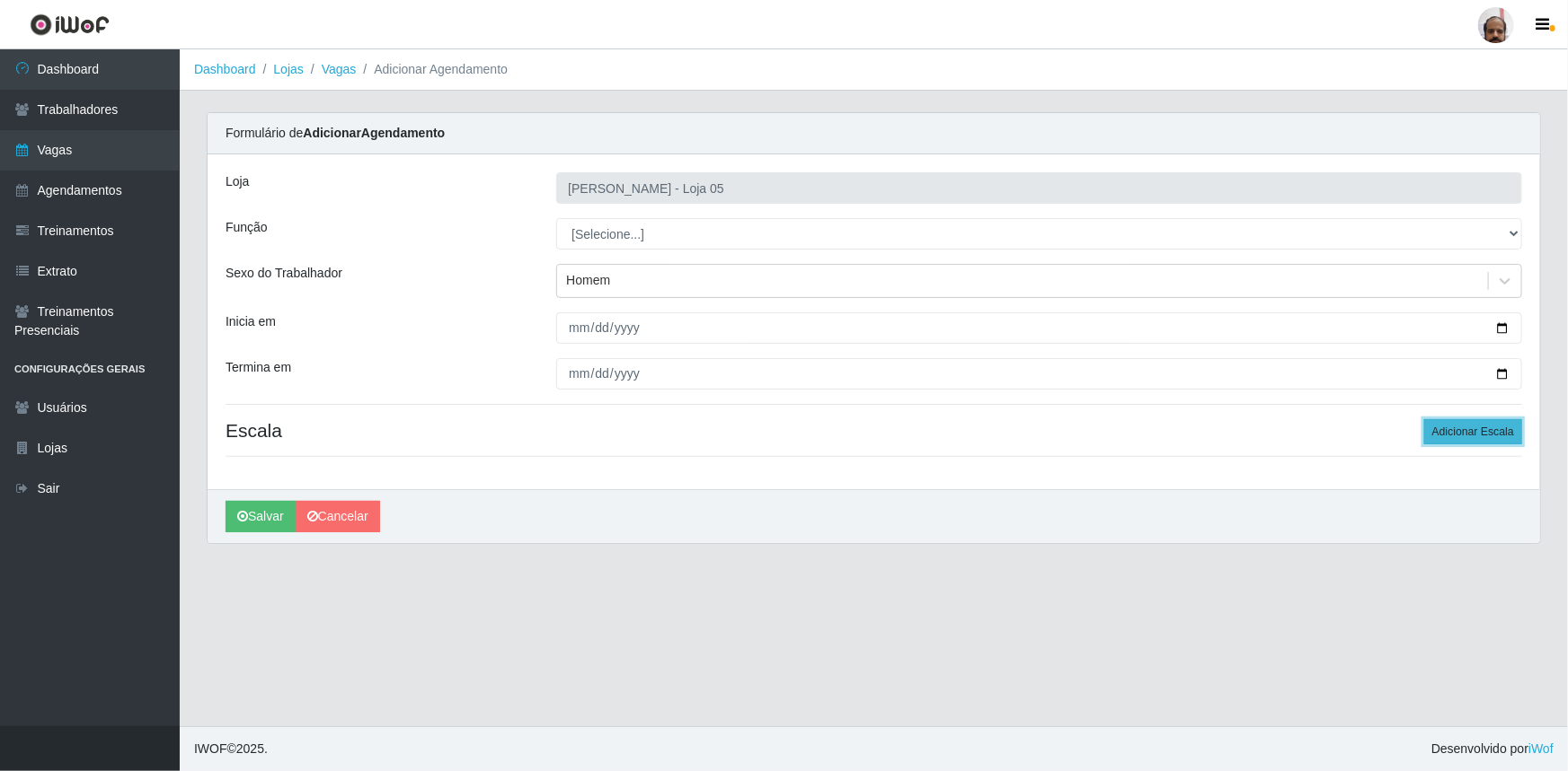
click at [1466, 428] on button "Adicionar Escala" at bounding box center [1472, 432] width 98 height 25
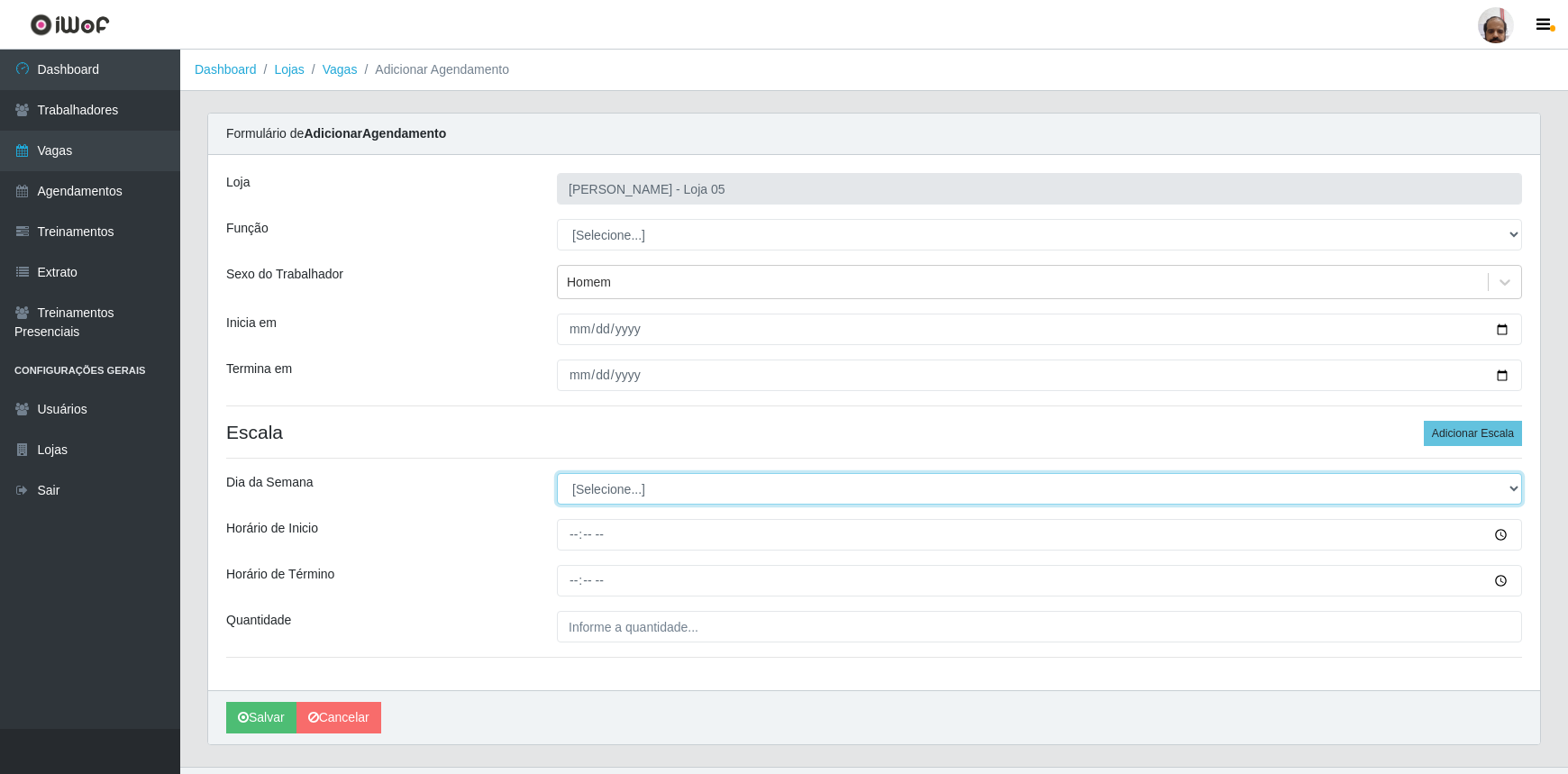
click at [1514, 481] on select "[Selecione...] Segunda Terça Quarta Quinta Sexta Sábado Domingo" at bounding box center [1039, 489] width 965 height 32
select select "2"
click at [557, 473] on select "[Selecione...] Segunda Terça Quarta Quinta Sexta Sábado Domingo" at bounding box center [1039, 489] width 965 height 32
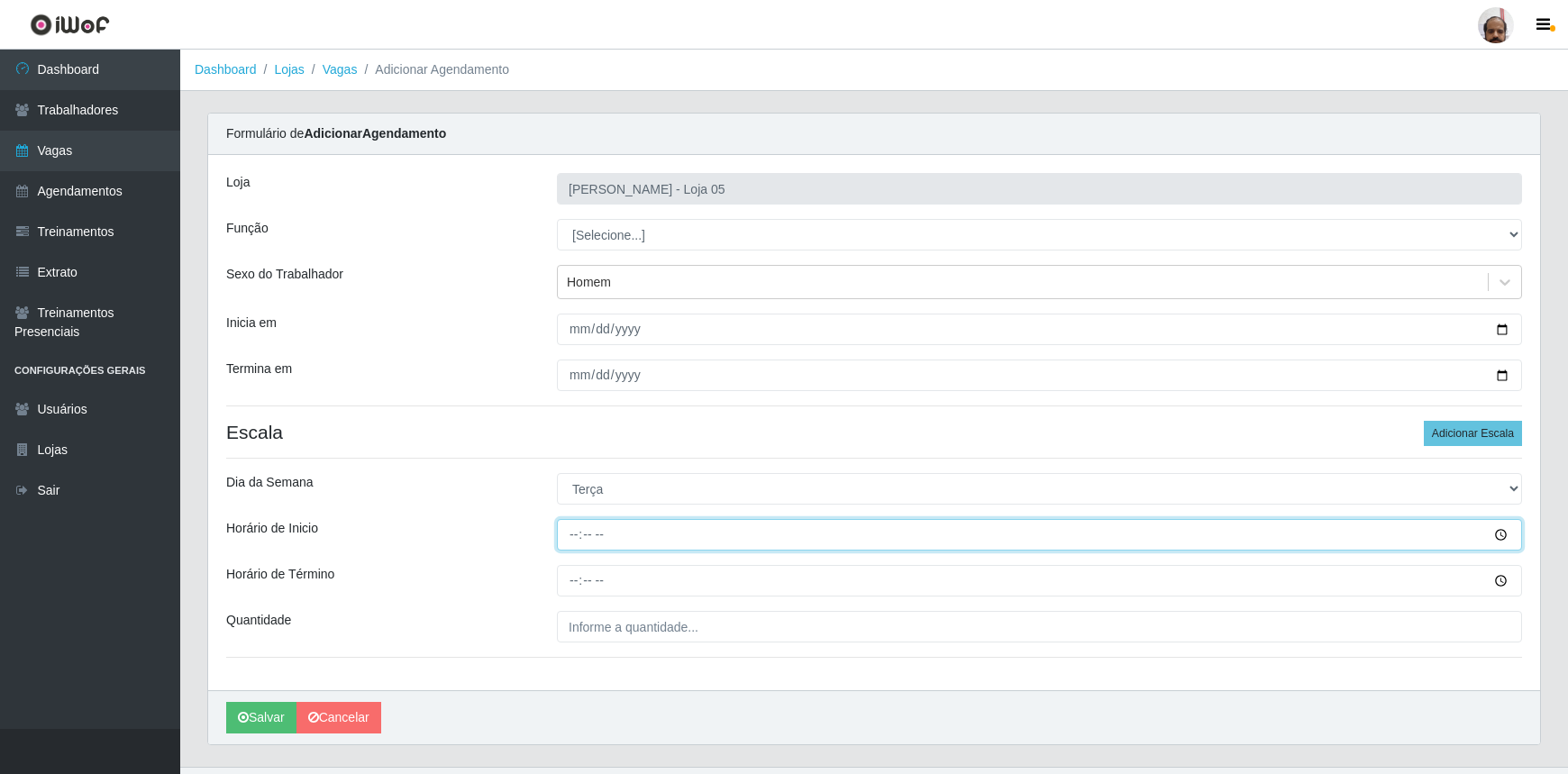
click at [577, 532] on input "Horário de Inicio" at bounding box center [1039, 534] width 965 height 32
type input "23:00"
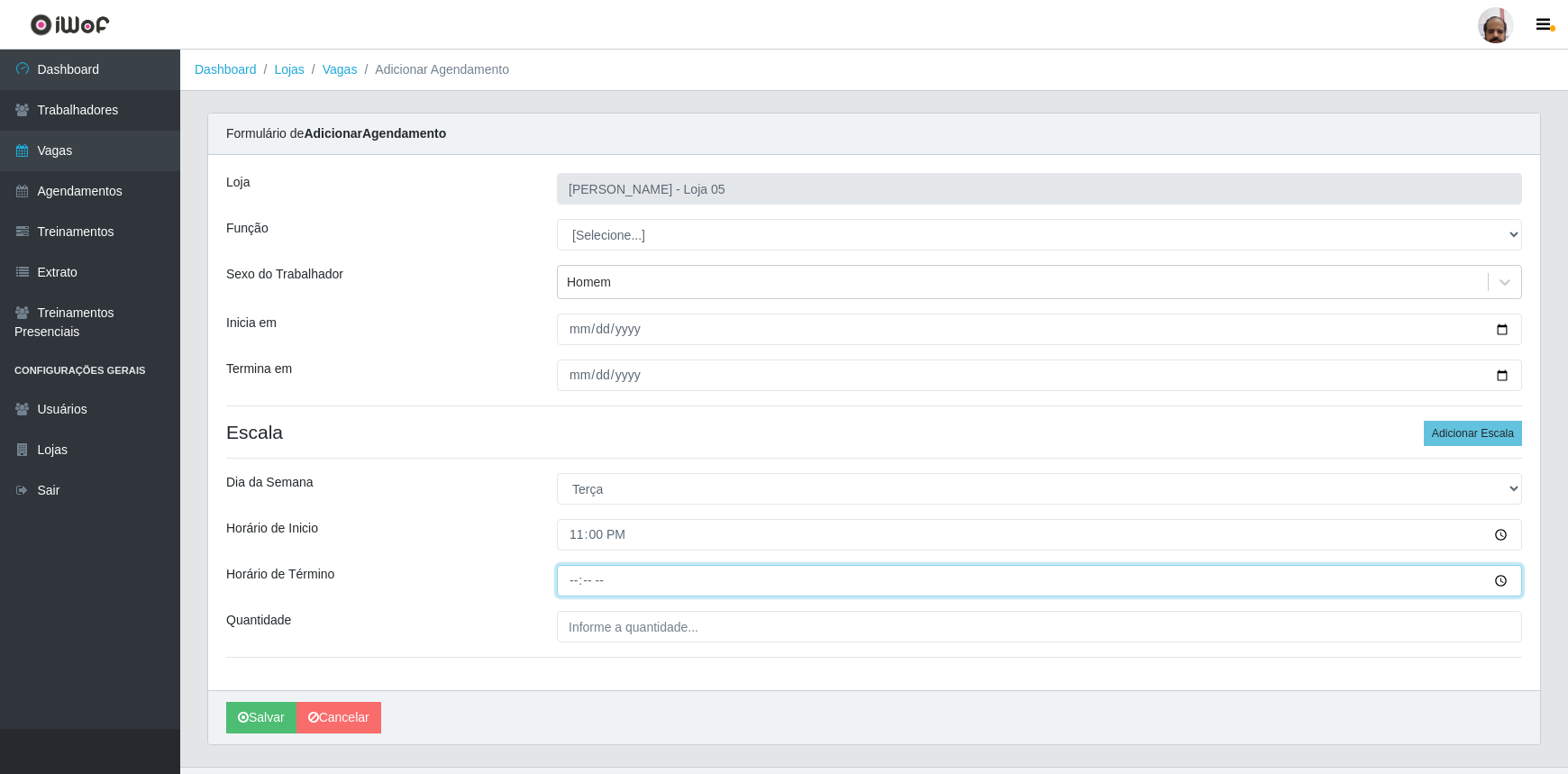
click at [567, 584] on input "Horário de Término" at bounding box center [1039, 581] width 965 height 32
type input "05:00"
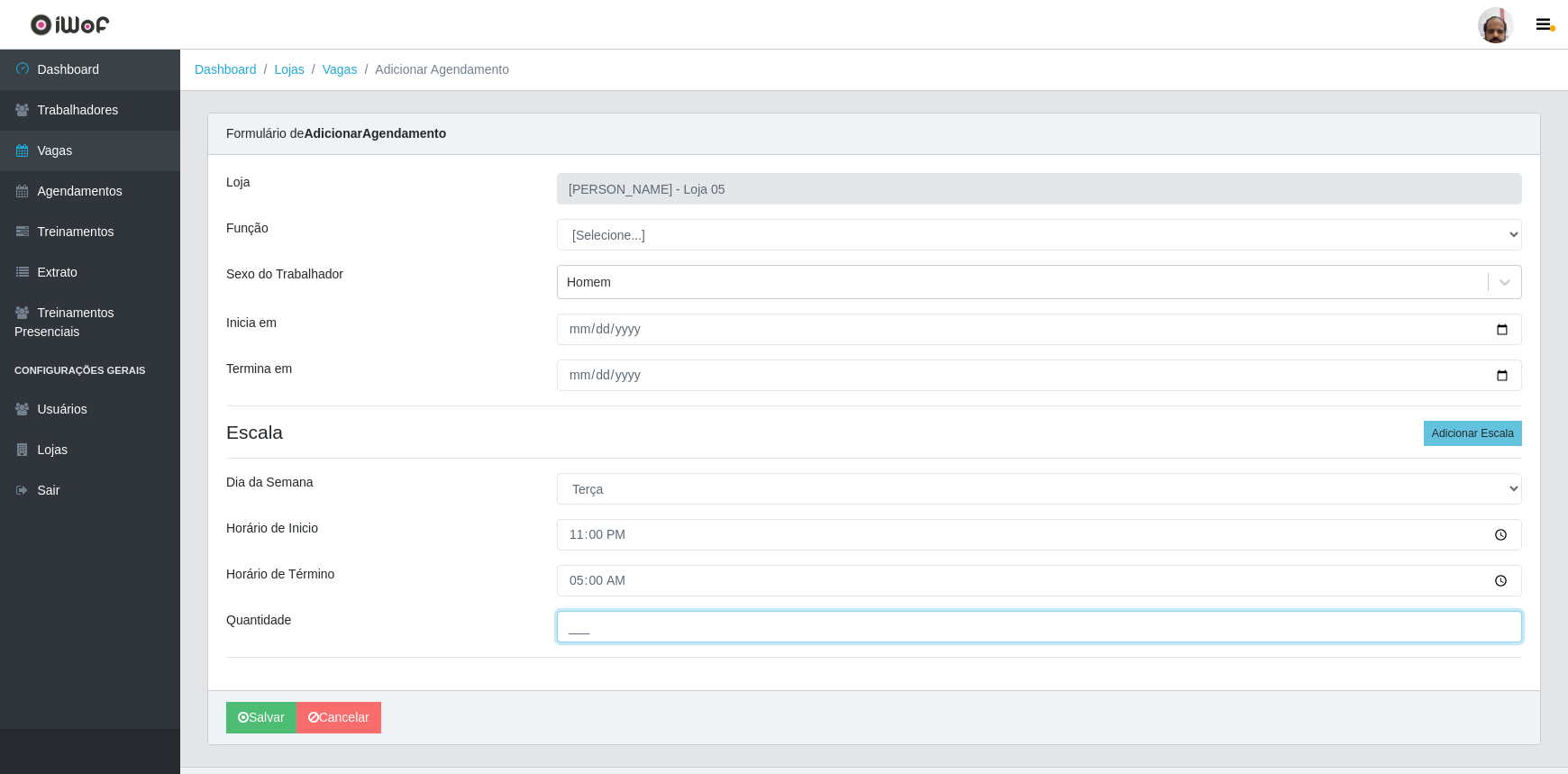
click at [728, 632] on input "___" at bounding box center [1039, 627] width 965 height 32
type input "5__"
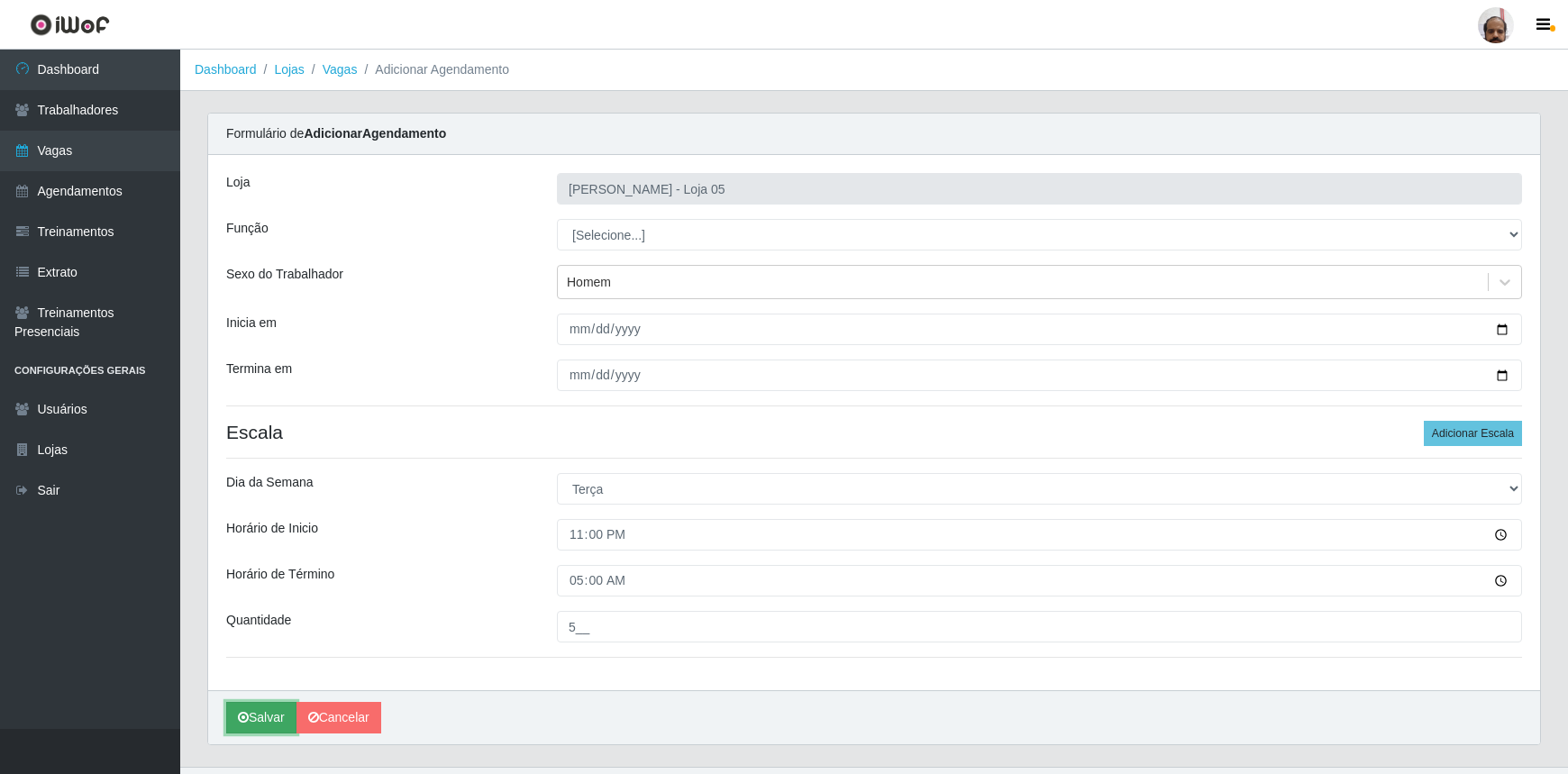
click at [251, 709] on button "Salvar" at bounding box center [261, 718] width 70 height 32
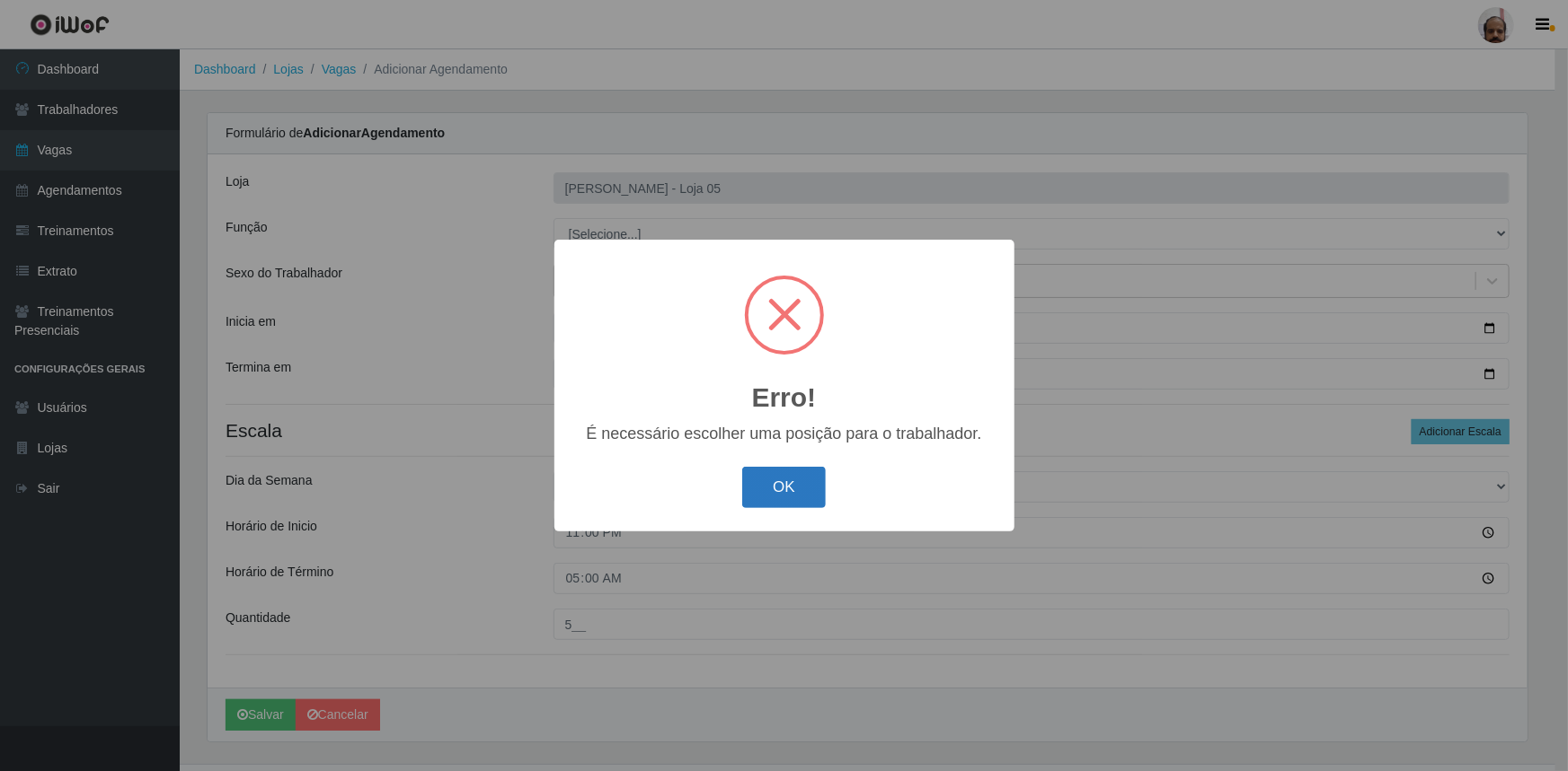
click at [776, 482] on button "OK" at bounding box center [784, 488] width 83 height 43
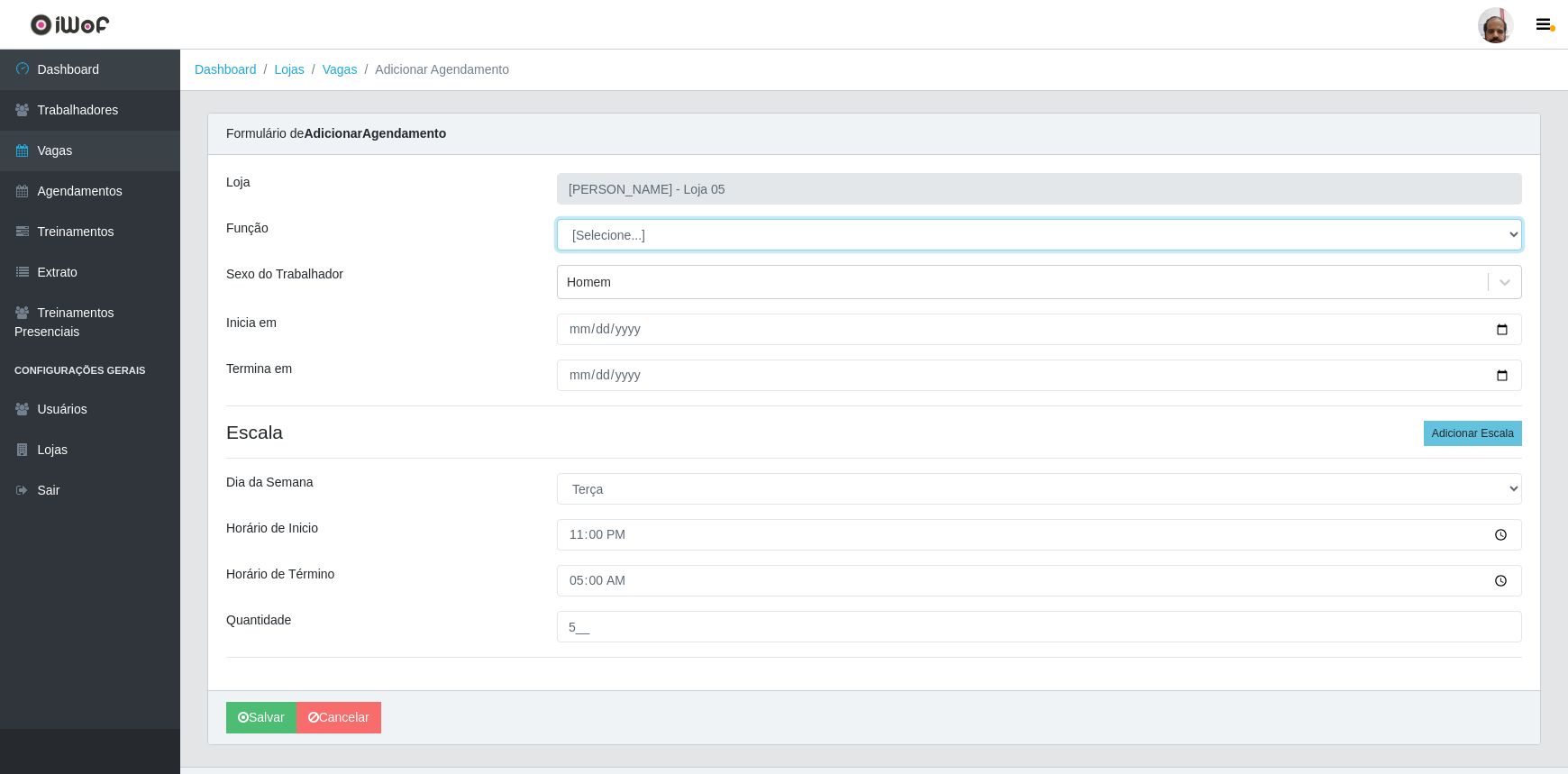
click at [1514, 236] on select "[Selecione...] ASG ASG + ASG ++ Auxiliar de Depósito Auxiliar de Depósito + Aux…" at bounding box center [1039, 235] width 965 height 32
select select "82"
click at [557, 219] on select "[Selecione...] ASG ASG + ASG ++ Auxiliar de Depósito Auxiliar de Depósito + Aux…" at bounding box center [1039, 235] width 965 height 32
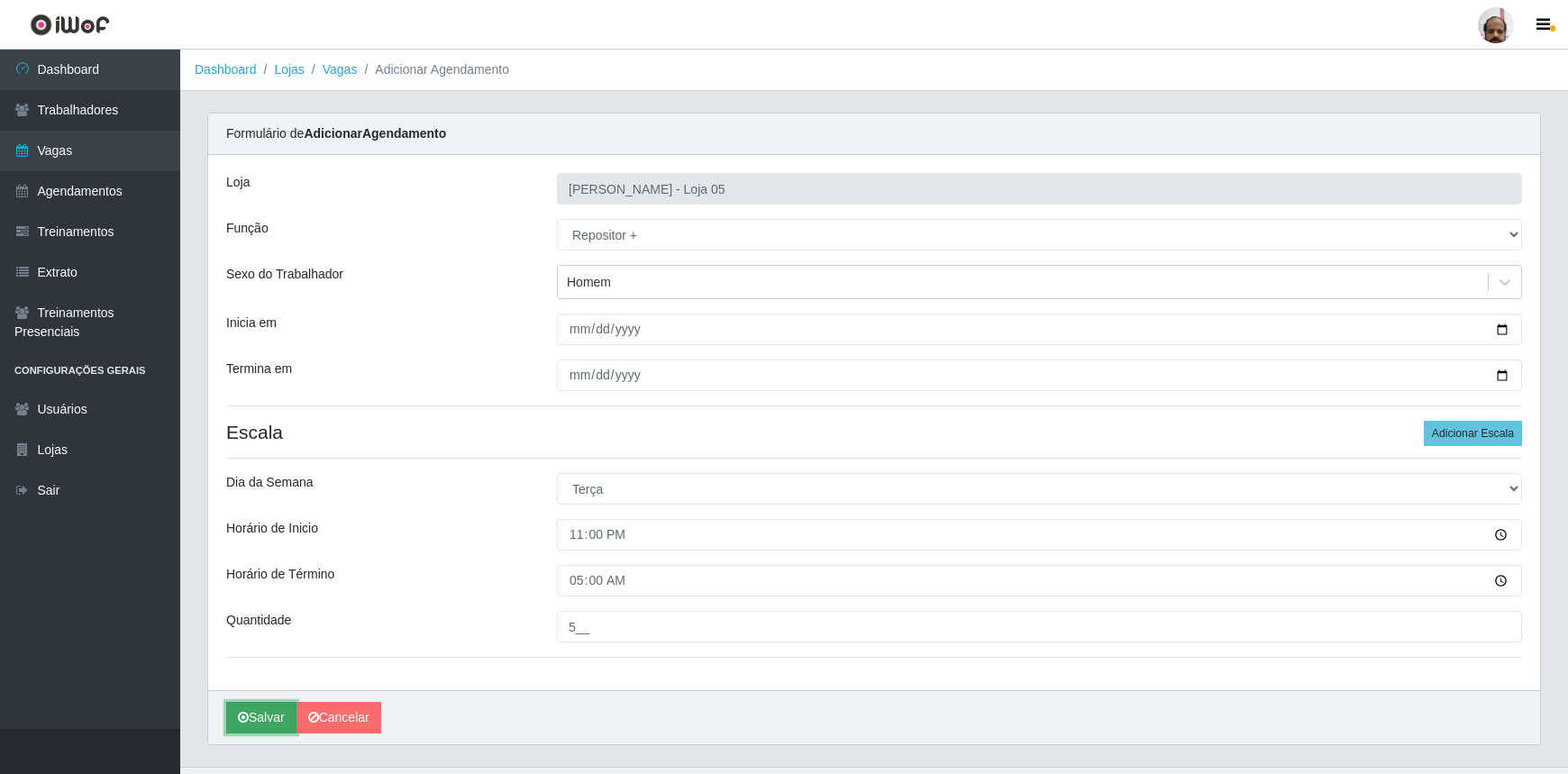
click at [257, 716] on button "Salvar" at bounding box center [261, 718] width 70 height 32
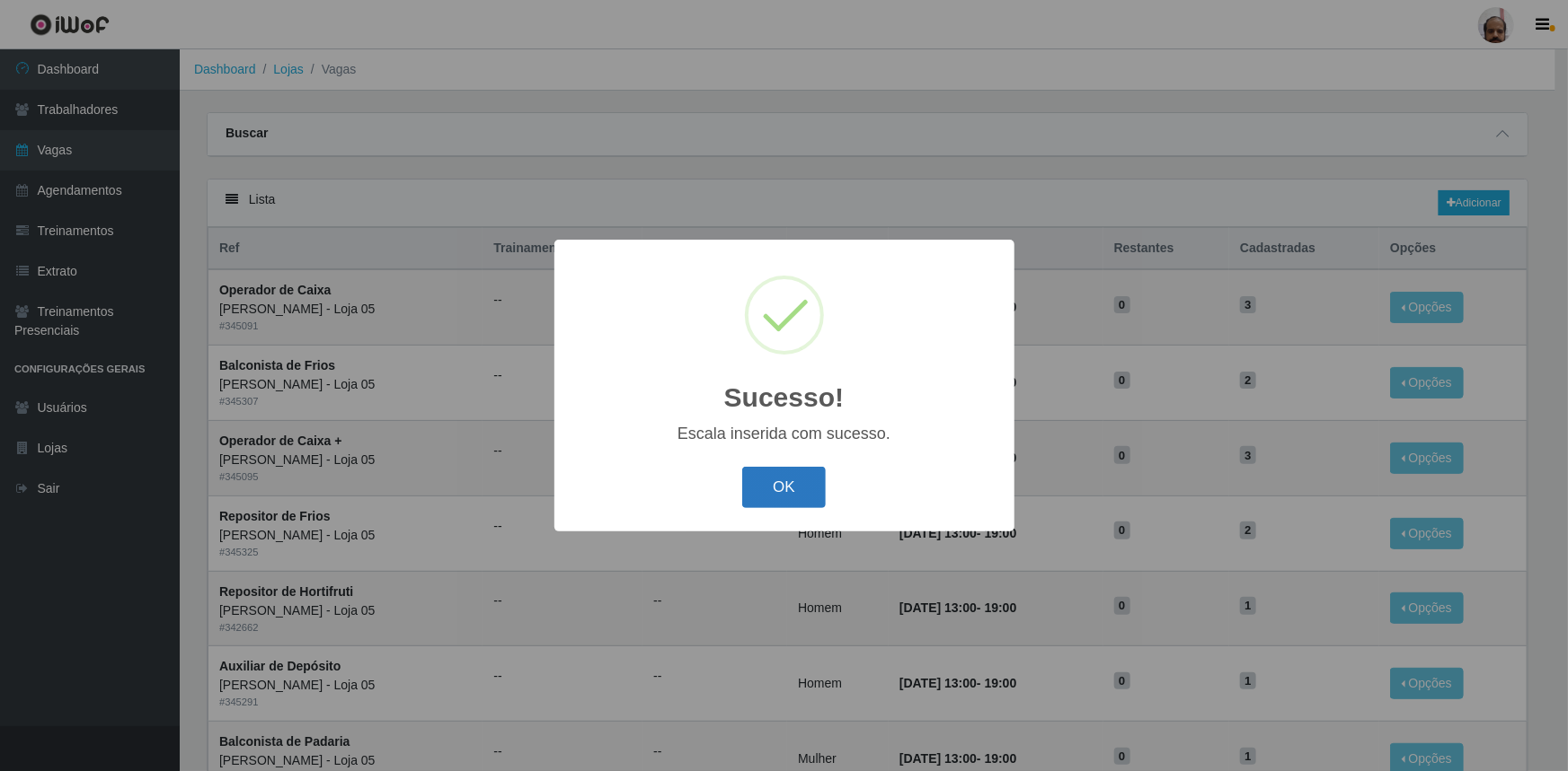
click at [767, 477] on button "OK" at bounding box center [784, 488] width 83 height 43
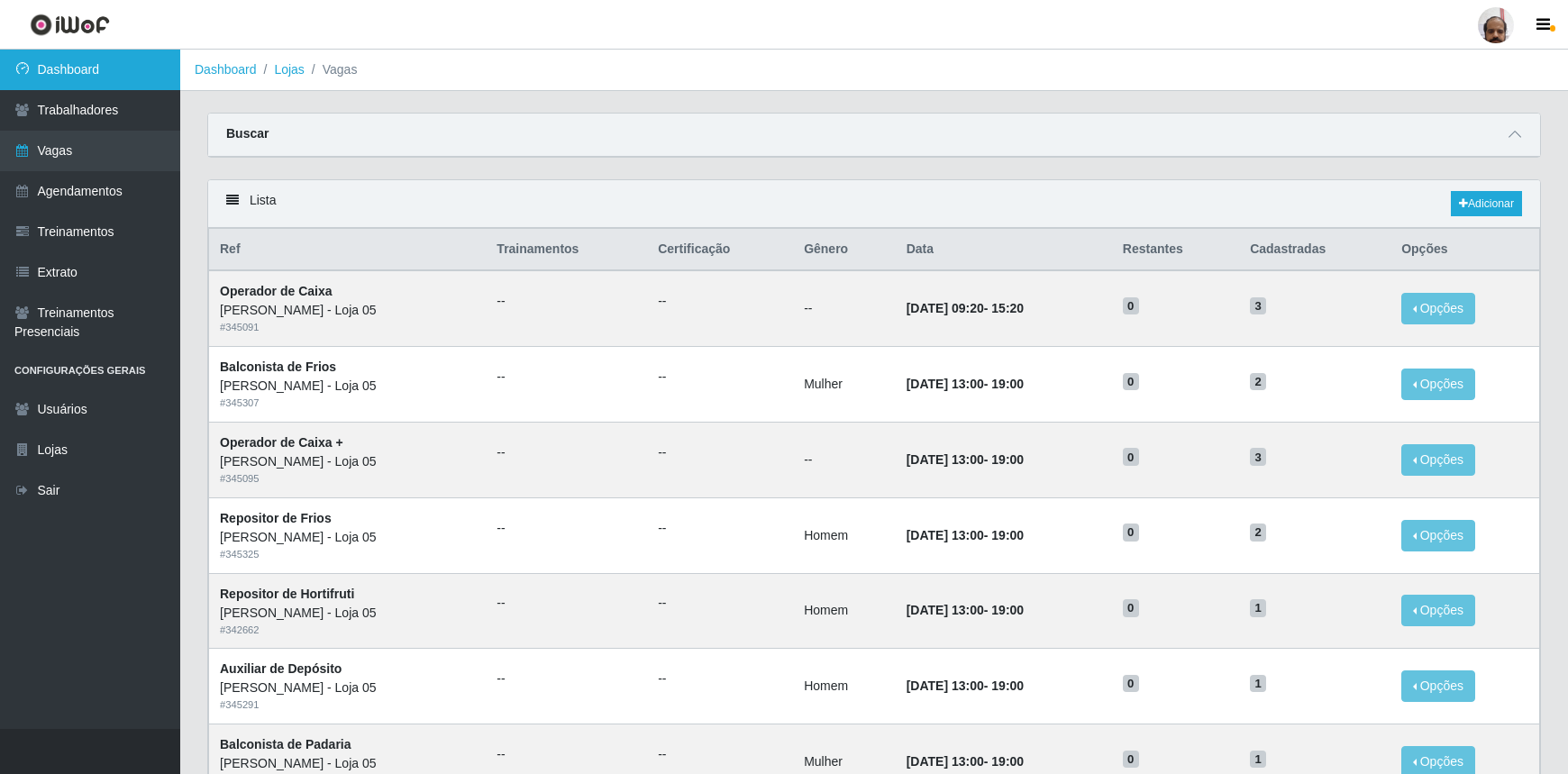
click at [56, 57] on link "Dashboard" at bounding box center [90, 70] width 180 height 41
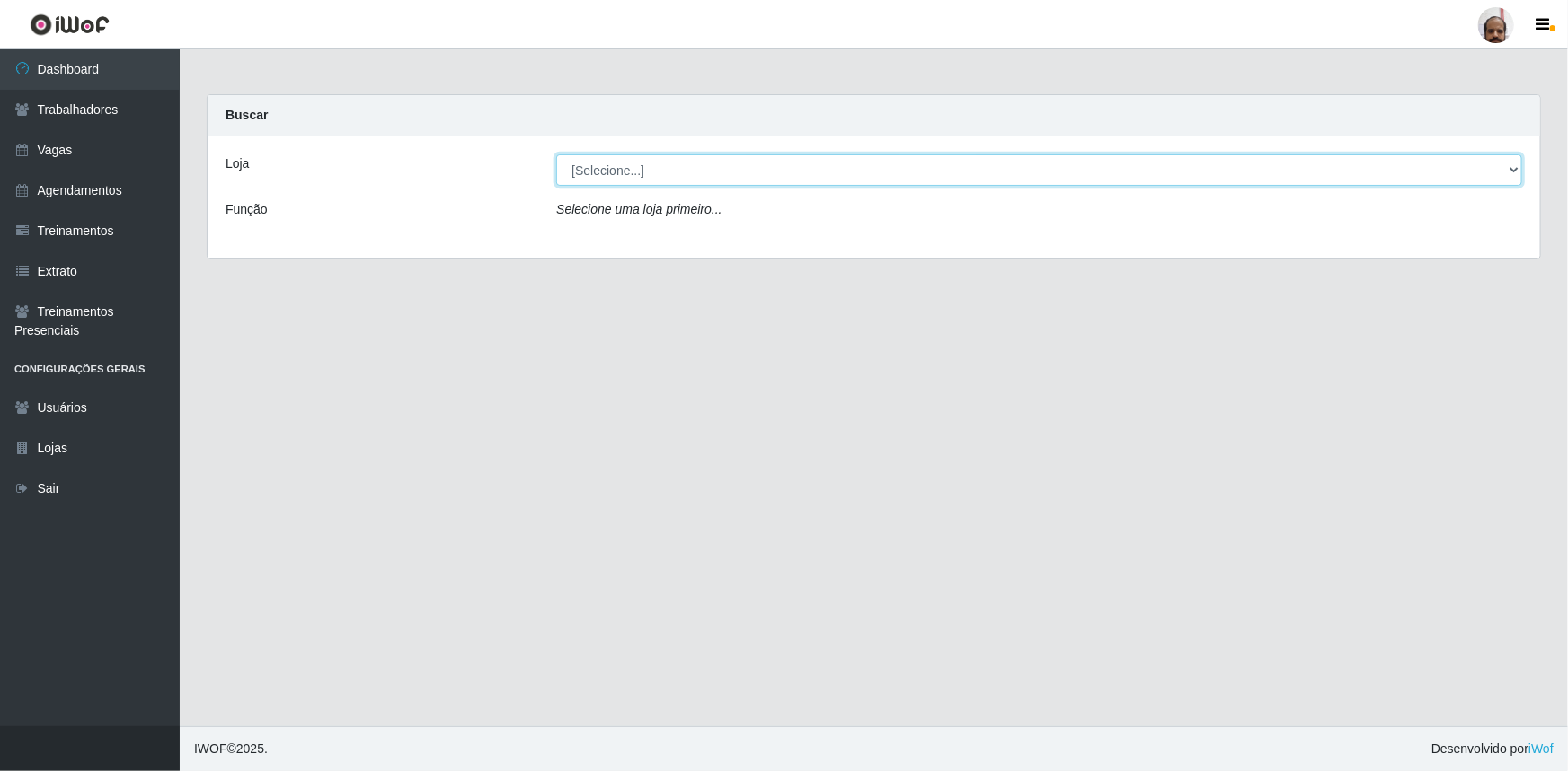
click at [1509, 172] on select "[Selecione...] Mar Vermelho - Loja 05" at bounding box center [1038, 170] width 966 height 32
select select "252"
click at [556, 155] on select "[Selecione...] Mar Vermelho - Loja 05" at bounding box center [1038, 170] width 966 height 32
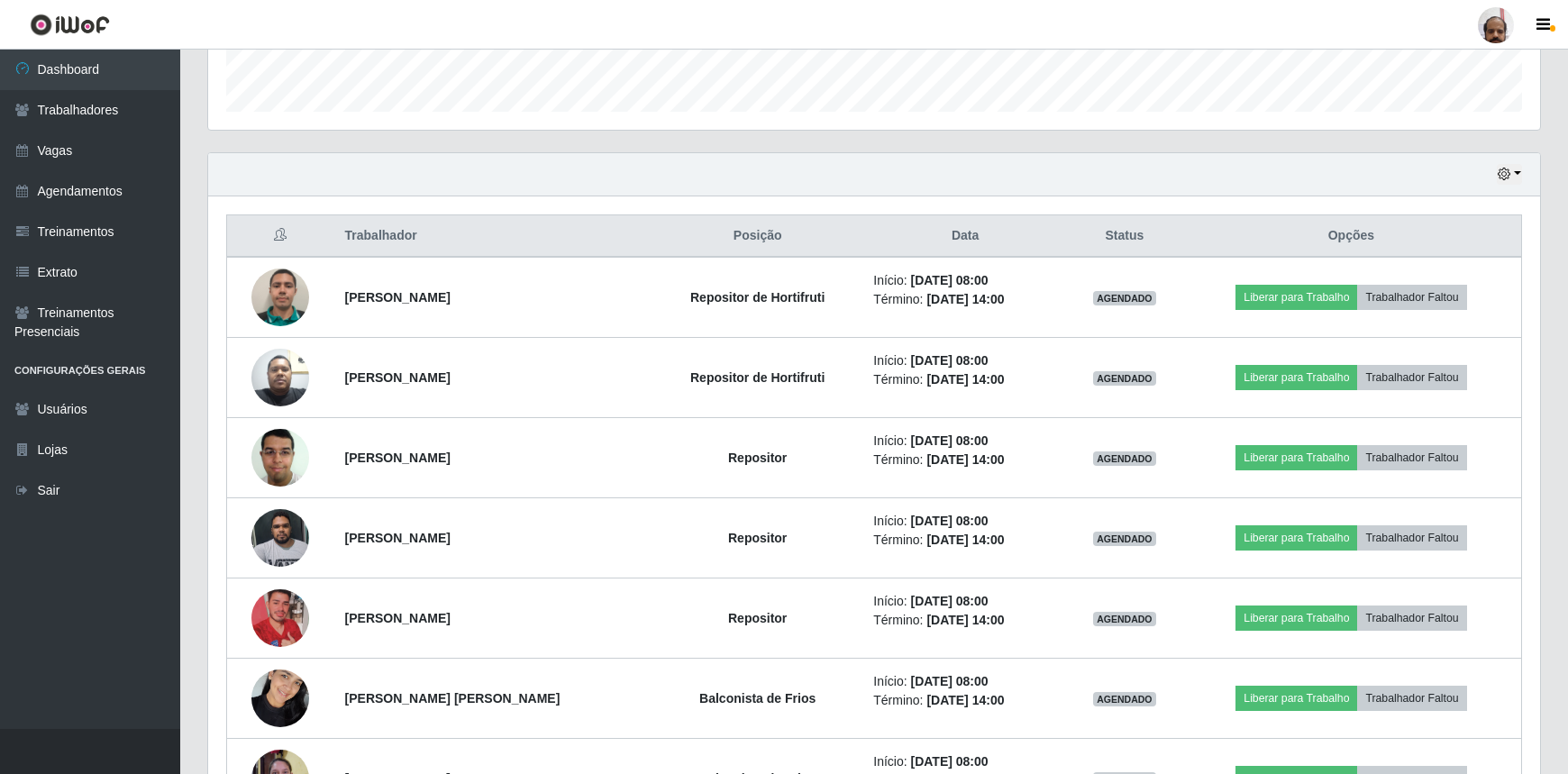
scroll to position [287, 0]
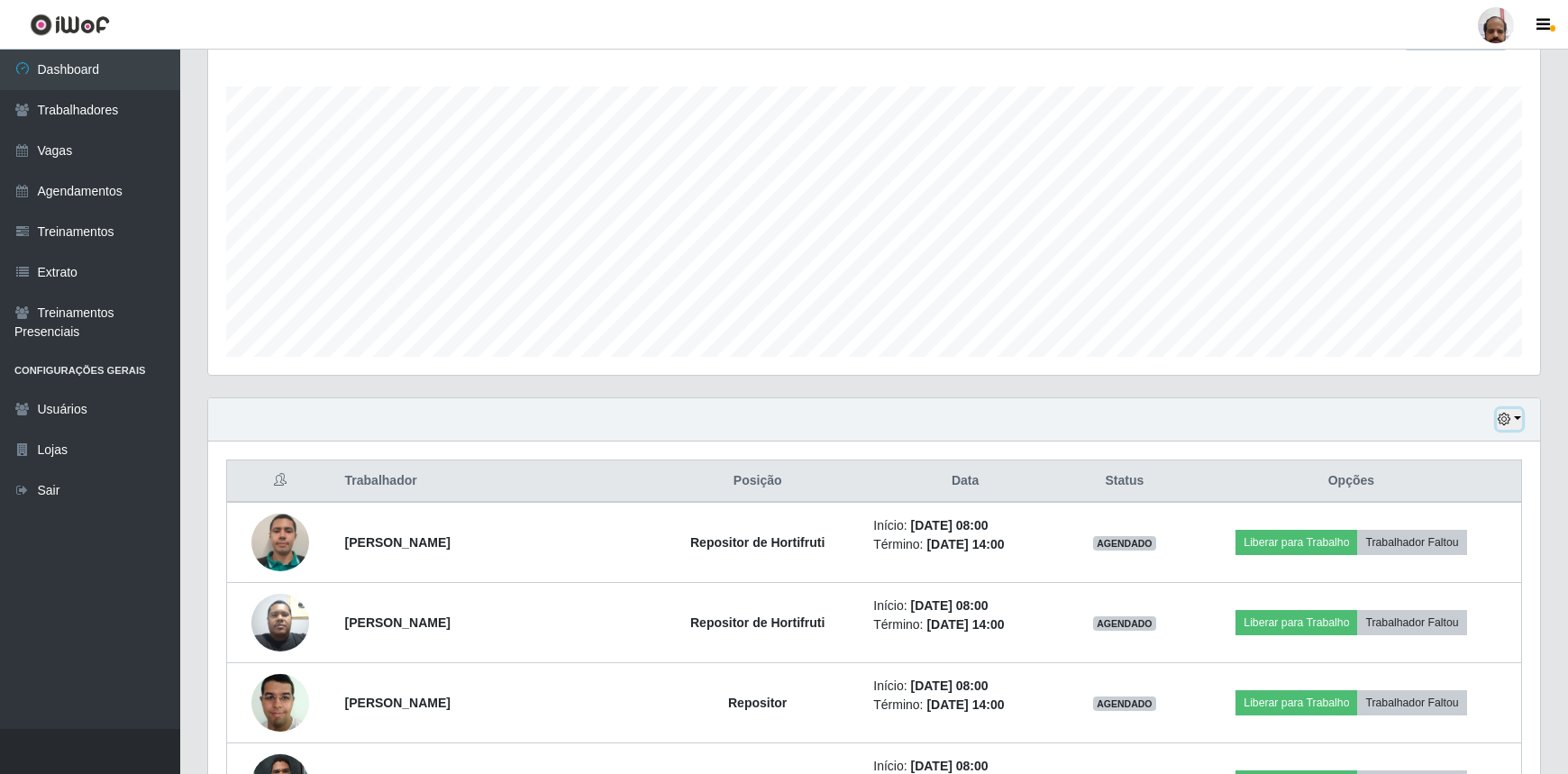
click at [1516, 418] on button "button" at bounding box center [1510, 419] width 25 height 20
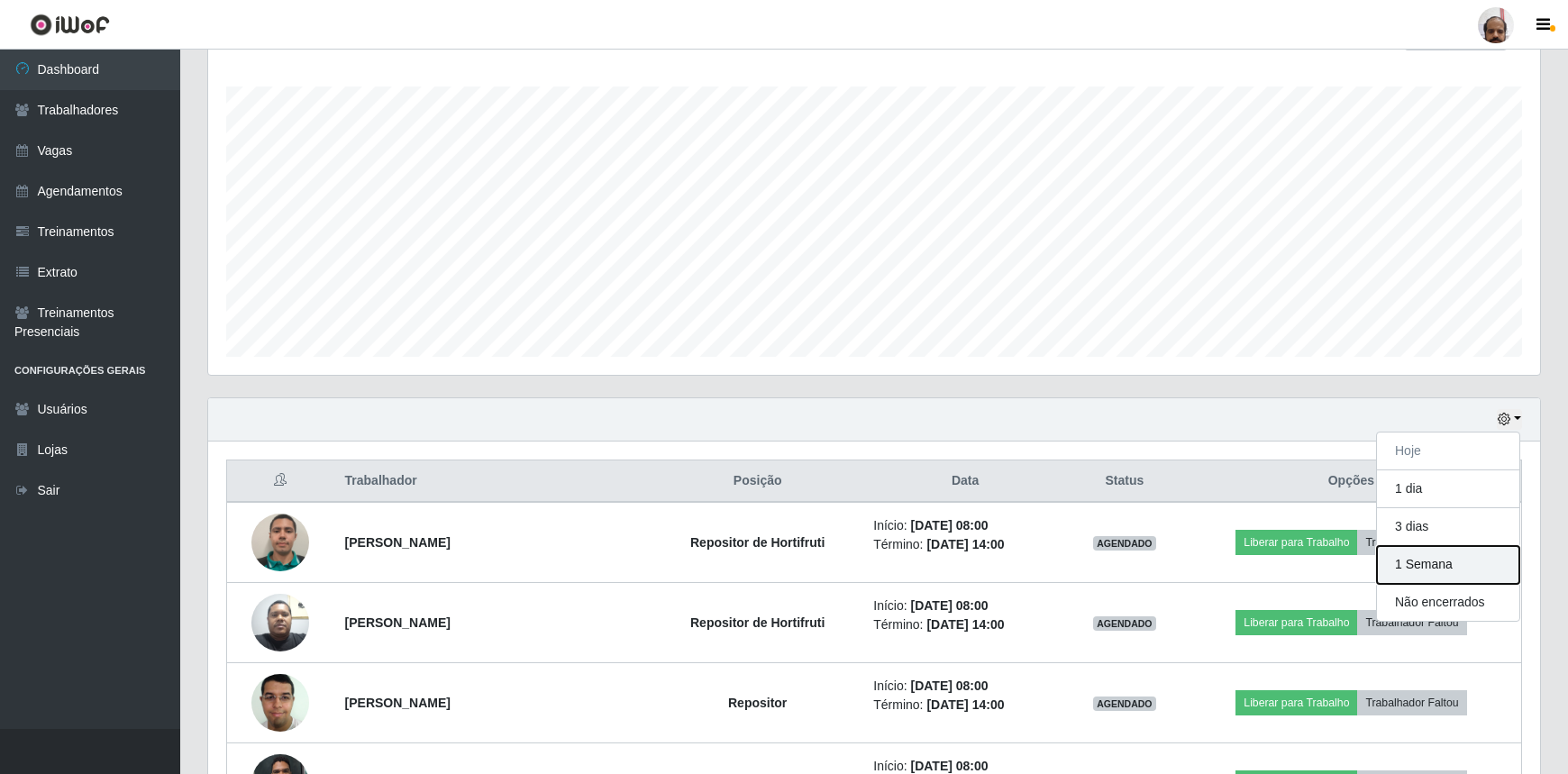
click at [1404, 573] on button "1 Semana" at bounding box center [1448, 564] width 143 height 38
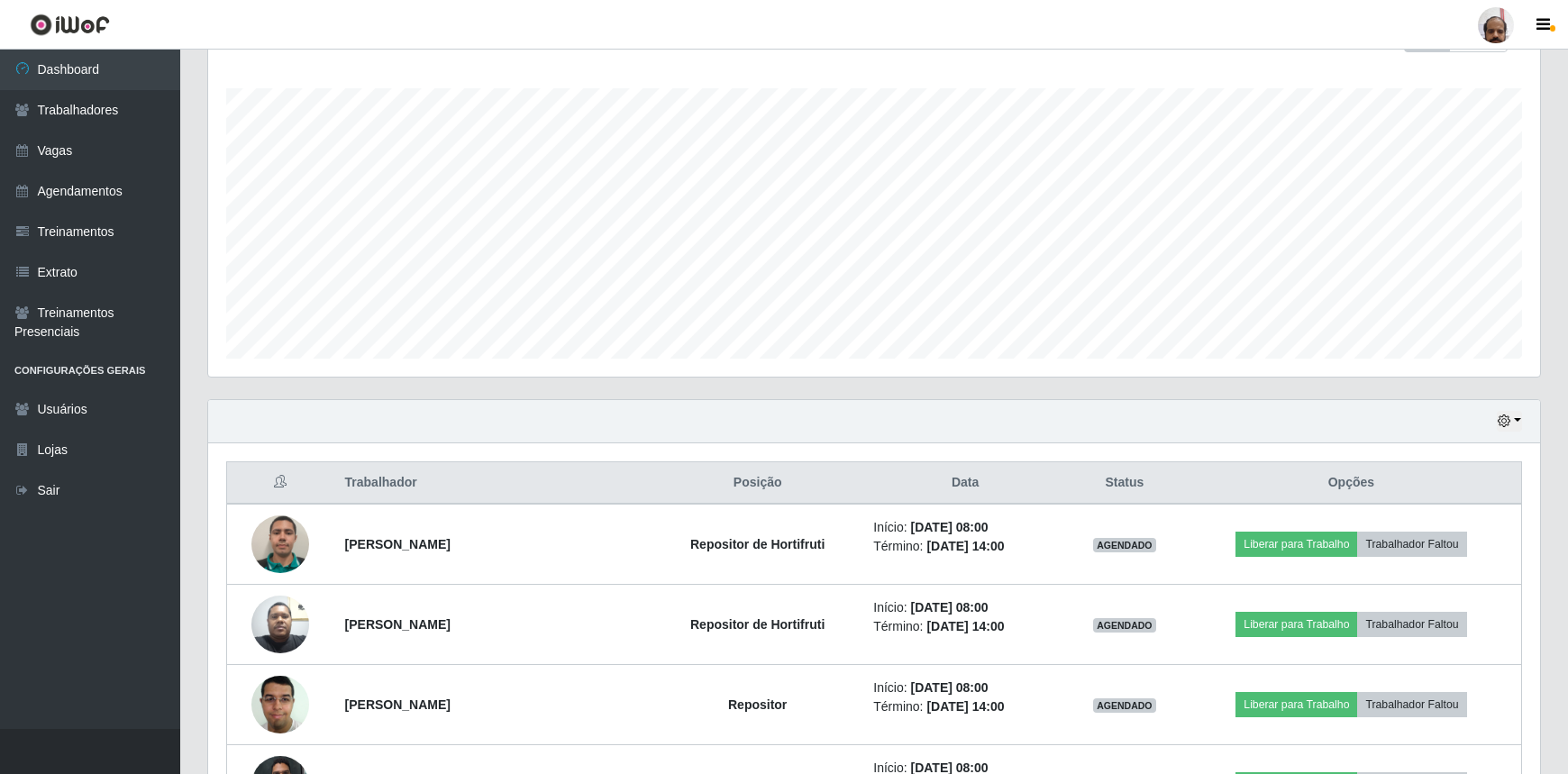
scroll to position [40, 0]
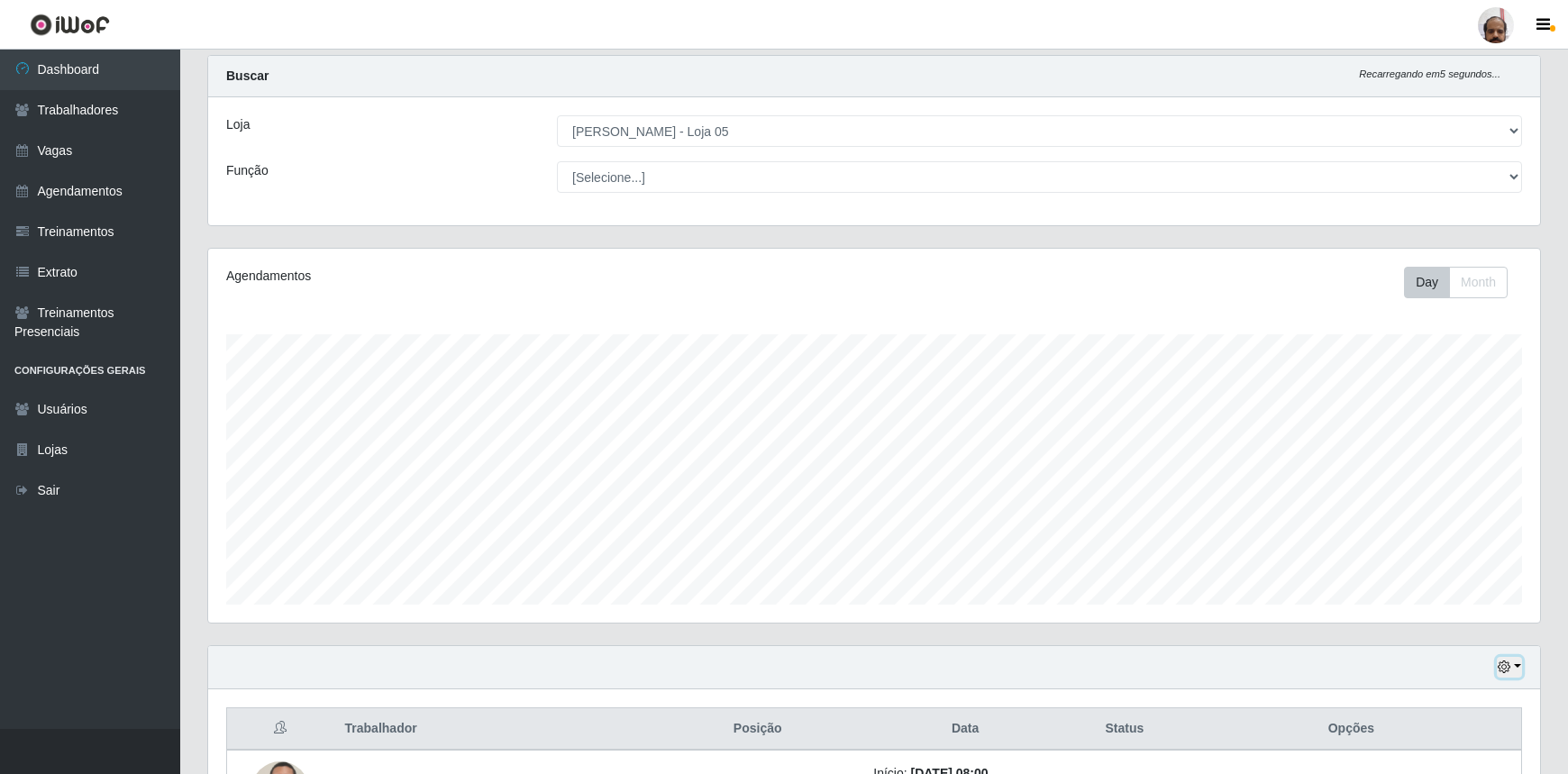
click at [1513, 665] on button "button" at bounding box center [1510, 667] width 25 height 20
click at [1414, 556] on button "3 dias" at bounding box center [1448, 563] width 143 height 38
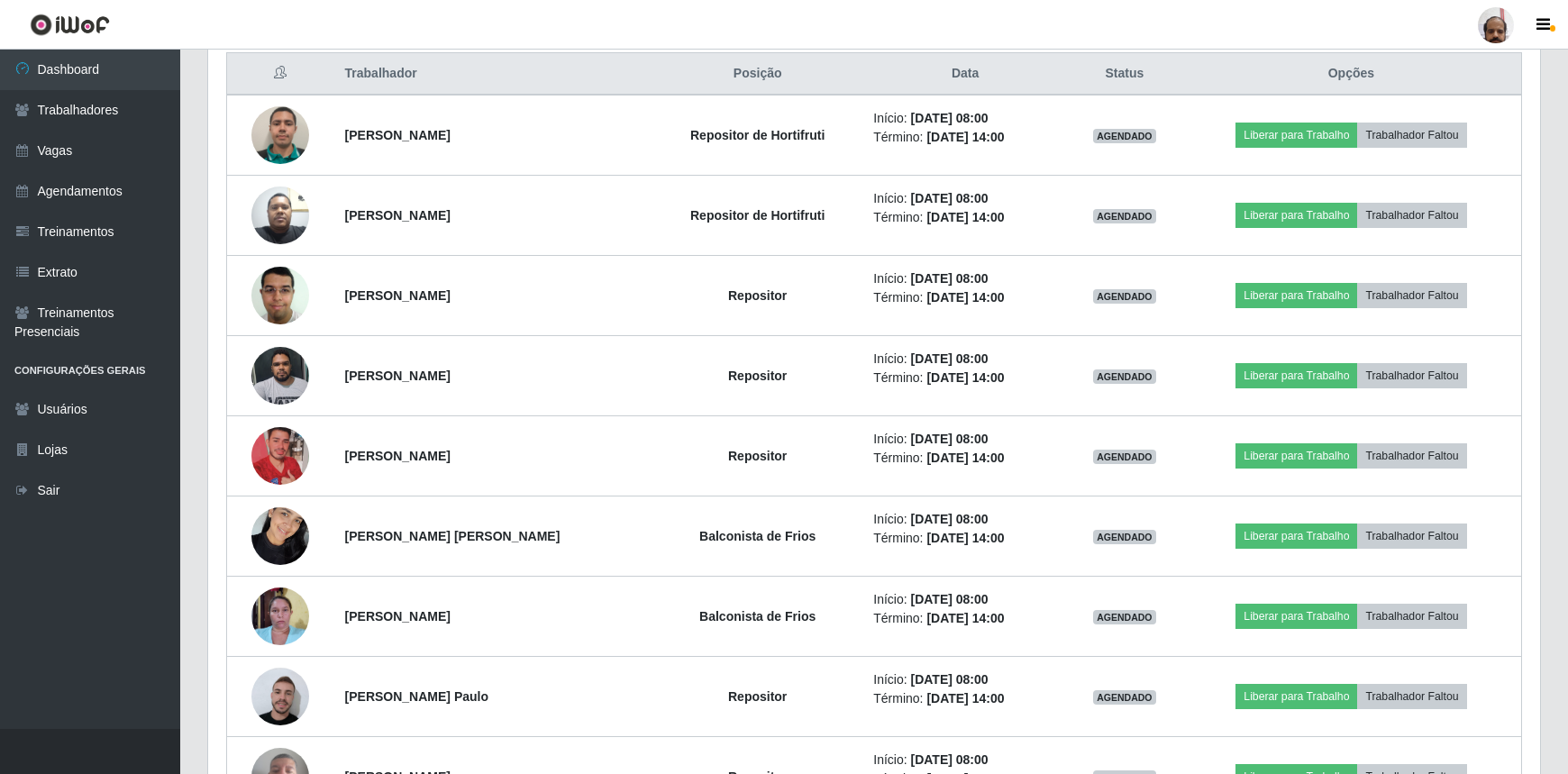
scroll to position [204, 0]
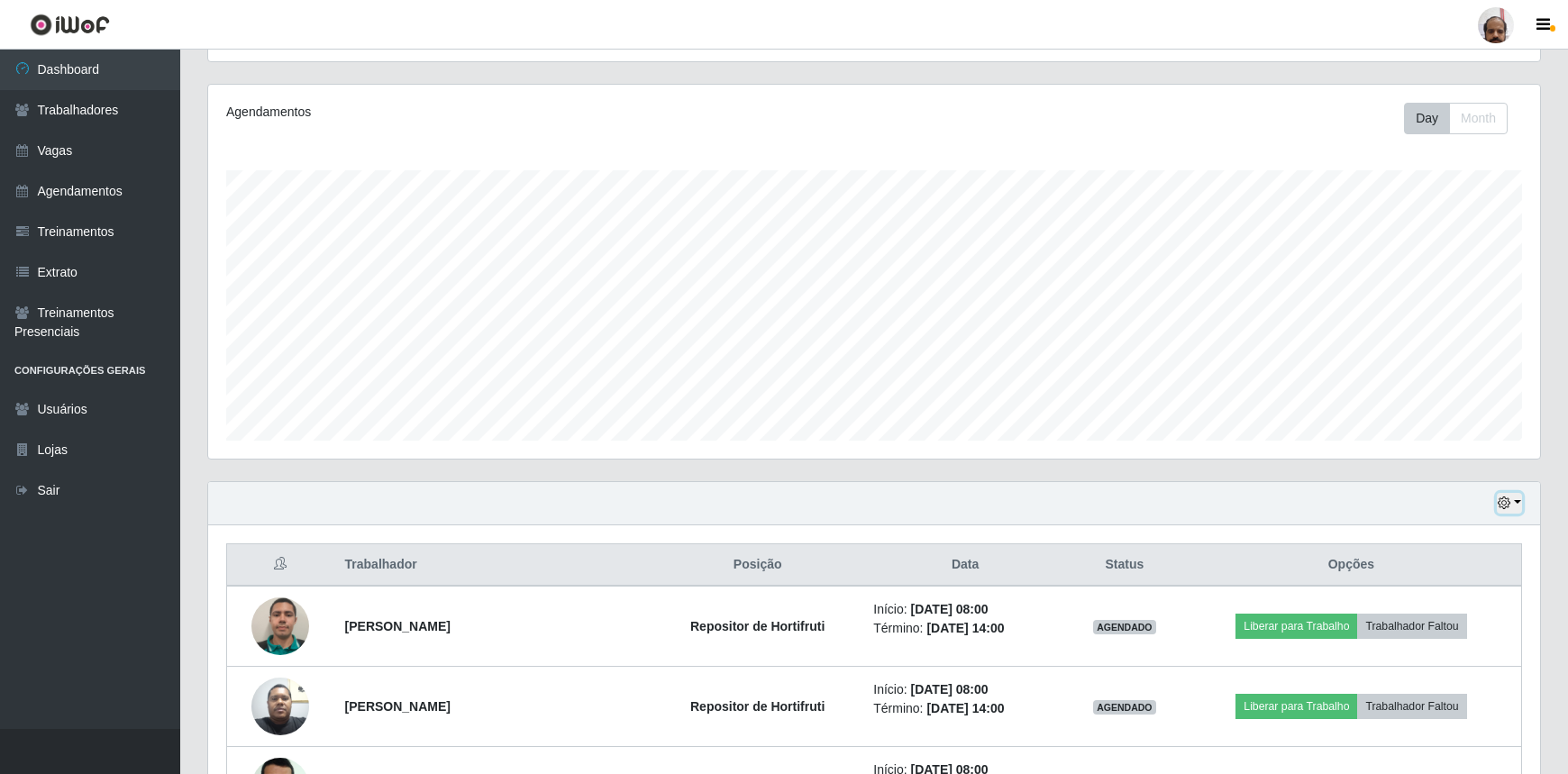
click at [1511, 504] on icon "button" at bounding box center [1504, 502] width 13 height 13
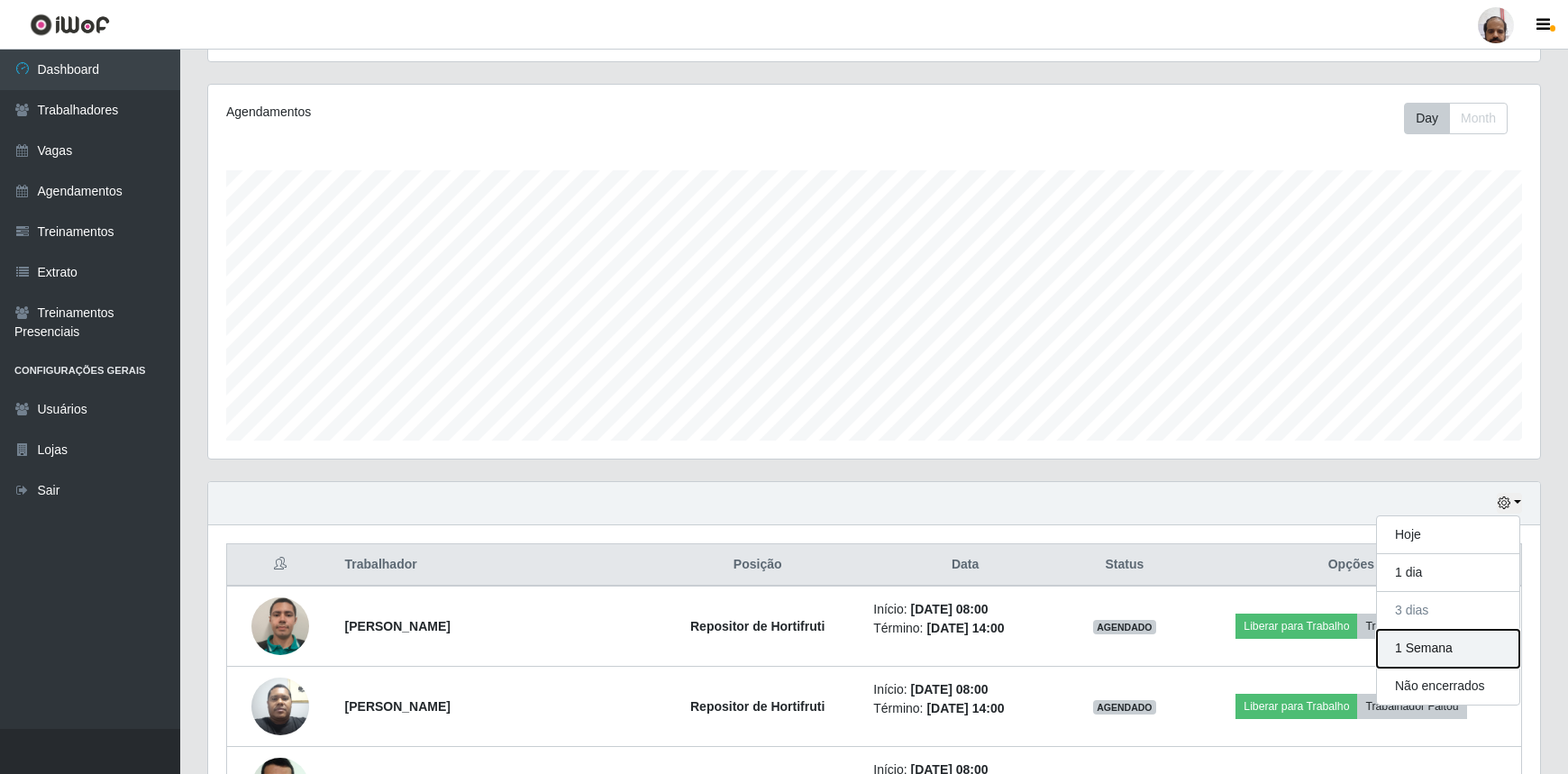
click at [1416, 637] on button "1 Semana" at bounding box center [1448, 649] width 143 height 38
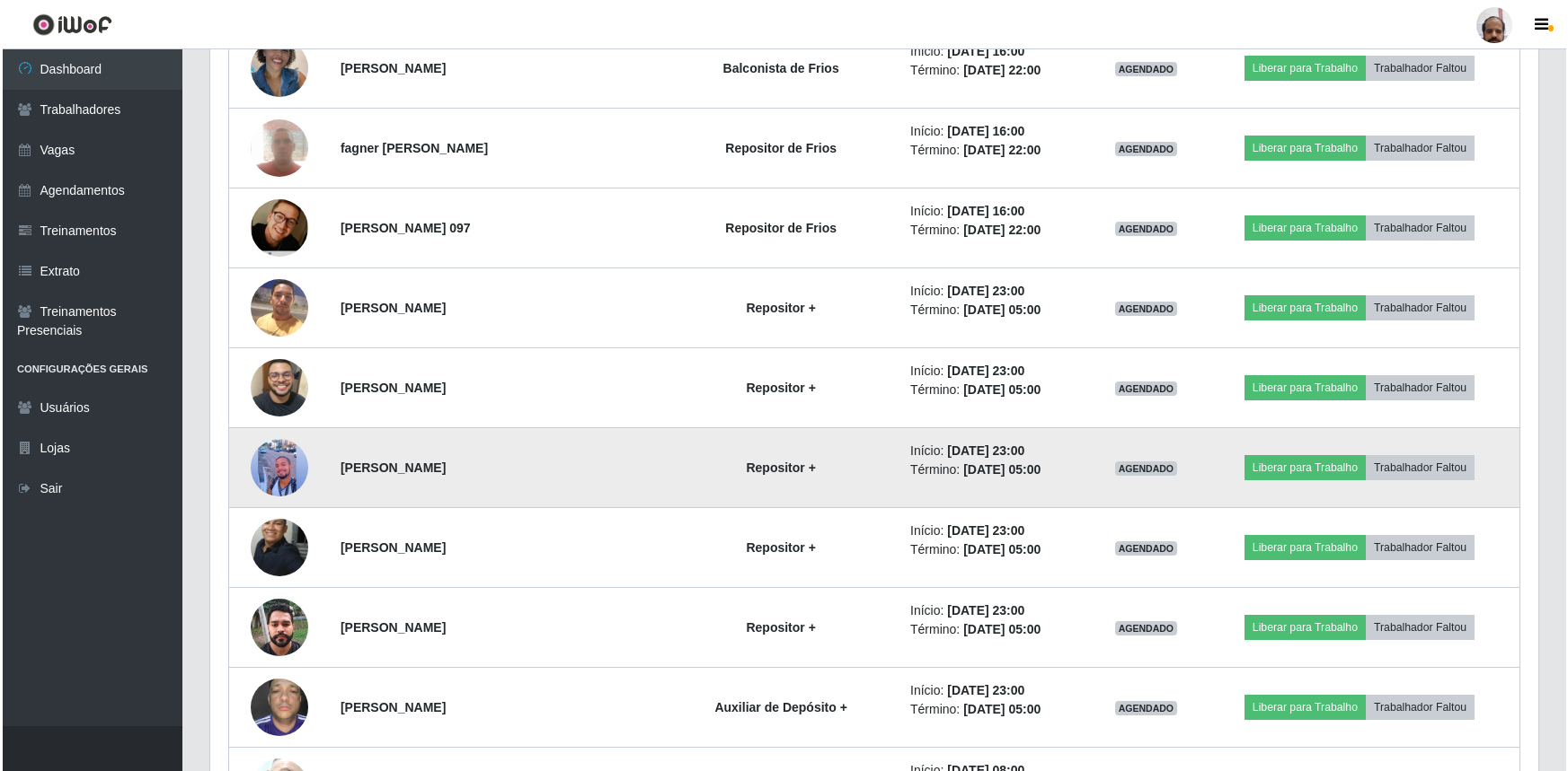
scroll to position [5236, 0]
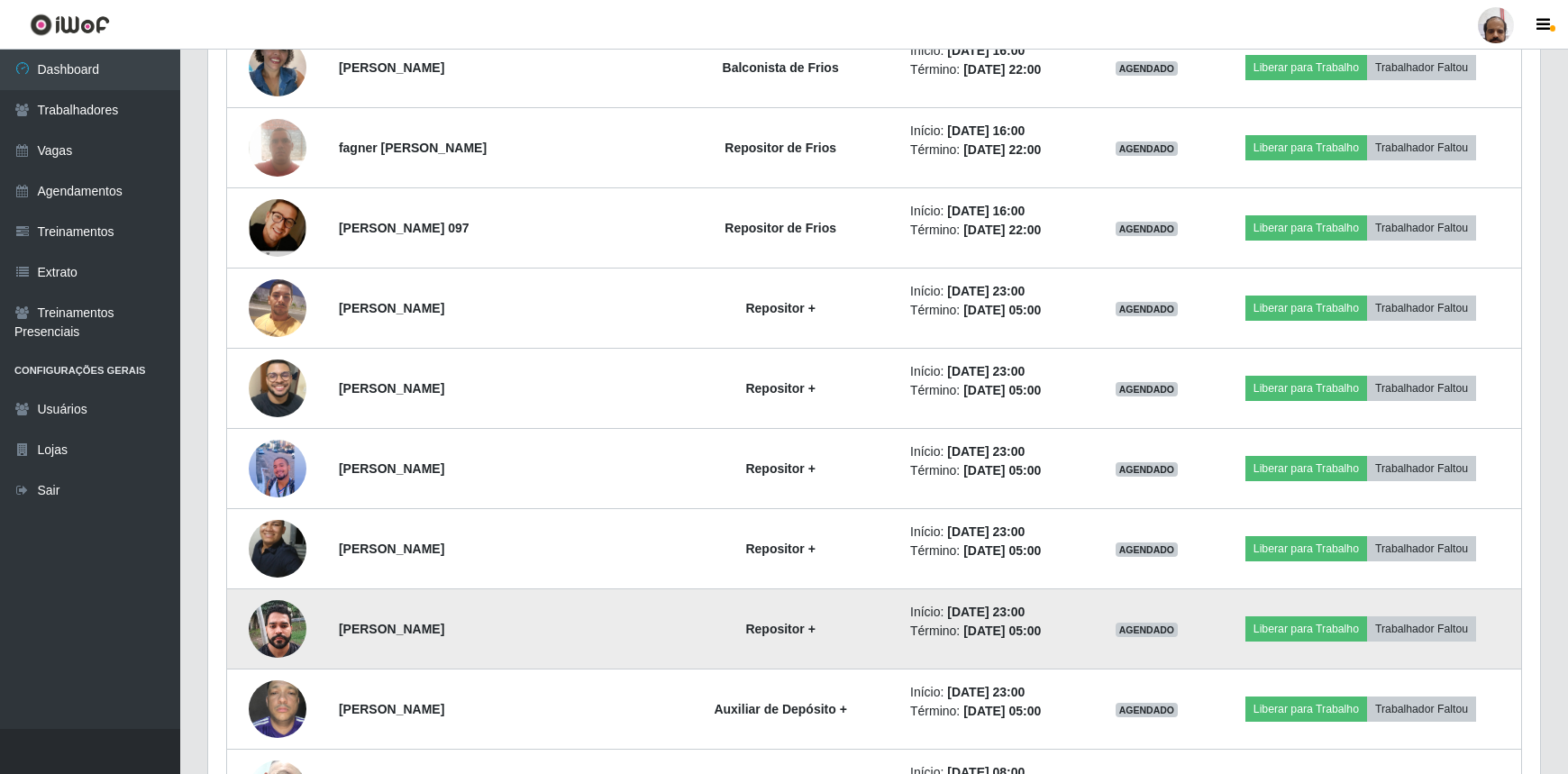
click at [277, 628] on img at bounding box center [277, 629] width 57 height 77
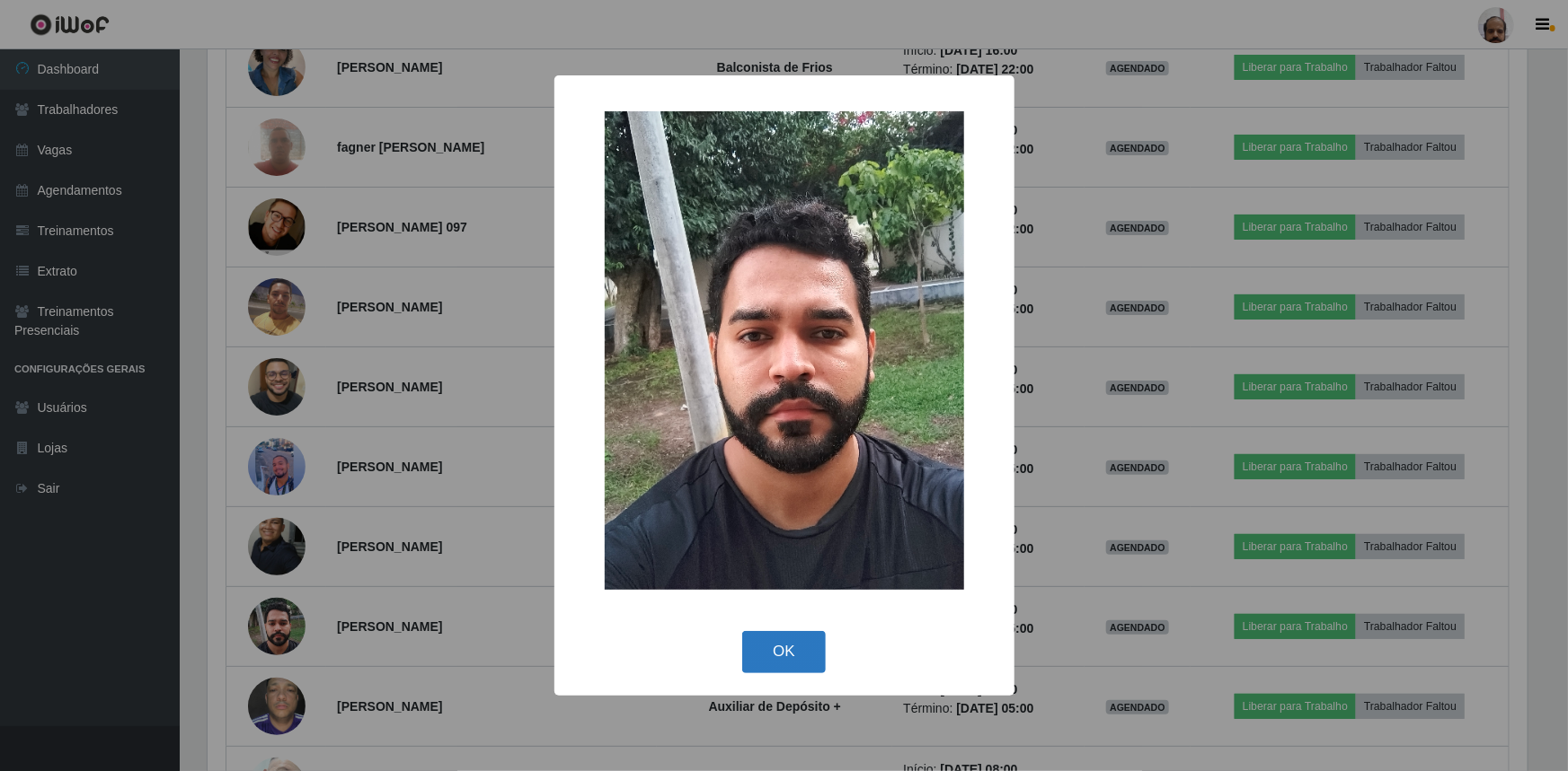
click at [787, 643] on button "OK" at bounding box center [784, 652] width 83 height 43
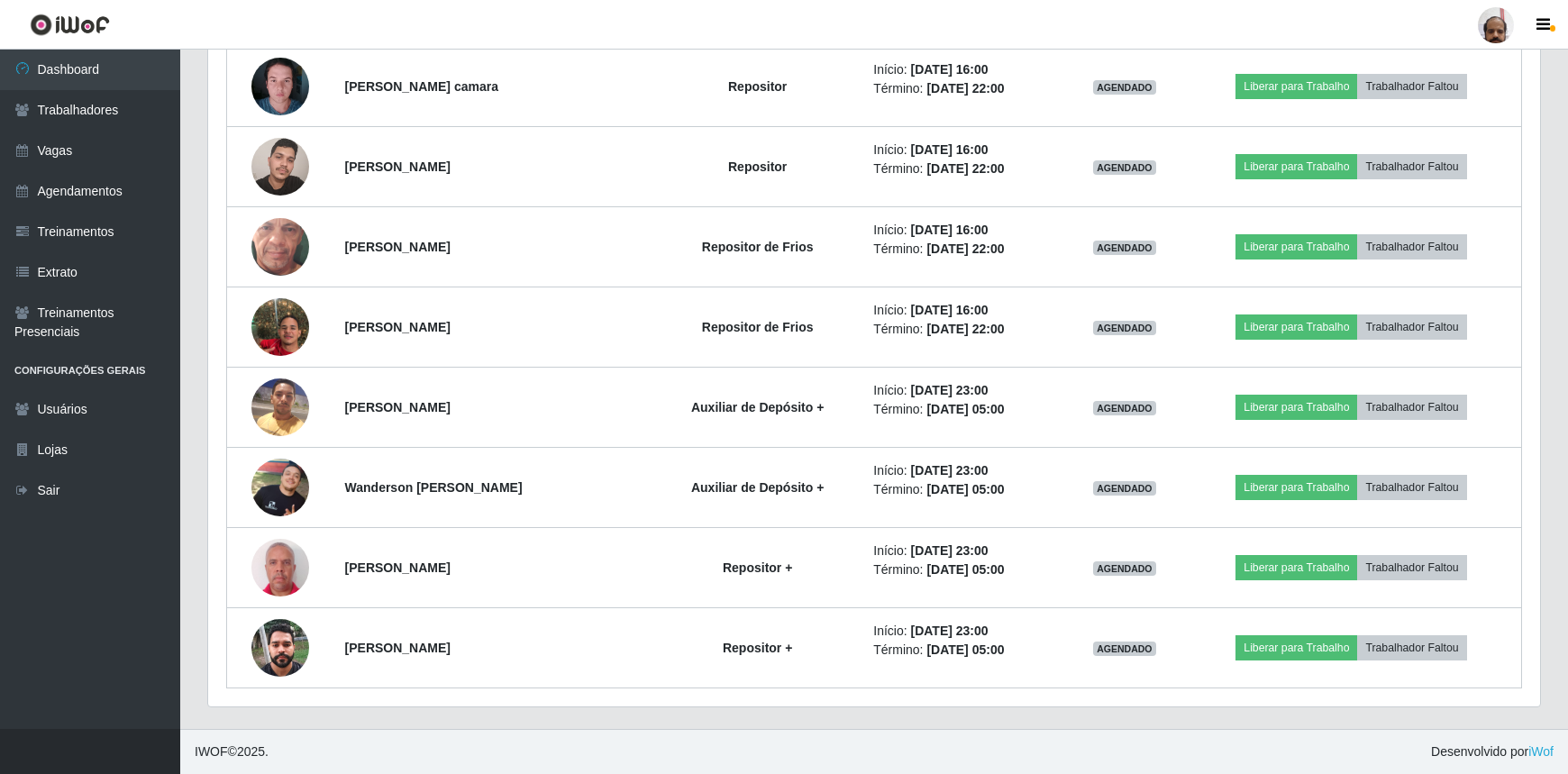
scroll to position [2824, 0]
